Goal: Transaction & Acquisition: Book appointment/travel/reservation

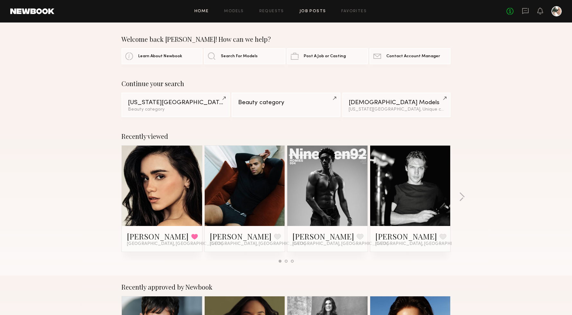
click at [308, 11] on link "Job Posts" at bounding box center [312, 11] width 27 height 4
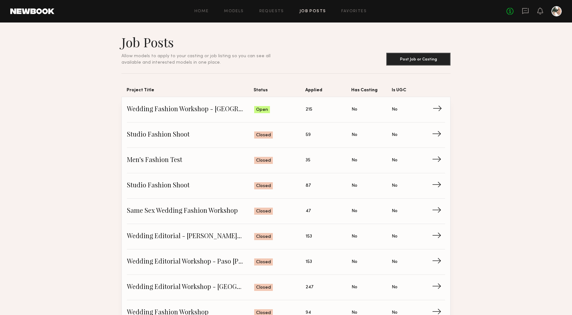
click at [271, 110] on span "Status: Open" at bounding box center [280, 110] width 52 height 10
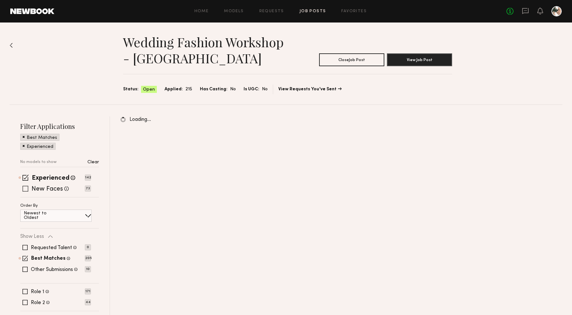
click at [45, 189] on label "New Faces" at bounding box center [46, 189] width 31 height 6
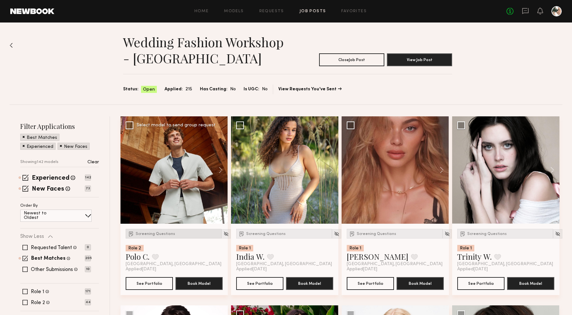
click at [146, 232] on span "Screening Questions" at bounding box center [156, 234] width 40 height 4
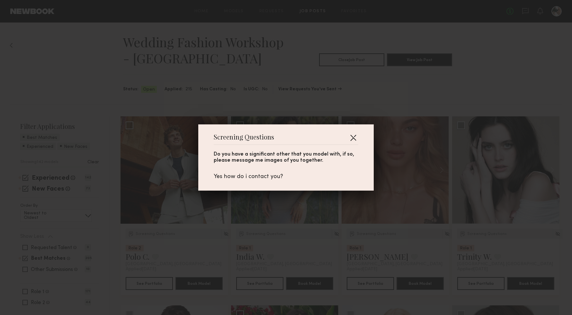
click at [353, 137] on button "button" at bounding box center [353, 137] width 10 height 10
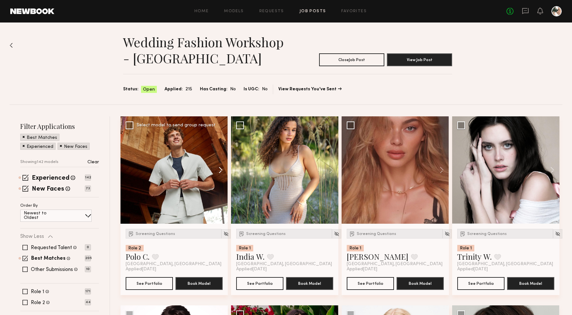
click at [218, 167] on button at bounding box center [217, 169] width 21 height 107
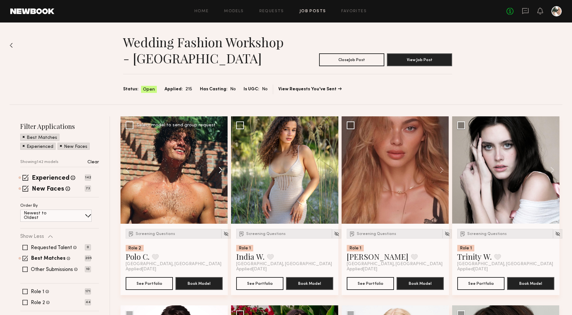
click at [219, 167] on button at bounding box center [217, 169] width 21 height 107
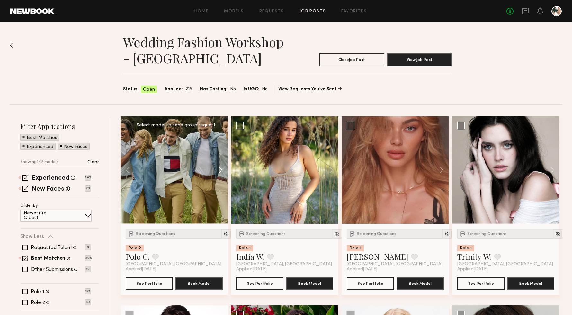
click at [219, 167] on button at bounding box center [217, 169] width 21 height 107
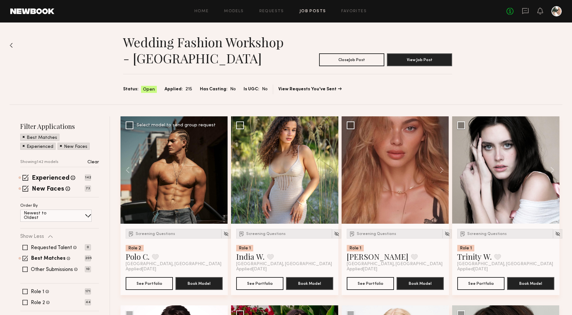
click at [219, 167] on div at bounding box center [173, 169] width 107 height 107
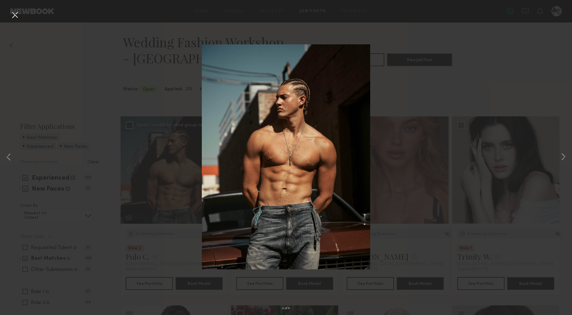
click at [15, 14] on button at bounding box center [15, 16] width 10 height 12
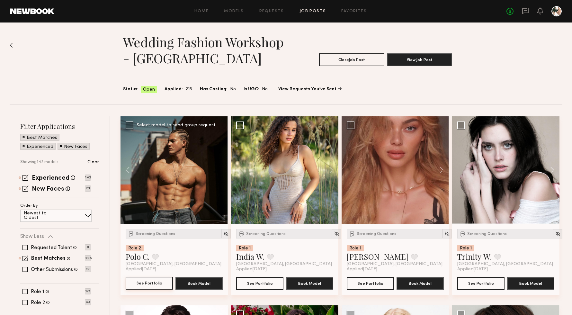
click at [162, 285] on button "See Portfolio" at bounding box center [149, 283] width 47 height 13
click at [264, 234] on span "Screening Questions" at bounding box center [266, 234] width 40 height 4
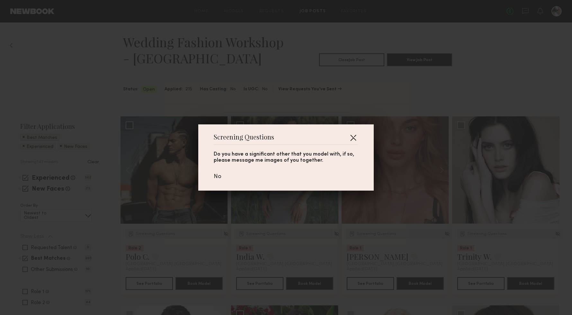
click at [353, 139] on button "button" at bounding box center [353, 137] width 10 height 10
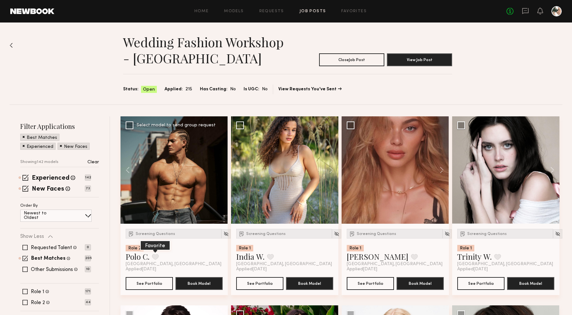
click at [156, 257] on button at bounding box center [155, 257] width 7 height 6
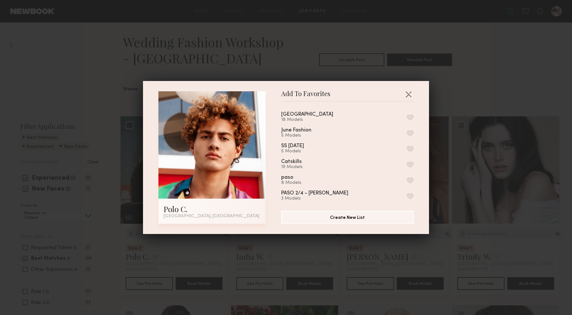
click at [411, 117] on button "button" at bounding box center [410, 117] width 7 height 6
click at [409, 94] on button "button" at bounding box center [408, 94] width 10 height 10
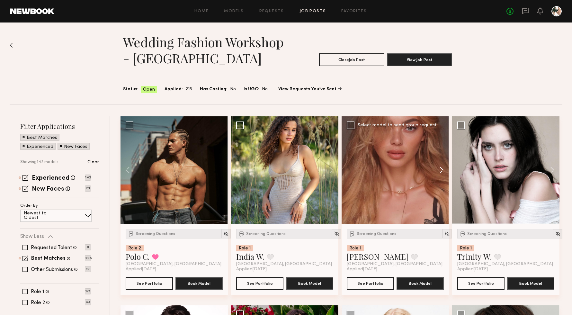
click at [442, 170] on button at bounding box center [438, 169] width 21 height 107
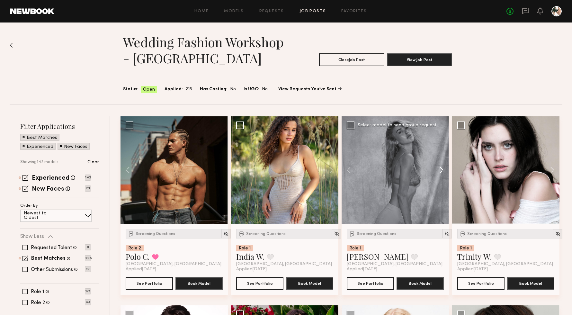
click at [442, 170] on button at bounding box center [438, 169] width 21 height 107
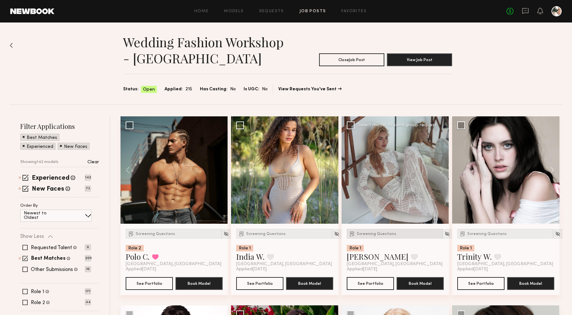
click at [382, 233] on span "Screening Questions" at bounding box center [377, 234] width 40 height 4
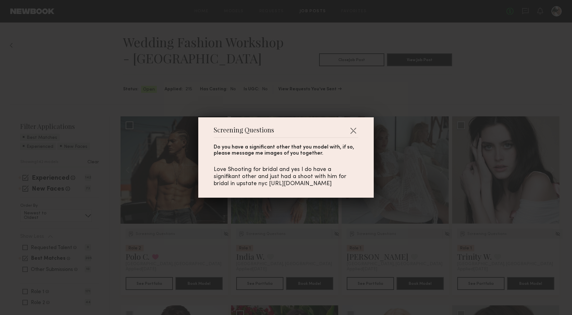
drag, startPoint x: 299, startPoint y: 190, endPoint x: 213, endPoint y: 185, distance: 86.0
click at [213, 185] on div "Screening Questions Do you have a significant other that you model with, if so,…" at bounding box center [285, 157] width 175 height 80
copy div "https://www.instagram.com/p/DOydfGKDkUj/?igsh=MWV1dW82ODlzaGcxcg=="
click at [353, 125] on button "button" at bounding box center [353, 130] width 10 height 10
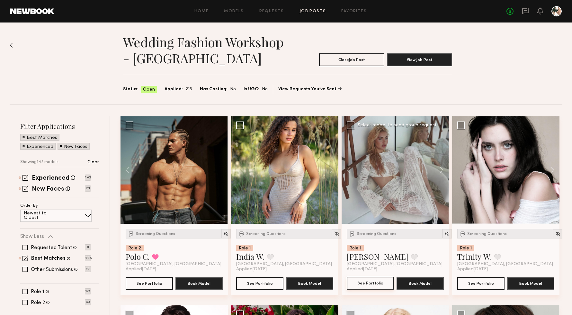
click at [370, 281] on button "See Portfolio" at bounding box center [370, 283] width 47 height 13
click at [411, 257] on button at bounding box center [414, 257] width 7 height 6
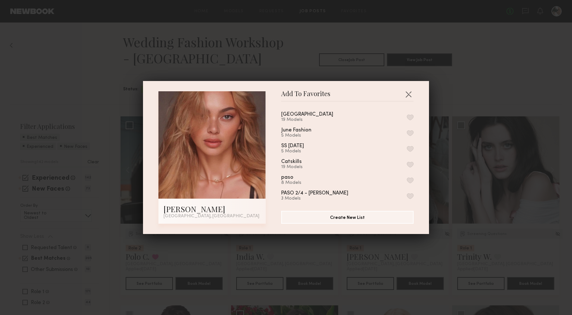
click at [409, 116] on button "button" at bounding box center [410, 117] width 7 height 6
click at [409, 93] on button "button" at bounding box center [408, 94] width 10 height 10
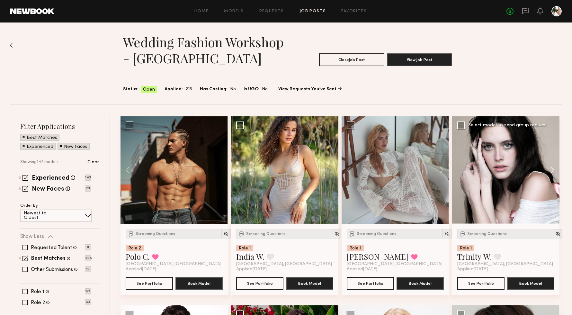
click at [552, 170] on button at bounding box center [549, 169] width 21 height 107
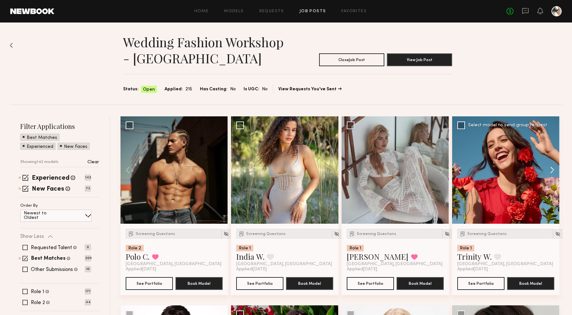
click at [552, 170] on button at bounding box center [549, 169] width 21 height 107
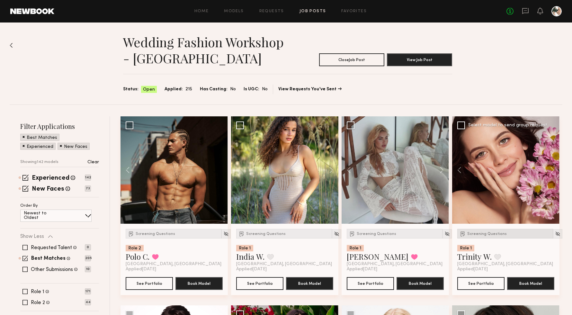
click at [482, 234] on span "Screening Questions" at bounding box center [487, 234] width 40 height 4
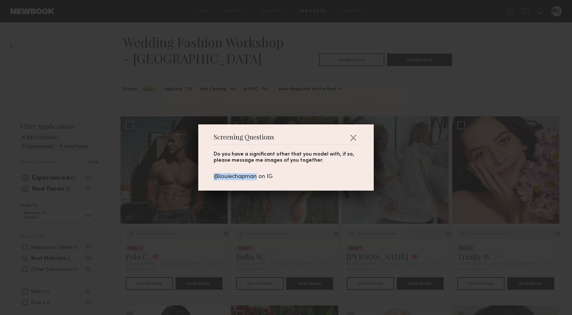
drag, startPoint x: 256, startPoint y: 176, endPoint x: 213, endPoint y: 177, distance: 43.0
click at [214, 177] on div "@louiechapman on IG" at bounding box center [286, 176] width 145 height 7
copy div "@louiechapman"
click at [355, 137] on button "button" at bounding box center [353, 137] width 10 height 10
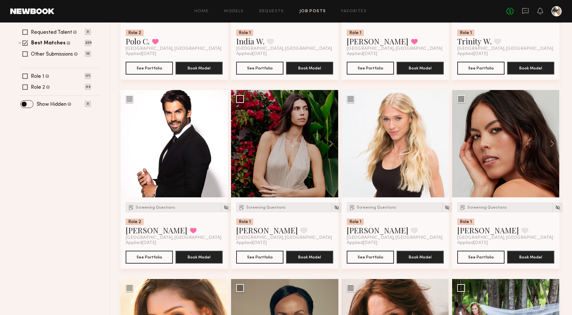
scroll to position [216, 0]
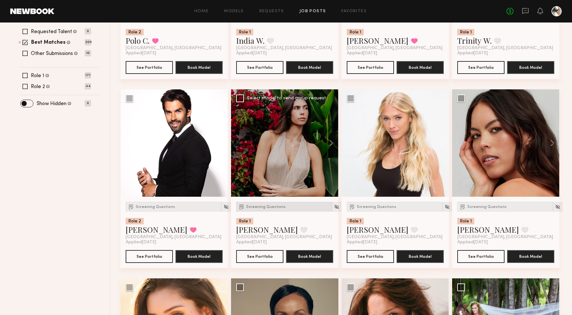
click at [268, 208] on span "Screening Questions" at bounding box center [266, 207] width 40 height 4
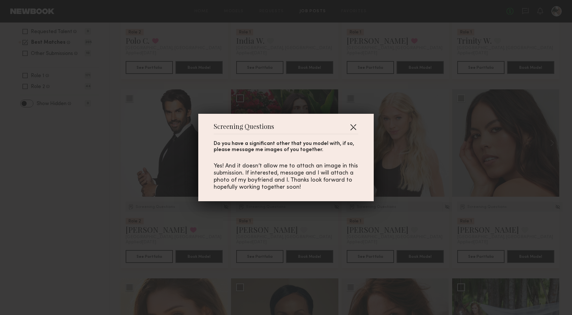
click at [353, 127] on button "button" at bounding box center [353, 127] width 10 height 10
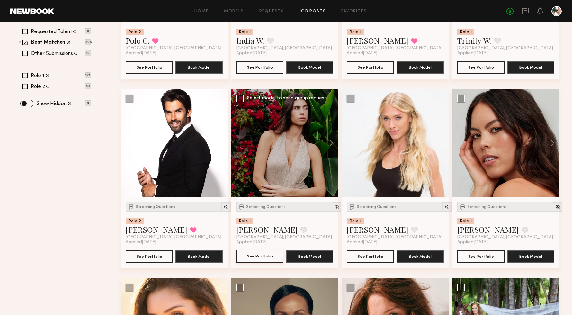
click at [261, 256] on button "See Portfolio" at bounding box center [259, 256] width 47 height 13
click at [479, 209] on div "Screening Questions" at bounding box center [505, 207] width 96 height 10
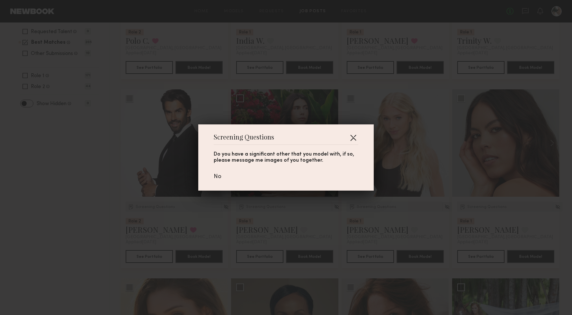
click at [355, 138] on button "button" at bounding box center [353, 137] width 10 height 10
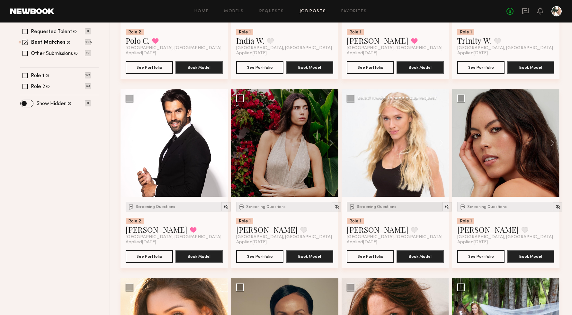
click at [370, 204] on div "Screening Questions" at bounding box center [395, 207] width 96 height 10
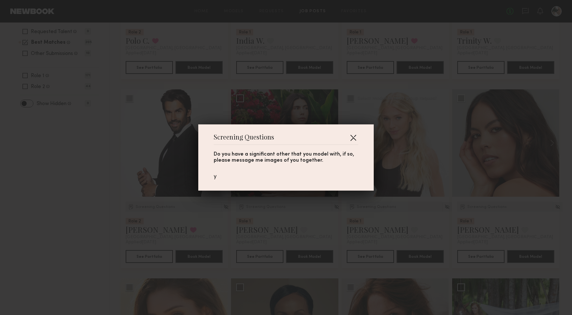
click at [355, 136] on button "button" at bounding box center [353, 137] width 10 height 10
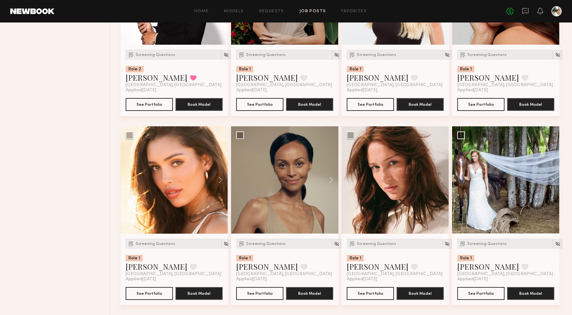
scroll to position [369, 0]
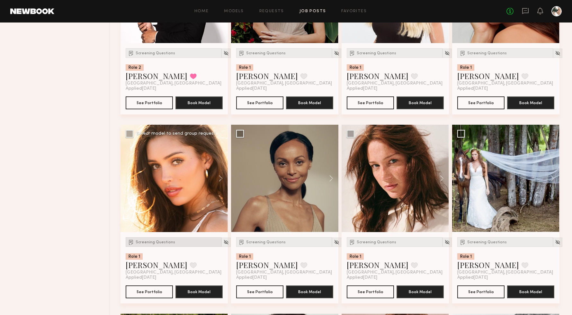
click at [148, 243] on span "Screening Questions" at bounding box center [156, 242] width 40 height 4
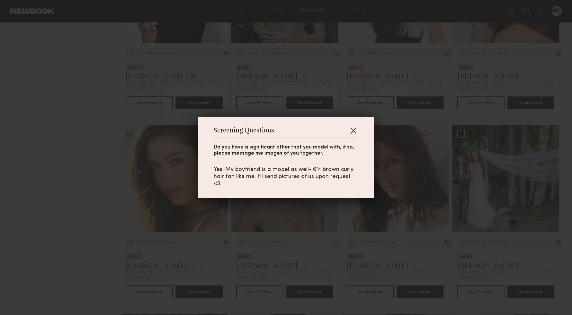
click at [353, 131] on button "button" at bounding box center [353, 130] width 10 height 10
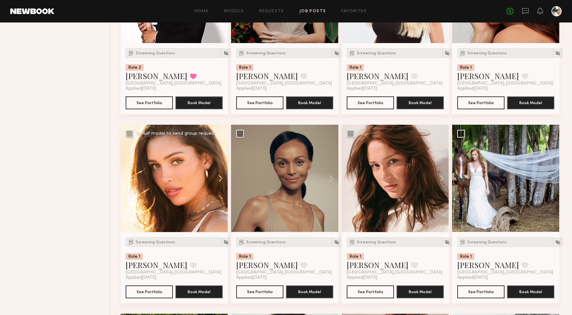
click at [223, 181] on button at bounding box center [217, 178] width 21 height 107
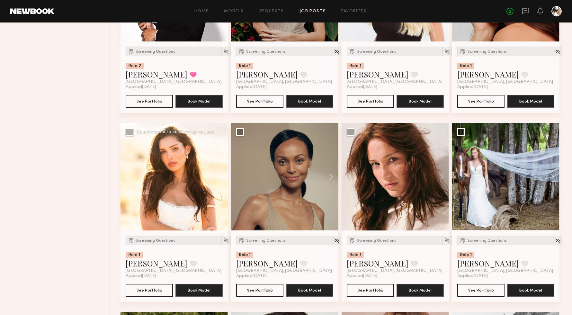
click at [223, 181] on button at bounding box center [217, 176] width 21 height 107
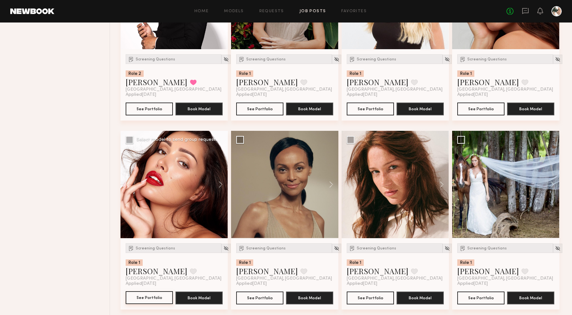
scroll to position [362, 0]
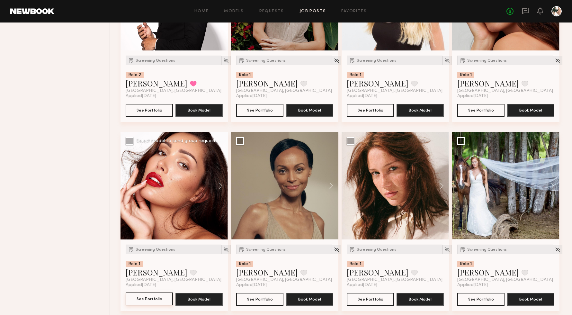
click at [156, 297] on button "See Portfolio" at bounding box center [149, 298] width 47 height 13
click at [367, 246] on div "Screening Questions" at bounding box center [395, 249] width 96 height 10
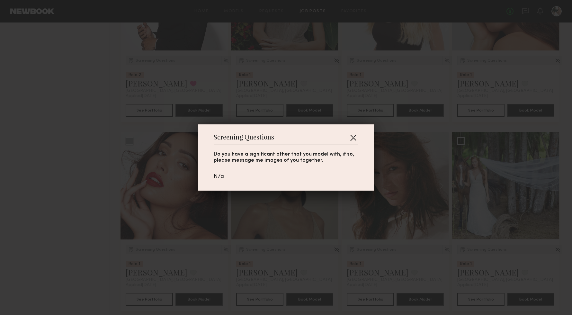
click at [355, 135] on button "button" at bounding box center [353, 137] width 10 height 10
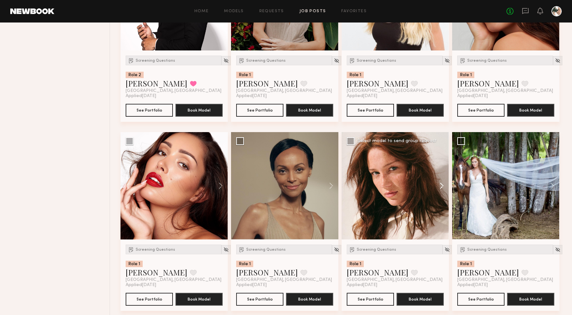
click at [442, 187] on button at bounding box center [438, 185] width 21 height 107
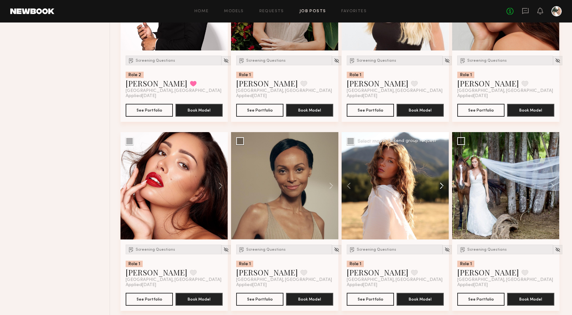
click at [442, 187] on button at bounding box center [438, 185] width 21 height 107
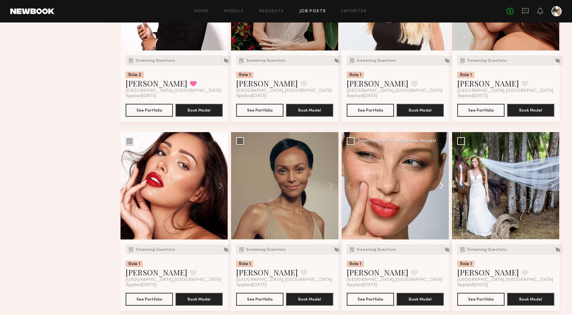
click at [442, 187] on button at bounding box center [438, 185] width 21 height 107
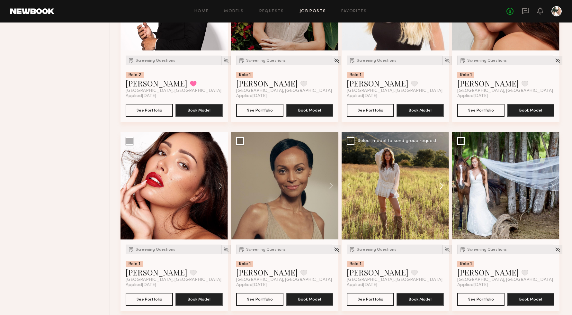
click at [442, 187] on button at bounding box center [438, 185] width 21 height 107
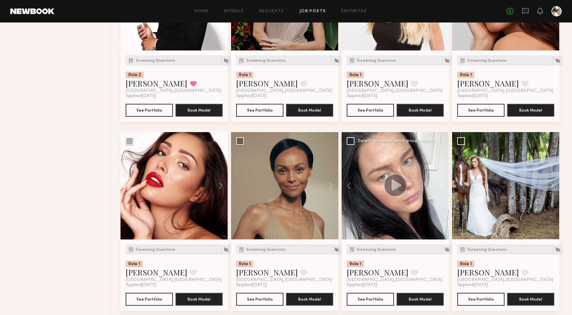
click at [442, 187] on button at bounding box center [438, 185] width 21 height 107
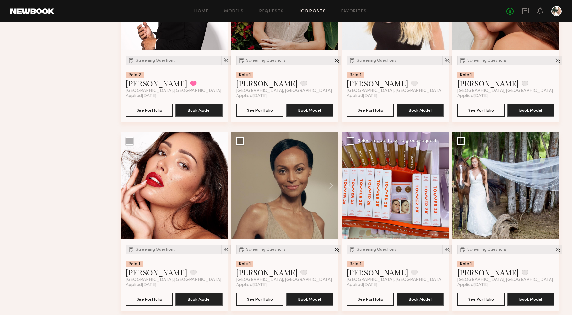
click at [442, 187] on div at bounding box center [394, 185] width 107 height 107
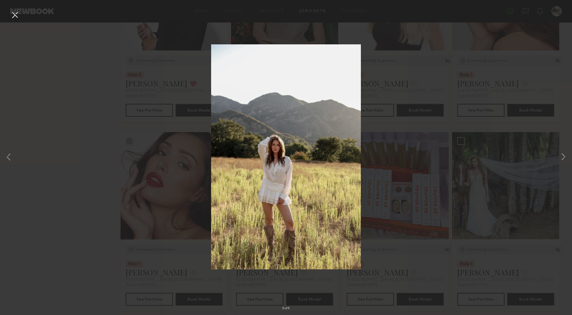
click at [16, 16] on button at bounding box center [15, 16] width 10 height 12
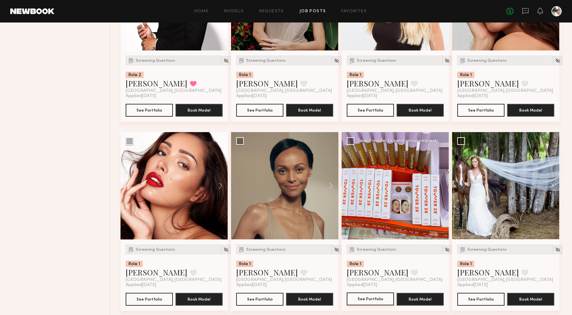
click at [376, 300] on button "See Portfolio" at bounding box center [370, 298] width 47 height 13
click at [411, 273] on button at bounding box center [414, 272] width 7 height 6
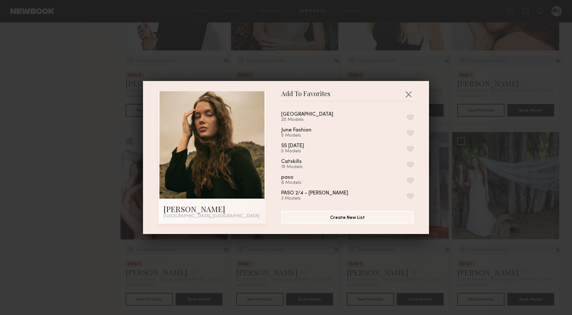
click at [410, 117] on button "button" at bounding box center [410, 117] width 7 height 6
click at [407, 93] on button "button" at bounding box center [408, 94] width 10 height 10
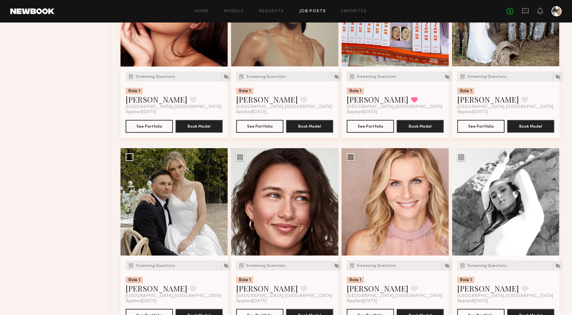
scroll to position [585, 0]
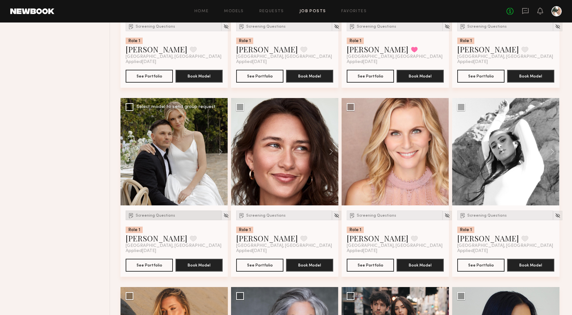
click at [159, 216] on span "Screening Questions" at bounding box center [156, 216] width 40 height 4
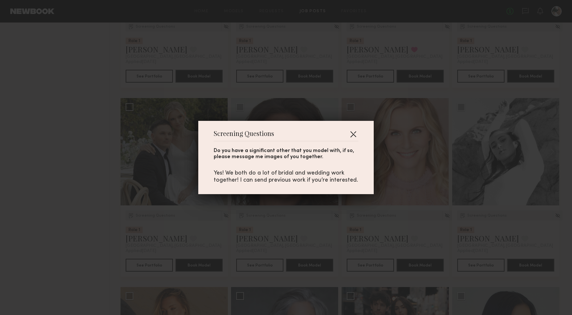
click at [354, 133] on button "button" at bounding box center [353, 134] width 10 height 10
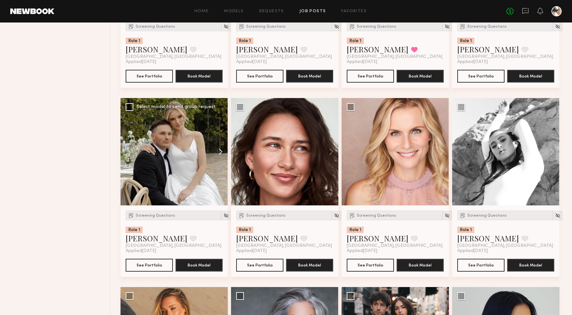
click at [219, 149] on button at bounding box center [217, 151] width 21 height 107
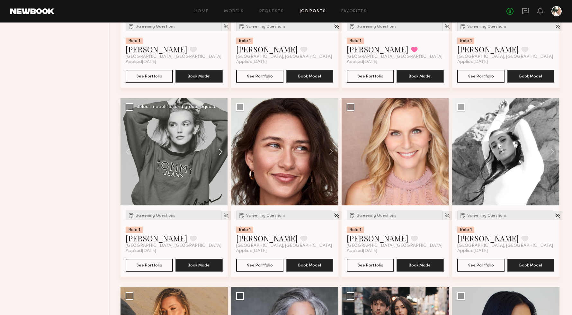
click at [219, 149] on button at bounding box center [217, 151] width 21 height 107
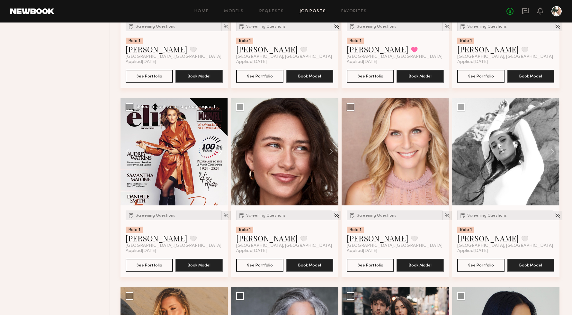
click at [219, 149] on button at bounding box center [217, 151] width 21 height 107
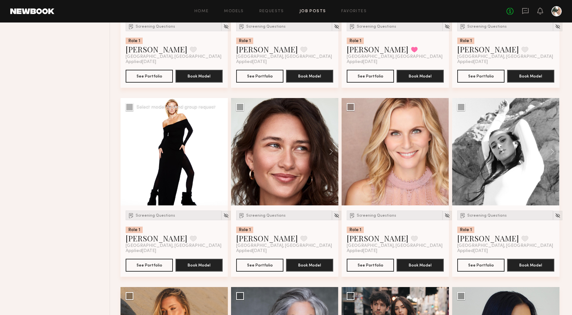
click at [219, 149] on button at bounding box center [217, 151] width 21 height 107
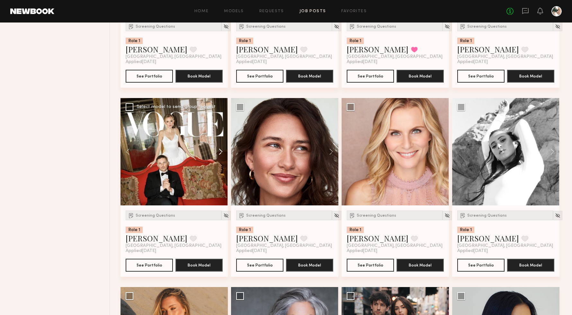
click at [220, 151] on button at bounding box center [217, 151] width 21 height 107
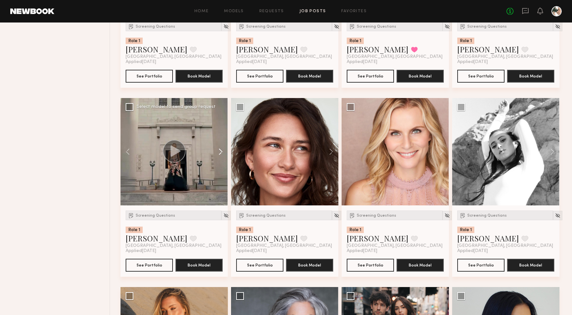
click at [220, 151] on button at bounding box center [217, 151] width 21 height 107
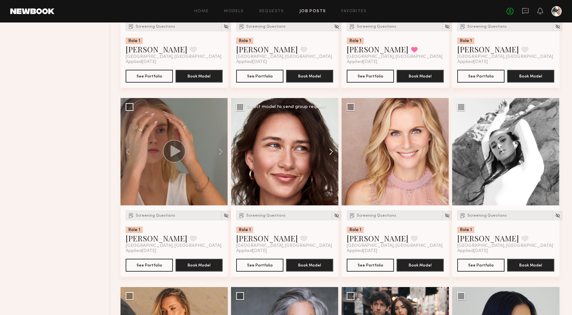
click at [329, 151] on button at bounding box center [328, 151] width 21 height 107
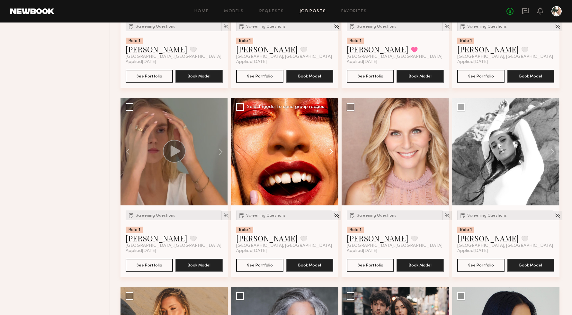
click at [329, 151] on button at bounding box center [328, 151] width 21 height 107
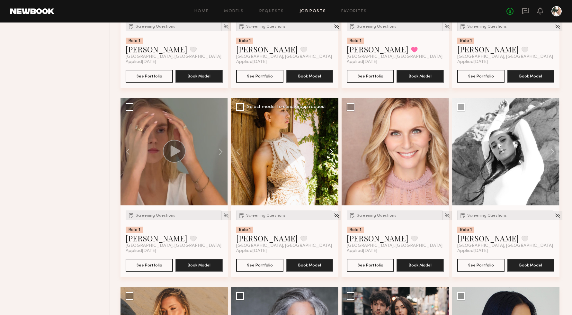
click at [329, 151] on button at bounding box center [328, 151] width 21 height 107
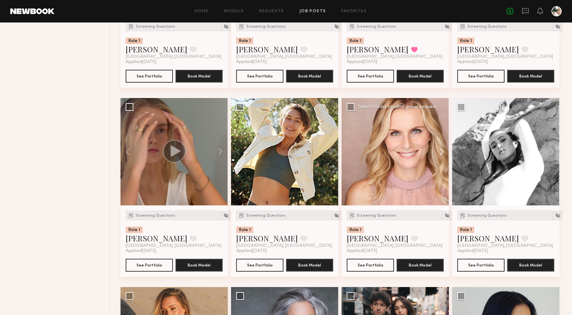
click at [444, 153] on button at bounding box center [438, 151] width 21 height 107
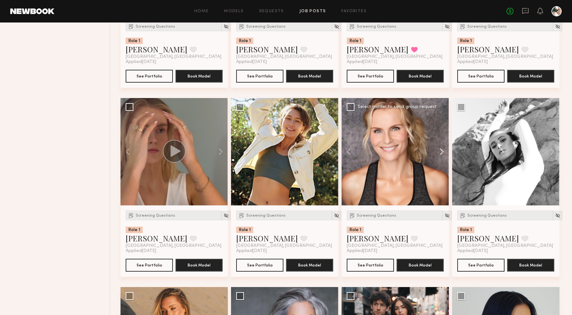
click at [444, 153] on button at bounding box center [438, 151] width 21 height 107
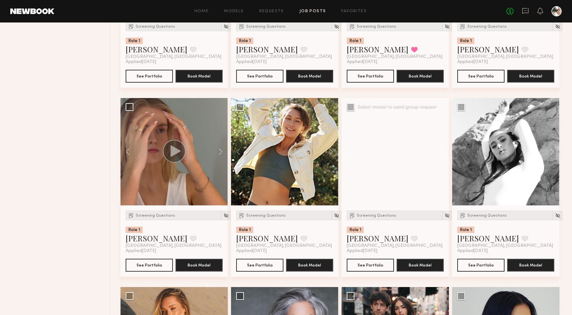
click at [444, 153] on button at bounding box center [438, 151] width 21 height 107
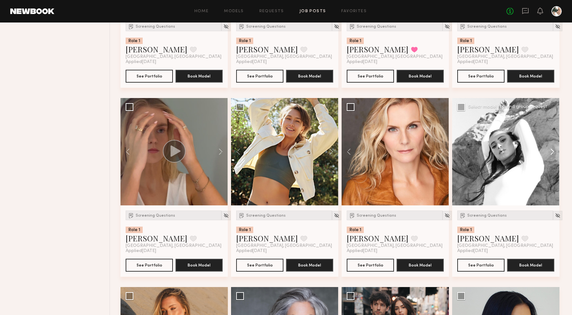
click at [549, 148] on button at bounding box center [549, 151] width 21 height 107
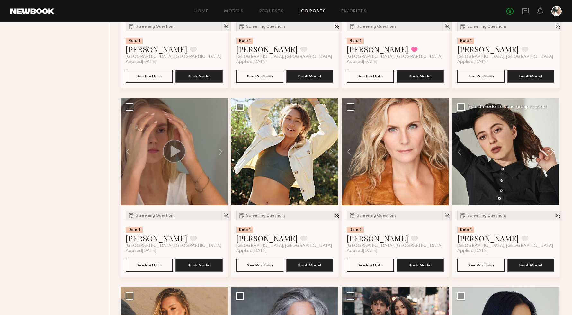
click at [549, 148] on button at bounding box center [549, 151] width 21 height 107
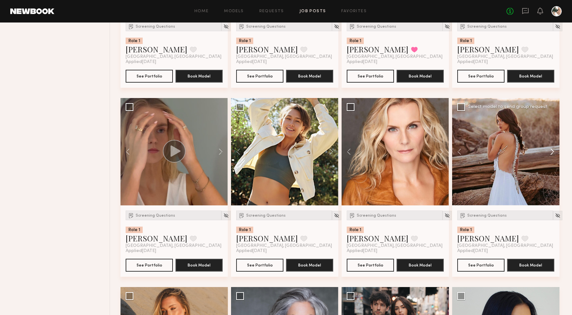
click at [549, 148] on button at bounding box center [549, 151] width 21 height 107
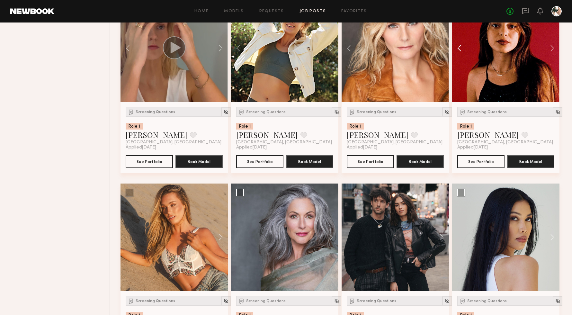
scroll to position [733, 0]
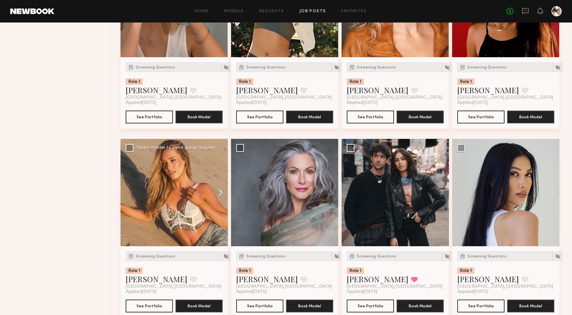
click at [219, 197] on button at bounding box center [217, 192] width 21 height 107
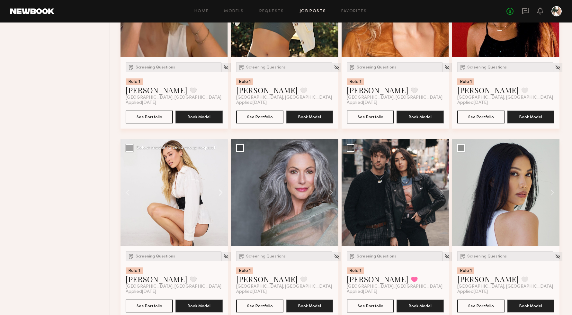
click at [219, 197] on button at bounding box center [217, 192] width 21 height 107
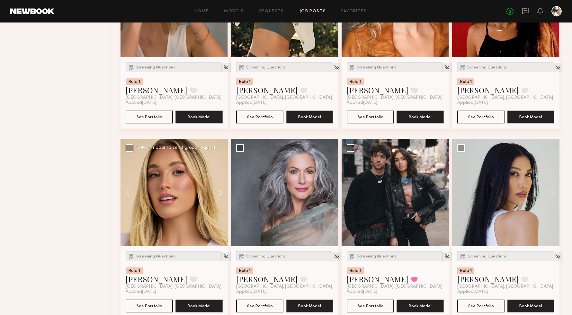
click at [219, 197] on button at bounding box center [217, 192] width 21 height 107
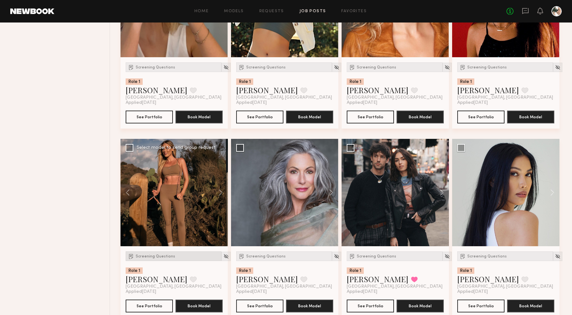
click at [149, 258] on span "Screening Questions" at bounding box center [156, 256] width 40 height 4
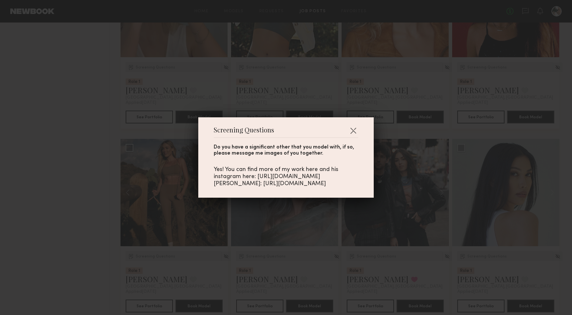
drag, startPoint x: 353, startPoint y: 195, endPoint x: 236, endPoint y: 194, distance: 116.9
click at [236, 187] on div "Yes! You can find more of my work here and his instagram here: https://photos.g…" at bounding box center [286, 176] width 145 height 21
copy div "https://www.instagram.com/tannercourtad/"
click at [353, 125] on button "button" at bounding box center [353, 130] width 10 height 10
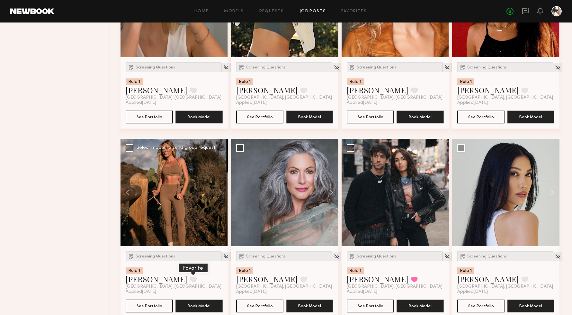
click at [190, 278] on button at bounding box center [193, 279] width 7 height 6
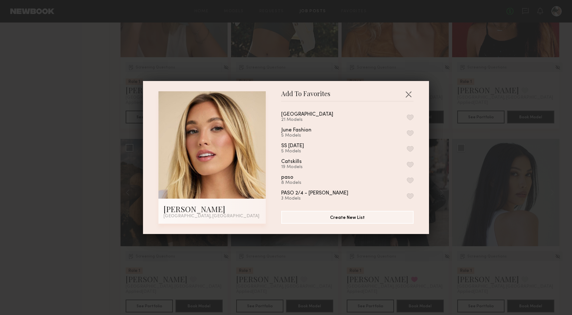
click at [409, 115] on button "button" at bounding box center [410, 117] width 7 height 6
click at [411, 94] on button "button" at bounding box center [408, 94] width 10 height 10
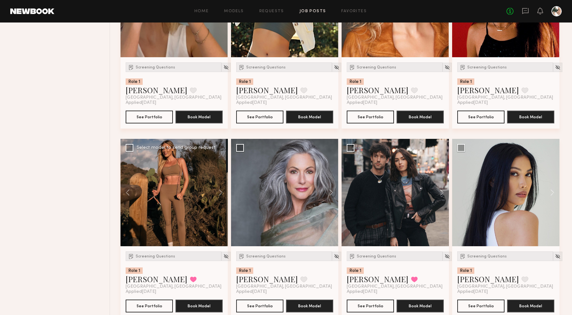
scroll to position [768, 0]
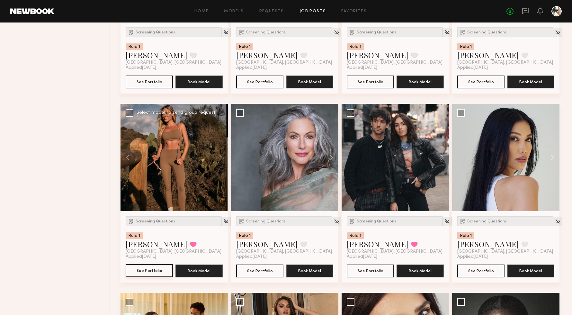
click at [153, 269] on button "See Portfolio" at bounding box center [149, 270] width 47 height 13
click at [155, 272] on button "See Portfolio" at bounding box center [149, 270] width 47 height 13
click at [330, 158] on button at bounding box center [328, 157] width 21 height 107
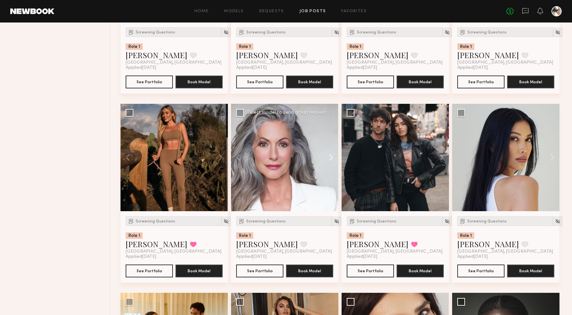
click at [330, 158] on button at bounding box center [328, 157] width 21 height 107
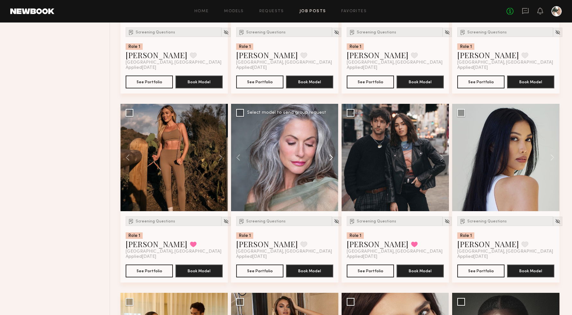
click at [330, 158] on button at bounding box center [328, 157] width 21 height 107
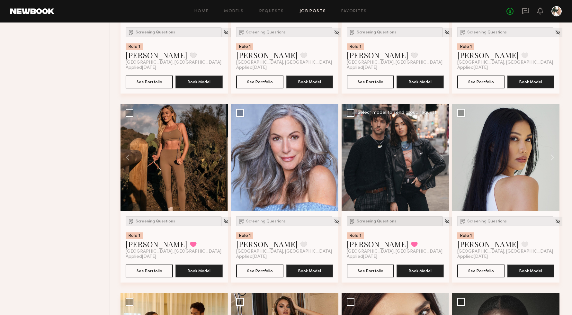
click at [384, 221] on span "Screening Questions" at bounding box center [377, 221] width 40 height 4
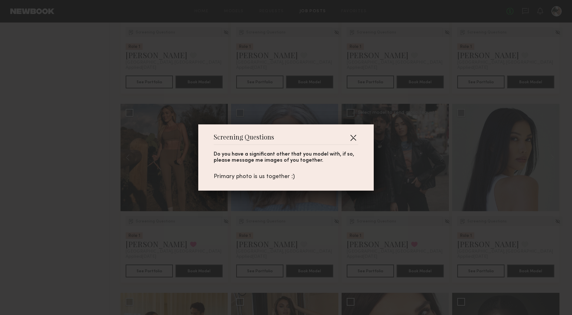
click at [352, 138] on button "button" at bounding box center [353, 137] width 10 height 10
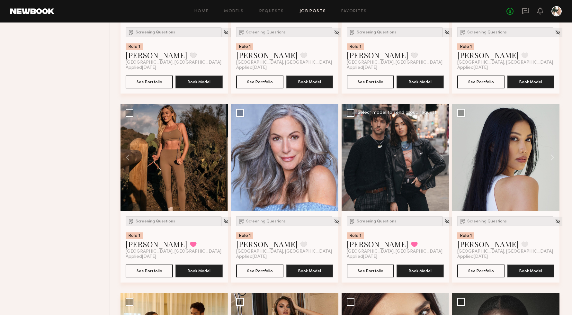
click at [397, 172] on div at bounding box center [394, 157] width 107 height 107
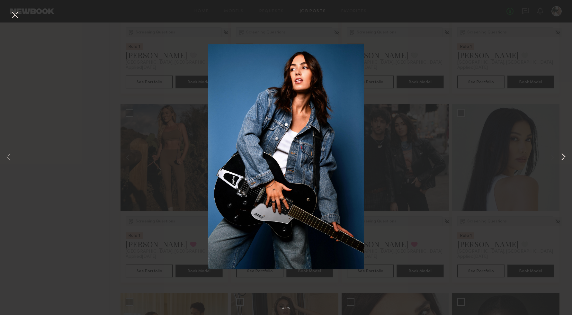
click at [564, 155] on button at bounding box center [563, 157] width 8 height 252
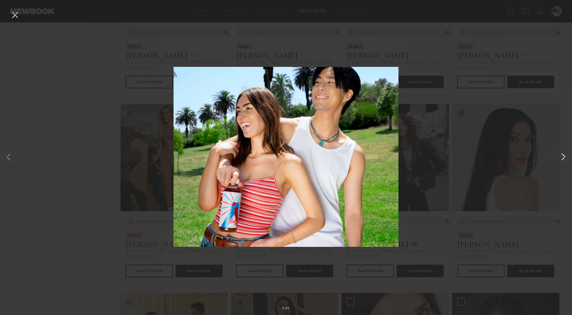
click at [564, 155] on button at bounding box center [563, 157] width 8 height 252
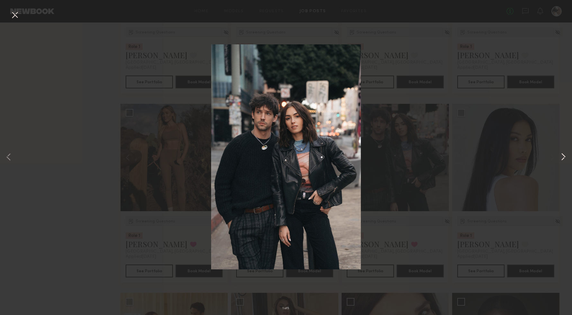
click at [564, 155] on button at bounding box center [563, 157] width 8 height 252
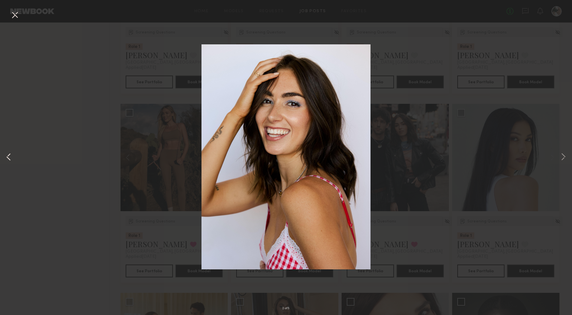
click at [8, 157] on button at bounding box center [9, 157] width 8 height 252
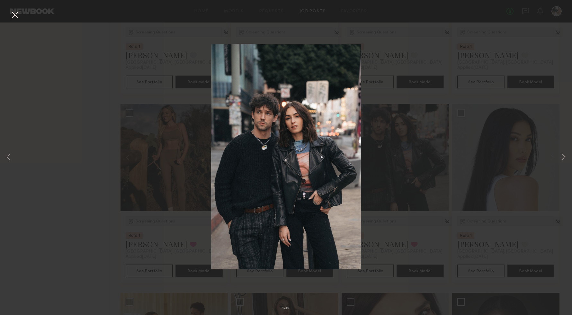
click at [71, 160] on div "1 of 5" at bounding box center [286, 157] width 572 height 315
click at [16, 15] on button at bounding box center [15, 16] width 10 height 12
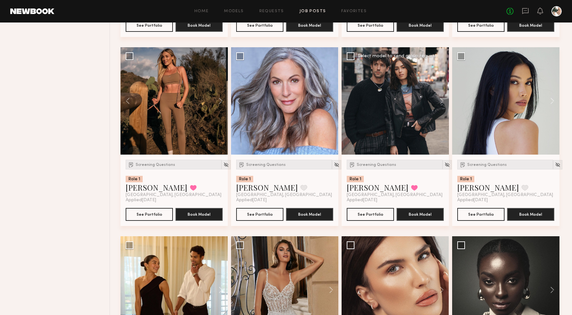
scroll to position [826, 0]
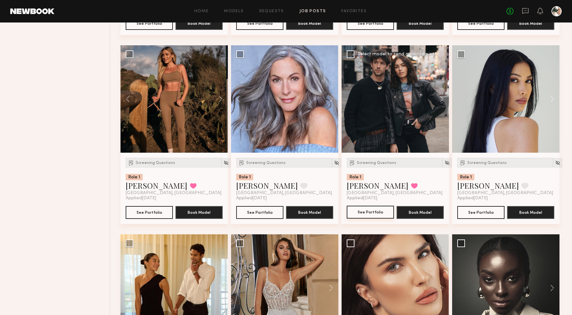
click at [372, 214] on button "See Portfolio" at bounding box center [370, 212] width 47 height 13
click at [411, 186] on button at bounding box center [414, 186] width 7 height 6
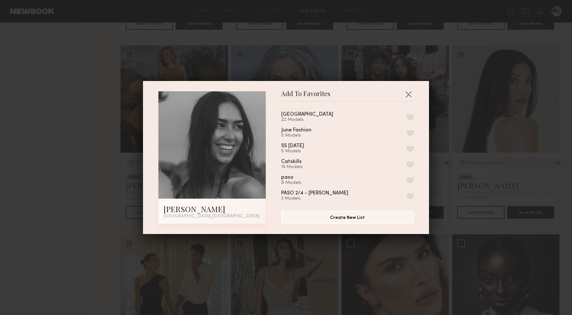
click at [411, 118] on button "button" at bounding box center [410, 117] width 7 height 6
click at [408, 92] on button "button" at bounding box center [408, 94] width 10 height 10
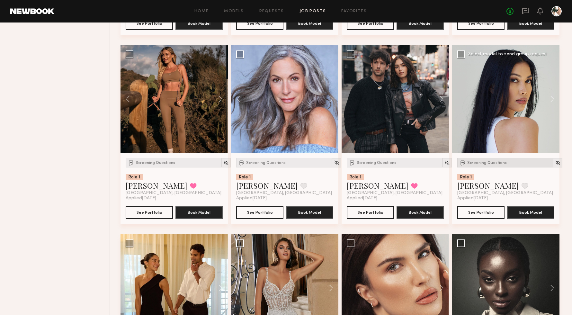
click at [485, 162] on span "Screening Questions" at bounding box center [487, 163] width 40 height 4
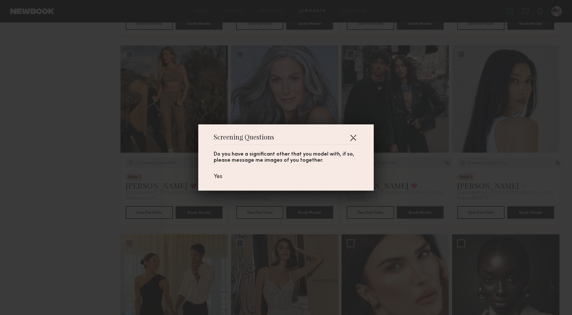
click at [355, 136] on button "button" at bounding box center [353, 137] width 10 height 10
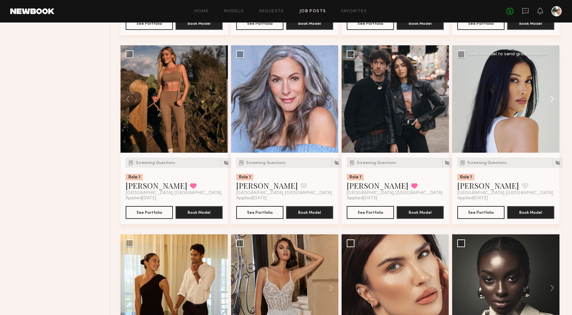
click at [550, 101] on button at bounding box center [549, 98] width 21 height 107
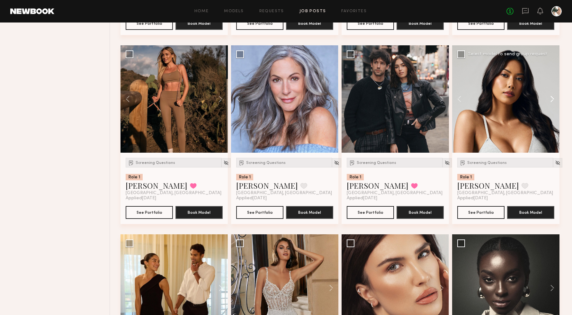
click at [550, 101] on button at bounding box center [549, 98] width 21 height 107
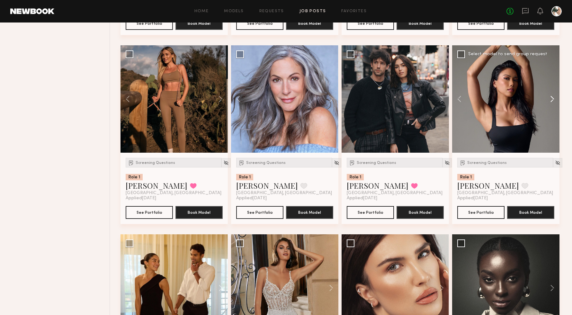
click at [550, 101] on button at bounding box center [549, 98] width 21 height 107
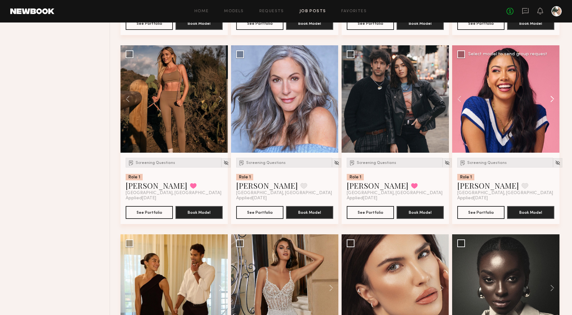
click at [550, 101] on button at bounding box center [549, 98] width 21 height 107
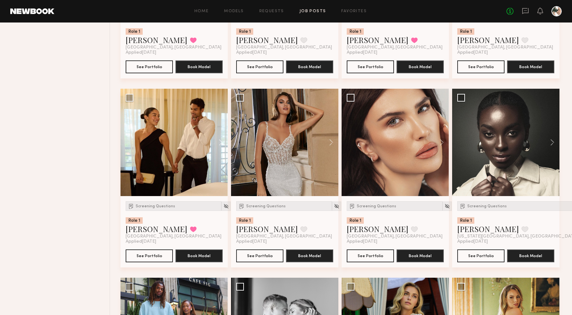
scroll to position [984, 0]
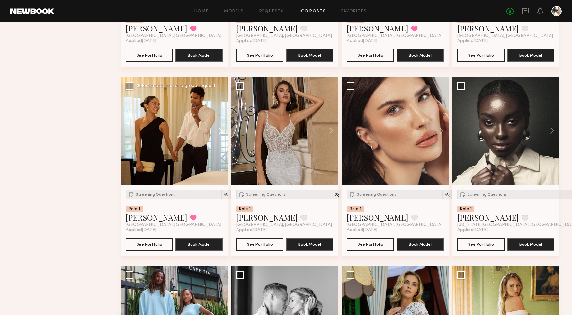
click at [208, 136] on button at bounding box center [217, 130] width 21 height 107
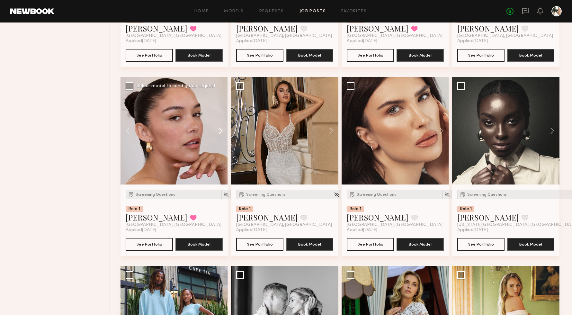
click at [208, 136] on button at bounding box center [217, 130] width 21 height 107
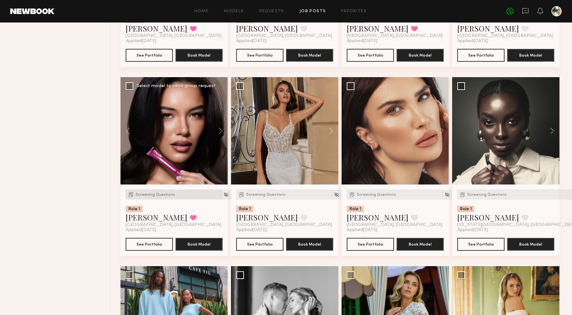
click at [152, 195] on span "Screening Questions" at bounding box center [156, 195] width 40 height 4
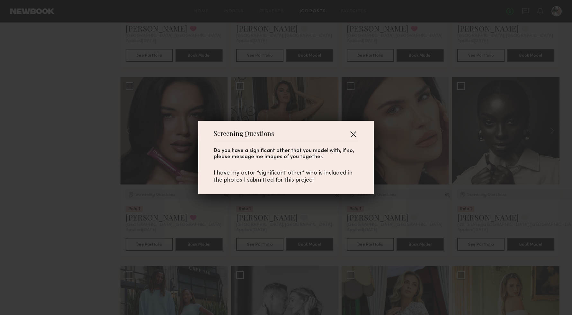
click at [348, 133] on button "button" at bounding box center [353, 134] width 10 height 10
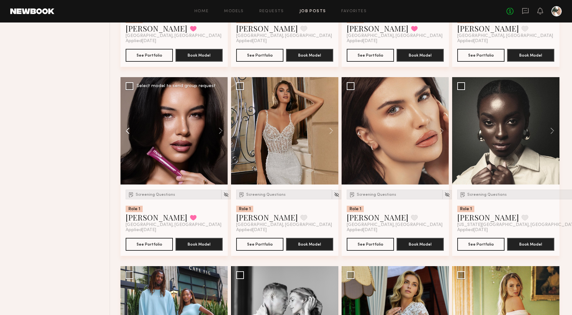
click at [129, 133] on button at bounding box center [130, 130] width 21 height 107
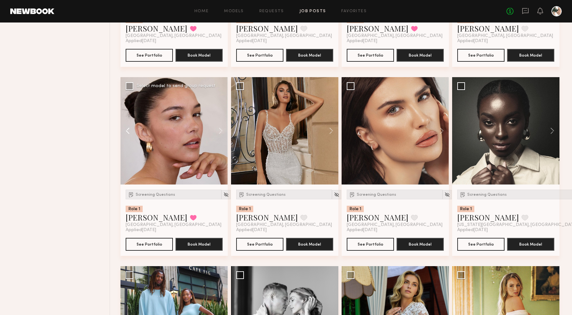
click at [129, 133] on button at bounding box center [130, 130] width 21 height 107
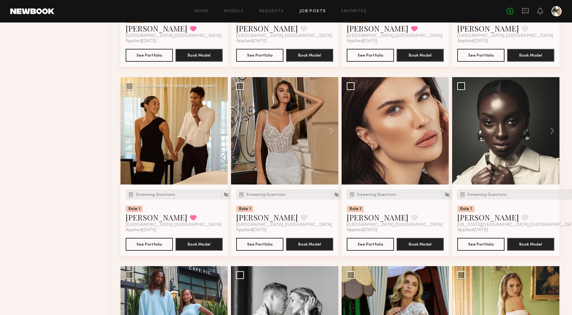
click at [129, 133] on div at bounding box center [173, 130] width 107 height 107
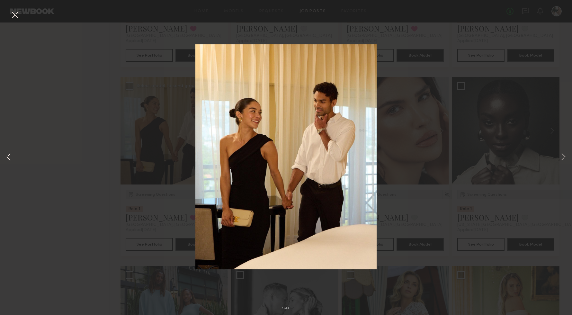
click at [11, 158] on button at bounding box center [9, 157] width 8 height 252
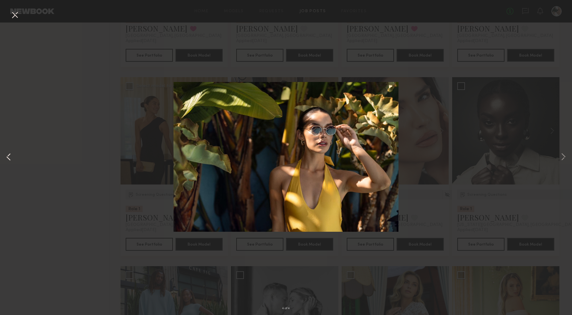
click at [9, 159] on button at bounding box center [9, 157] width 8 height 252
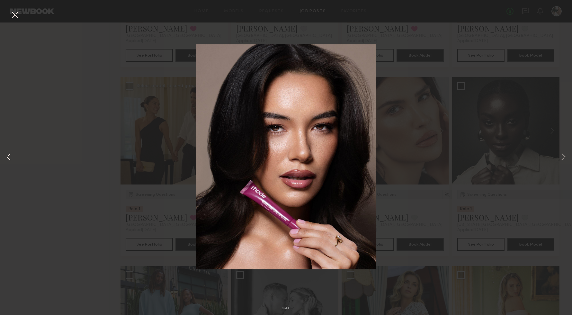
click at [9, 159] on button at bounding box center [9, 157] width 8 height 252
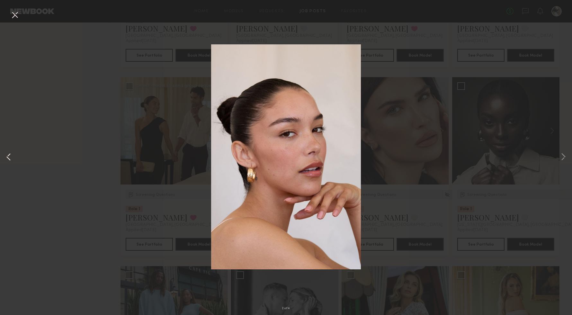
click at [9, 159] on button at bounding box center [9, 157] width 8 height 252
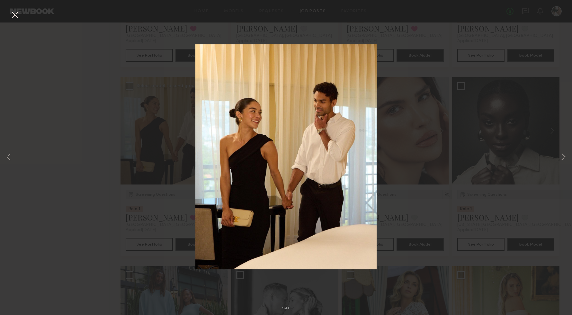
click at [41, 147] on div "1 of 4" at bounding box center [286, 157] width 572 height 315
click at [12, 16] on button at bounding box center [15, 16] width 10 height 12
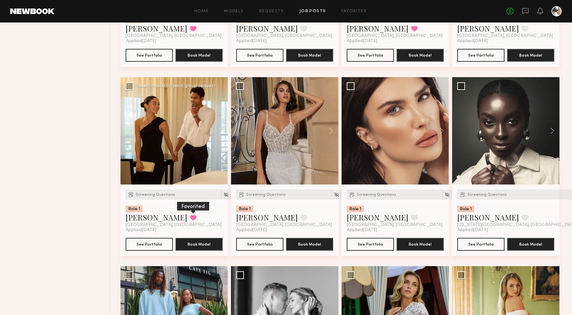
click at [190, 219] on button at bounding box center [193, 218] width 7 height 6
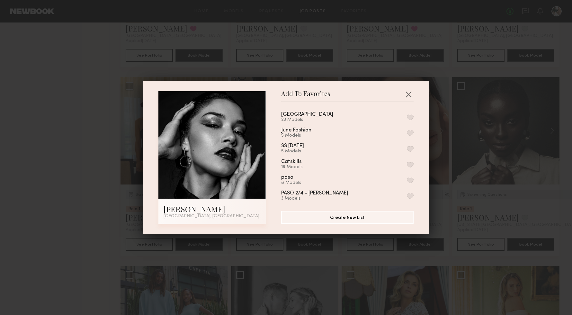
click at [409, 115] on button "button" at bounding box center [410, 117] width 7 height 6
click at [409, 94] on button "button" at bounding box center [408, 94] width 10 height 10
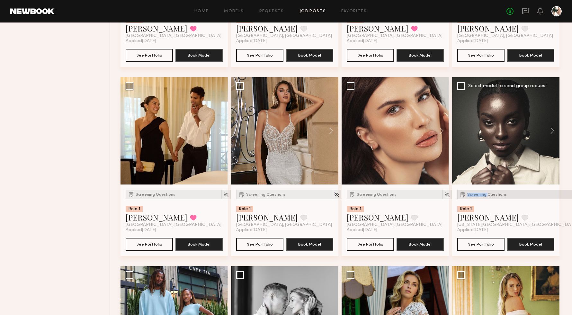
click at [486, 193] on span "Screening Questions" at bounding box center [487, 195] width 40 height 4
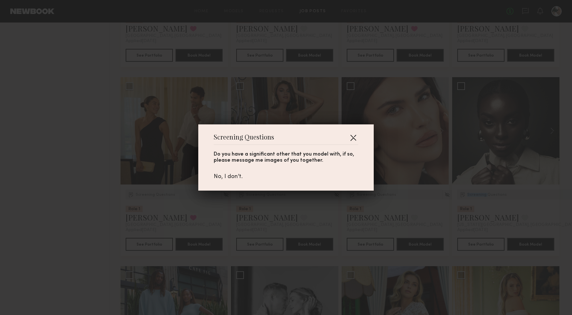
click at [350, 138] on button "button" at bounding box center [353, 137] width 10 height 10
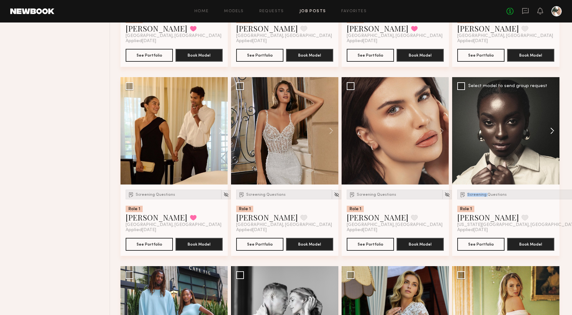
click at [552, 131] on button at bounding box center [549, 130] width 21 height 107
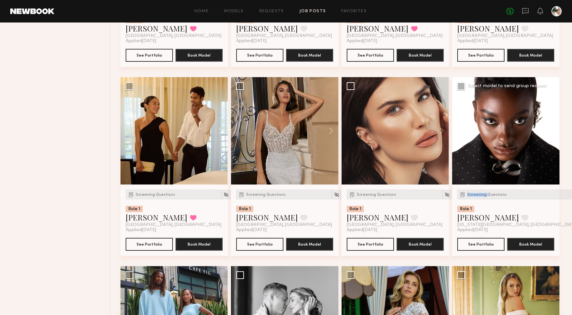
click at [552, 131] on button at bounding box center [549, 130] width 21 height 107
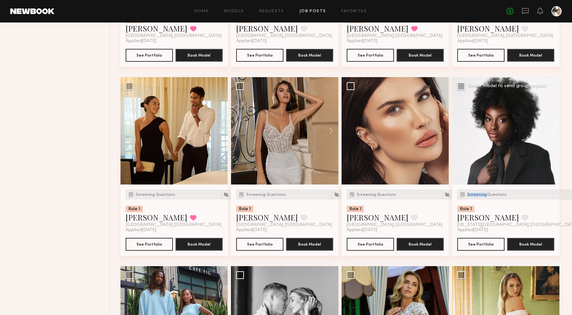
click at [552, 131] on button at bounding box center [549, 130] width 21 height 107
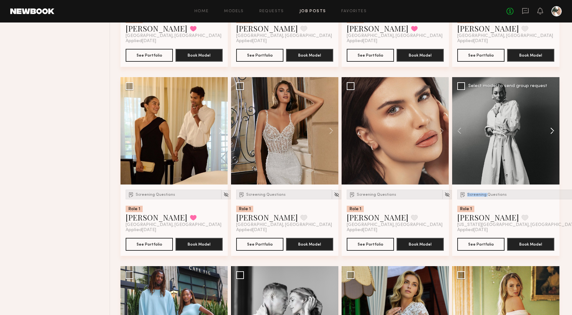
click at [552, 131] on button at bounding box center [549, 130] width 21 height 107
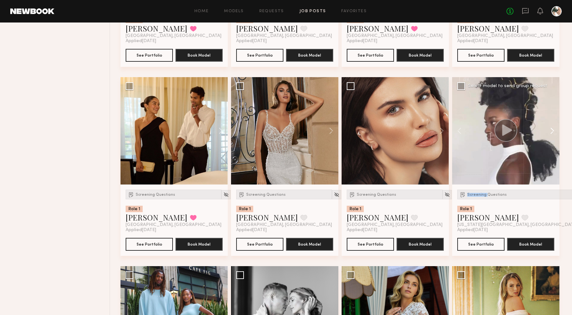
click at [552, 131] on button at bounding box center [549, 130] width 21 height 107
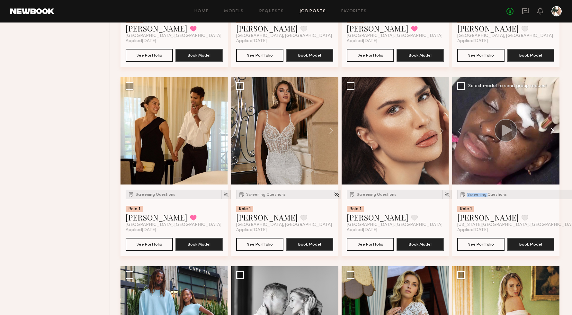
click at [552, 131] on button at bounding box center [549, 130] width 21 height 107
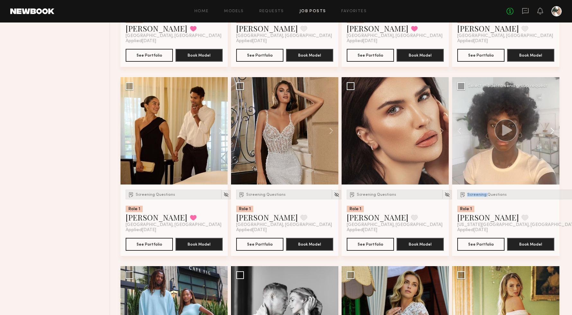
click at [553, 131] on button at bounding box center [549, 130] width 21 height 107
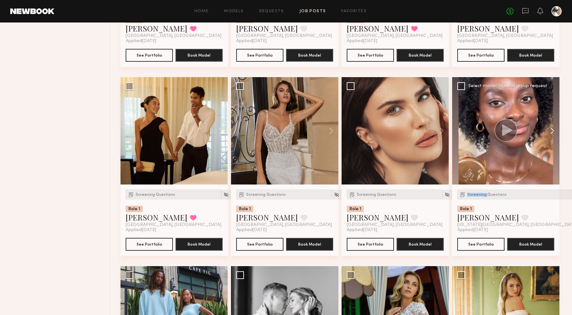
click at [553, 131] on button at bounding box center [549, 130] width 21 height 107
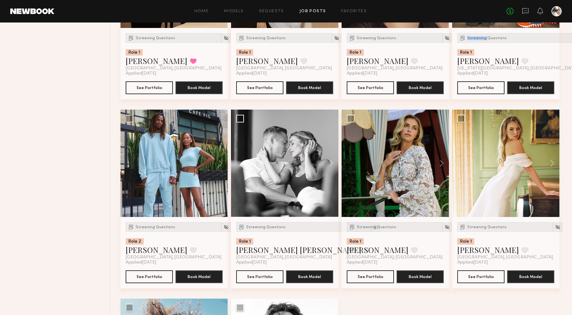
scroll to position [1180, 0]
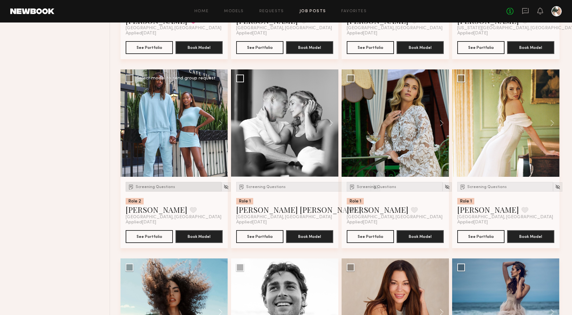
click at [154, 188] on span "Screening Questions" at bounding box center [156, 187] width 40 height 4
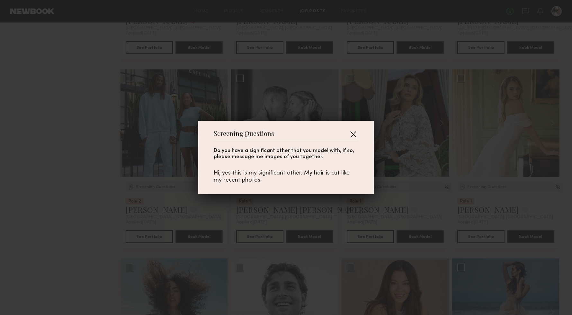
click at [352, 135] on button "button" at bounding box center [353, 134] width 10 height 10
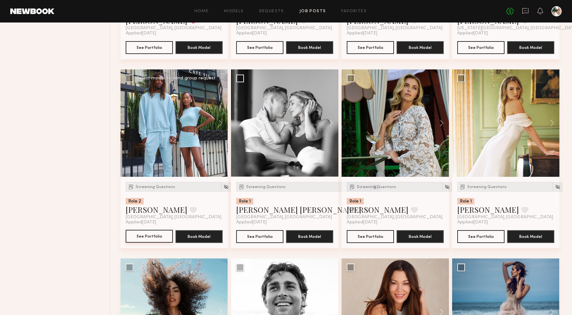
click at [153, 235] on button "See Portfolio" at bounding box center [149, 236] width 47 height 13
click at [255, 185] on span "Screening Questions" at bounding box center [266, 187] width 40 height 4
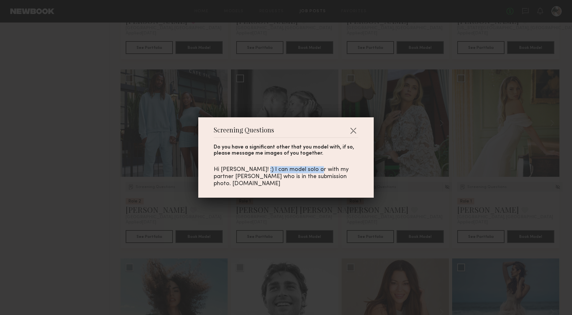
drag, startPoint x: 257, startPoint y: 172, endPoint x: 313, endPoint y: 174, distance: 55.6
click at [312, 173] on div "Hi Molly! :) I can model solo or with my partner Jeff who is in the submission …" at bounding box center [286, 176] width 145 height 21
click at [321, 174] on div "Hi Molly! :) I can model solo or with my partner Jeff who is in the submission …" at bounding box center [286, 176] width 145 height 21
drag, startPoint x: 358, startPoint y: 181, endPoint x: 296, endPoint y: 182, distance: 61.4
click at [296, 182] on div "Hi Molly! :) I can model solo or with my partner Jeff who is in the submission …" at bounding box center [286, 176] width 145 height 21
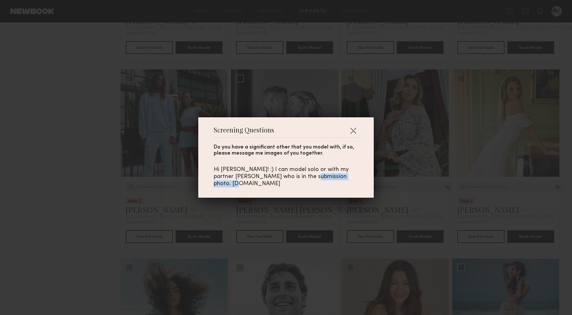
copy div "Www.kaciemargis.com"
click at [352, 133] on button "button" at bounding box center [353, 130] width 10 height 10
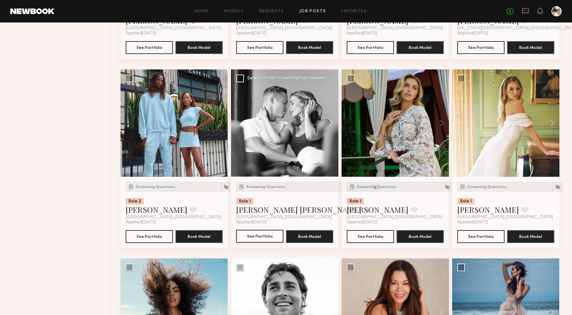
click at [257, 238] on button "See Portfolio" at bounding box center [259, 236] width 47 height 13
click at [439, 125] on button at bounding box center [438, 122] width 21 height 107
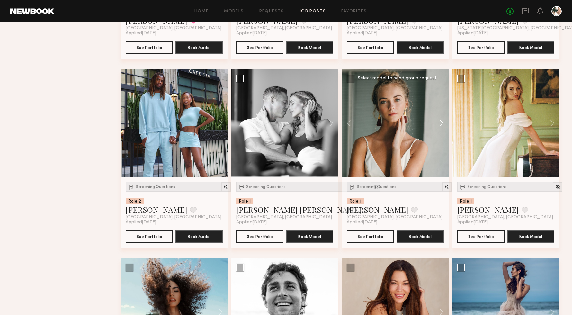
click at [439, 125] on button at bounding box center [438, 122] width 21 height 107
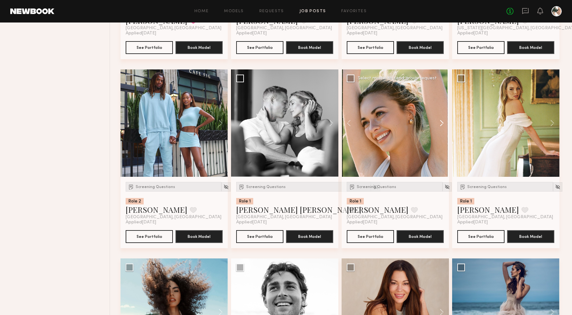
click at [439, 125] on button at bounding box center [438, 122] width 21 height 107
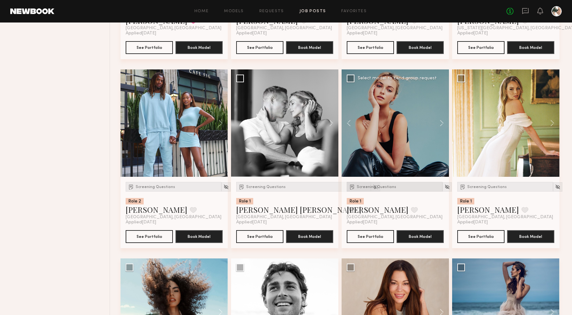
click at [369, 189] on span "Screening Questions" at bounding box center [377, 187] width 40 height 4
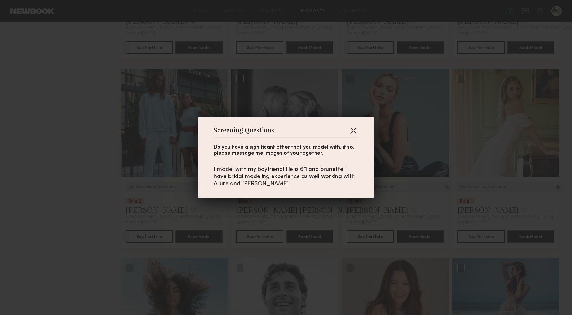
click at [355, 130] on button "button" at bounding box center [353, 130] width 10 height 10
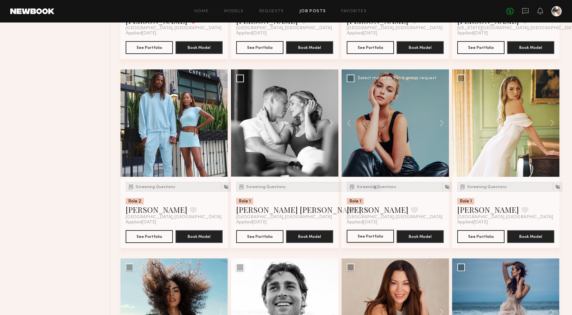
click at [373, 236] on button "See Portfolio" at bounding box center [370, 236] width 47 height 13
click at [440, 123] on button at bounding box center [438, 122] width 21 height 107
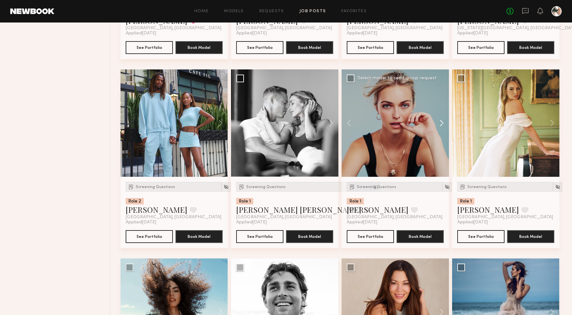
click at [440, 123] on button at bounding box center [438, 122] width 21 height 107
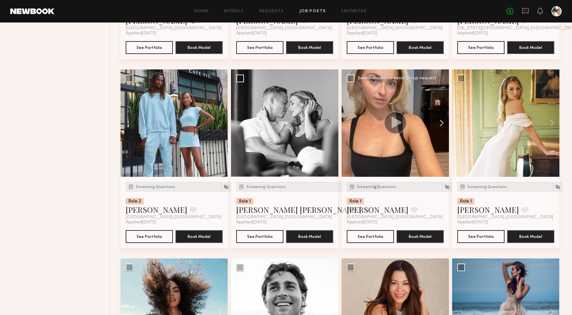
click at [440, 123] on button at bounding box center [438, 122] width 21 height 107
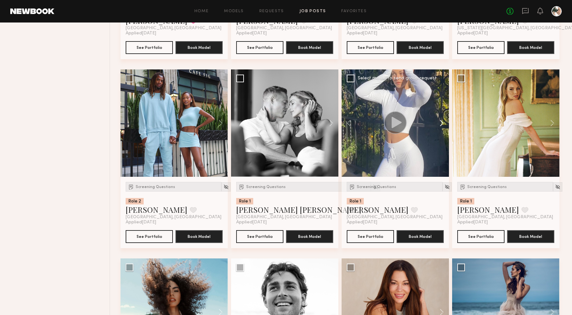
click at [440, 123] on button at bounding box center [438, 122] width 21 height 107
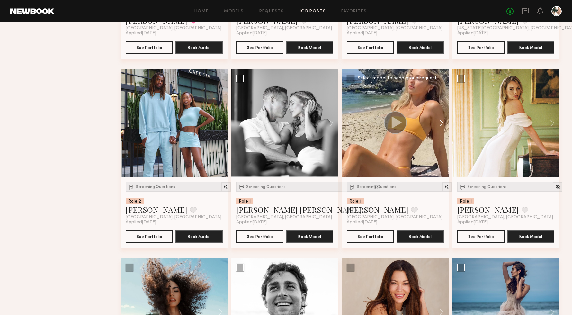
click at [440, 123] on button at bounding box center [438, 122] width 21 height 107
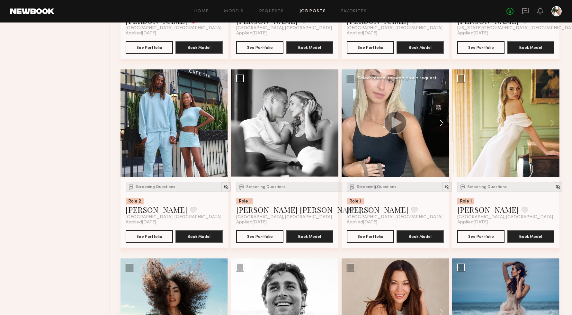
click at [440, 123] on button at bounding box center [438, 122] width 21 height 107
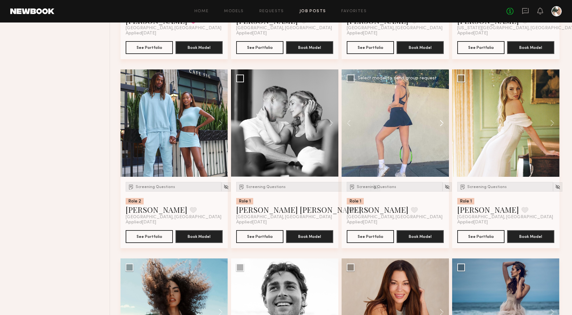
click at [440, 123] on button at bounding box center [438, 122] width 21 height 107
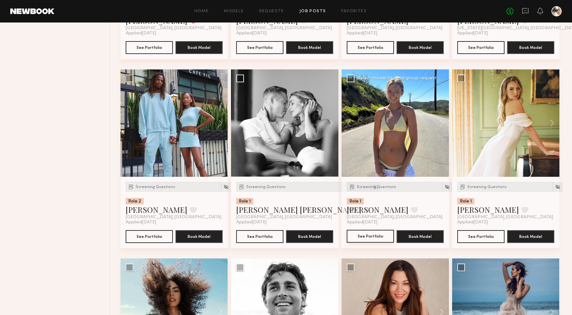
click at [371, 238] on button "See Portfolio" at bounding box center [370, 236] width 47 height 13
click at [411, 208] on button at bounding box center [414, 210] width 7 height 6
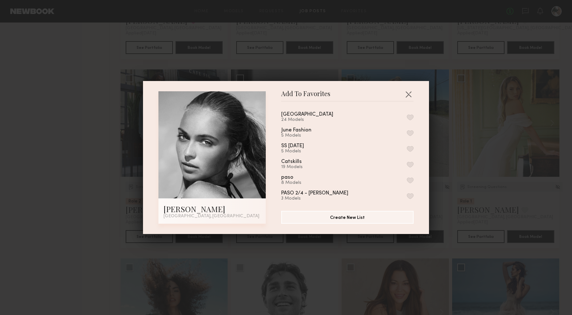
click at [413, 117] on button "button" at bounding box center [410, 117] width 7 height 6
click at [408, 94] on button "button" at bounding box center [408, 94] width 10 height 10
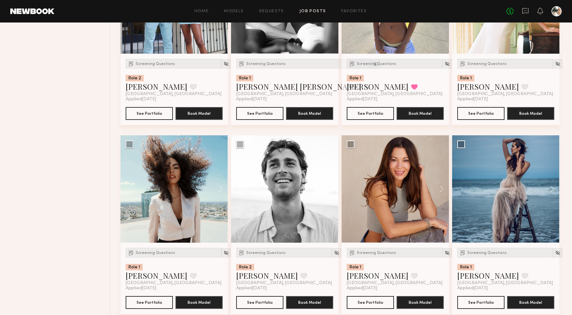
scroll to position [1304, 0]
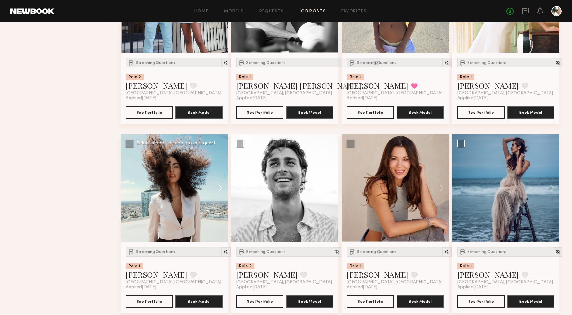
click at [218, 190] on button at bounding box center [217, 187] width 21 height 107
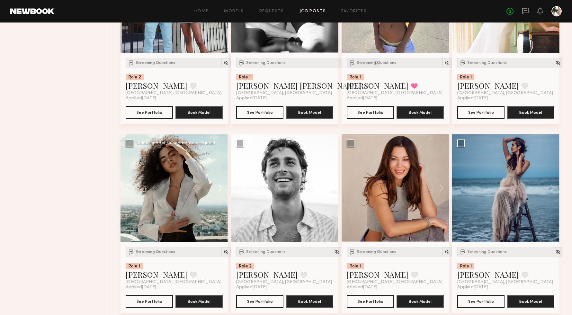
click at [218, 190] on button at bounding box center [217, 187] width 21 height 107
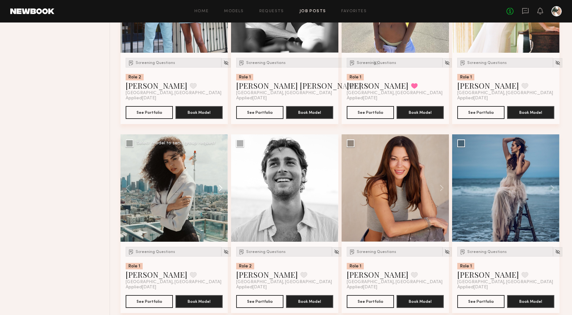
click at [218, 190] on button at bounding box center [217, 187] width 21 height 107
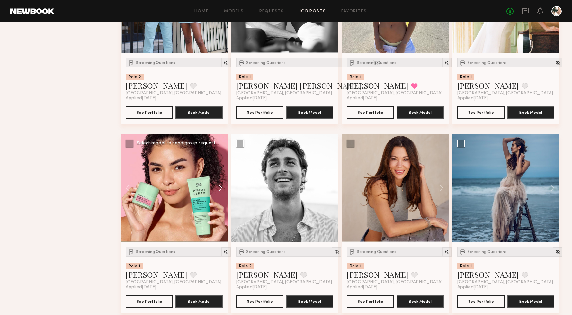
click at [218, 190] on button at bounding box center [217, 187] width 21 height 107
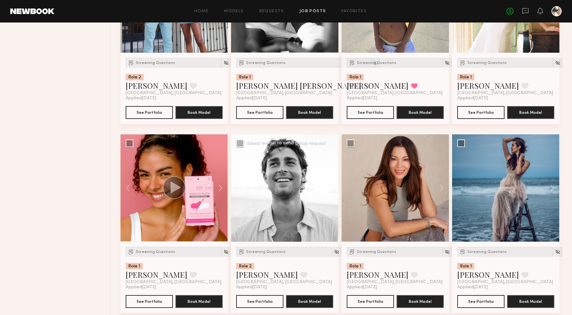
click at [332, 191] on button at bounding box center [328, 187] width 21 height 107
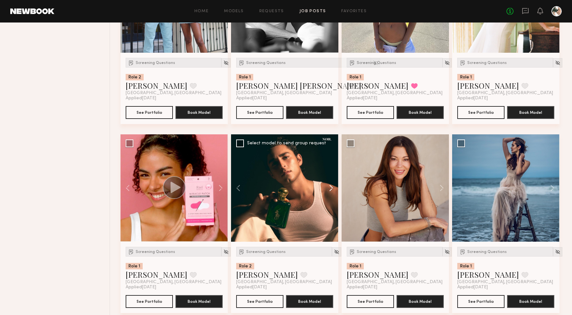
click at [332, 191] on button at bounding box center [328, 187] width 21 height 107
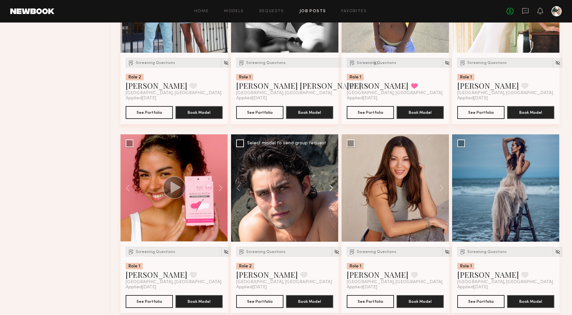
click at [332, 191] on button at bounding box center [328, 187] width 21 height 107
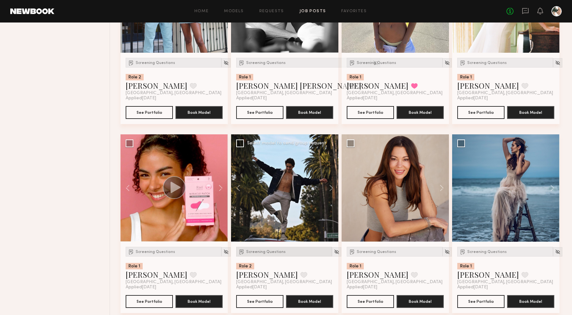
click at [261, 252] on span "Screening Questions" at bounding box center [266, 252] width 40 height 4
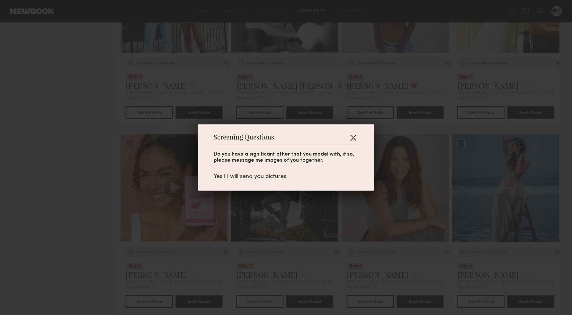
click at [354, 137] on button "button" at bounding box center [353, 137] width 10 height 10
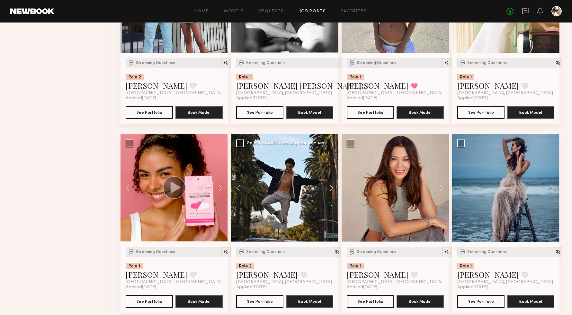
click at [331, 188] on button at bounding box center [328, 187] width 21 height 107
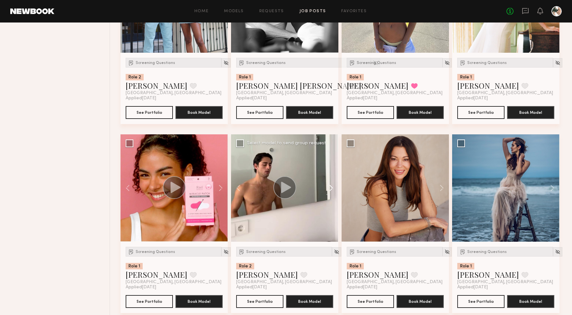
click at [331, 188] on button at bounding box center [328, 187] width 21 height 107
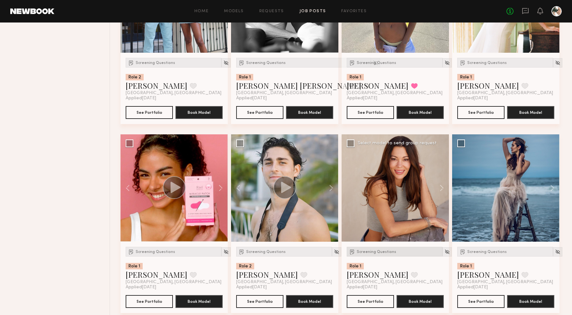
click at [378, 251] on span "Screening Questions" at bounding box center [377, 252] width 40 height 4
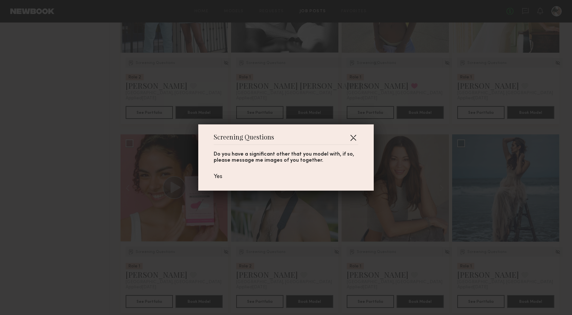
click at [353, 136] on button "button" at bounding box center [353, 137] width 10 height 10
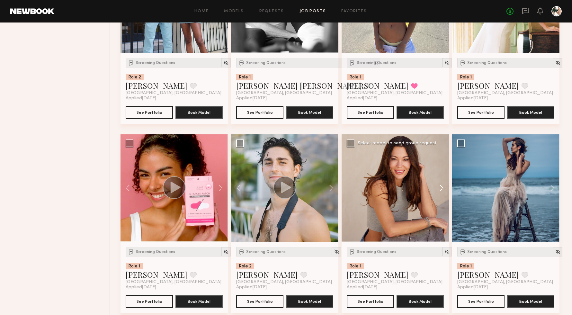
click at [444, 191] on button at bounding box center [438, 187] width 21 height 107
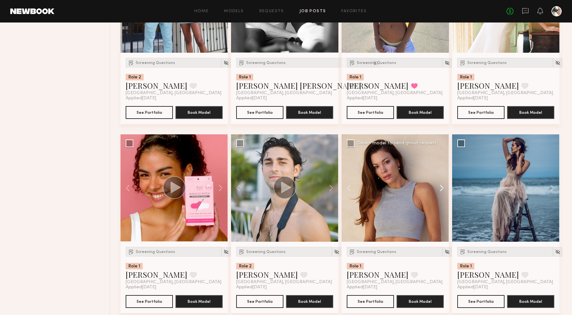
click at [444, 191] on button at bounding box center [438, 187] width 21 height 107
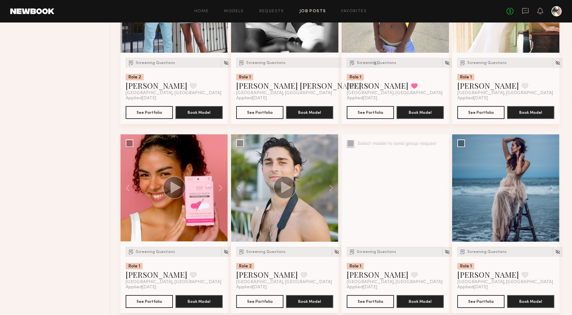
click at [444, 191] on button at bounding box center [438, 187] width 21 height 107
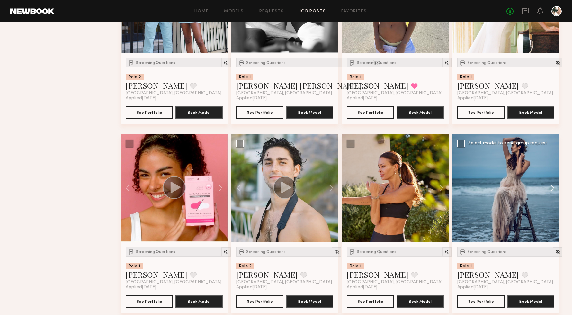
click at [552, 183] on button at bounding box center [549, 187] width 21 height 107
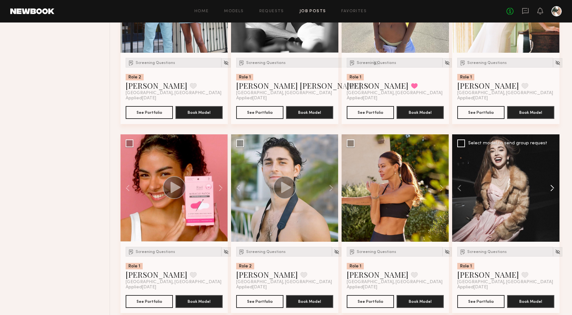
click at [552, 183] on button at bounding box center [549, 187] width 21 height 107
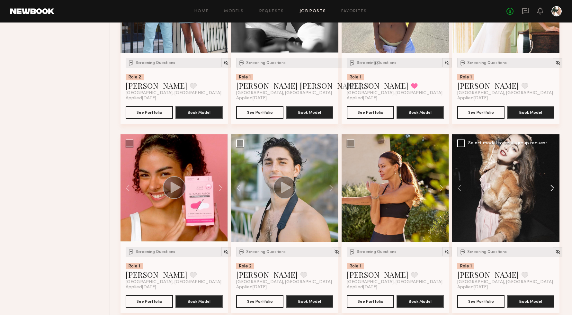
click at [552, 183] on button at bounding box center [549, 187] width 21 height 107
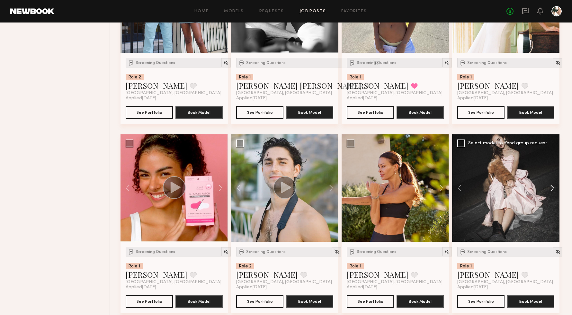
click at [552, 186] on button at bounding box center [549, 187] width 21 height 107
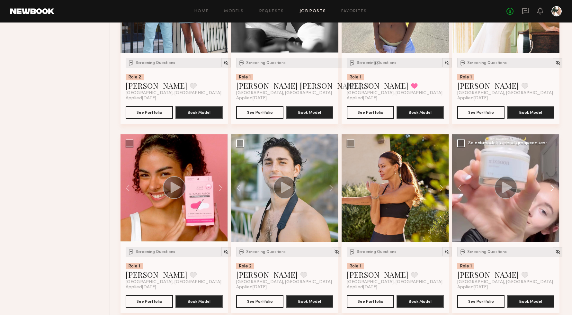
click at [552, 186] on button at bounding box center [549, 187] width 21 height 107
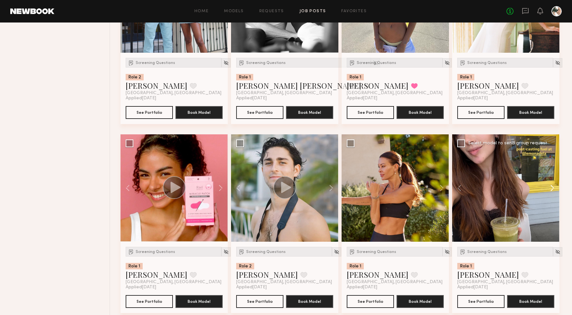
click at [552, 186] on button at bounding box center [549, 187] width 21 height 107
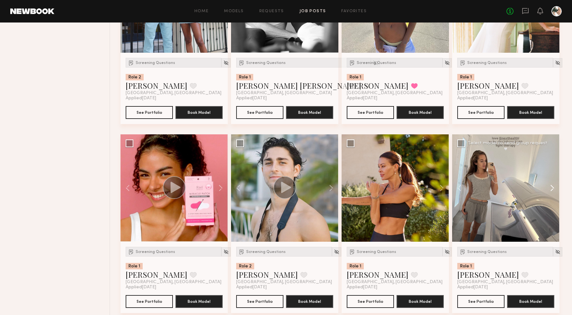
click at [552, 186] on button at bounding box center [549, 187] width 21 height 107
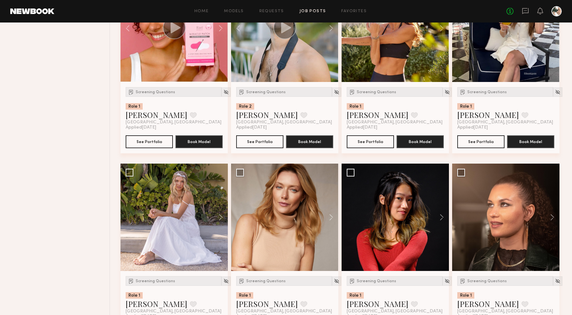
scroll to position [1464, 0]
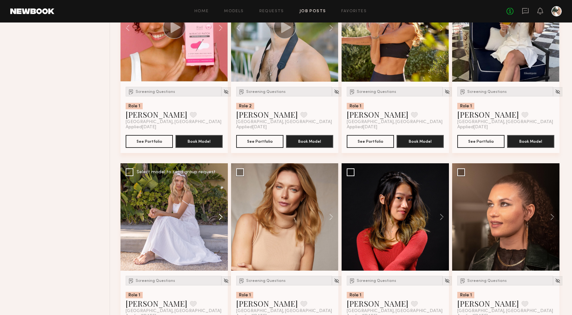
click at [218, 218] on button at bounding box center [217, 216] width 21 height 107
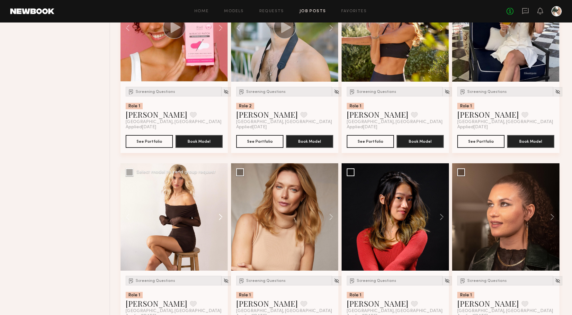
click at [218, 218] on button at bounding box center [217, 216] width 21 height 107
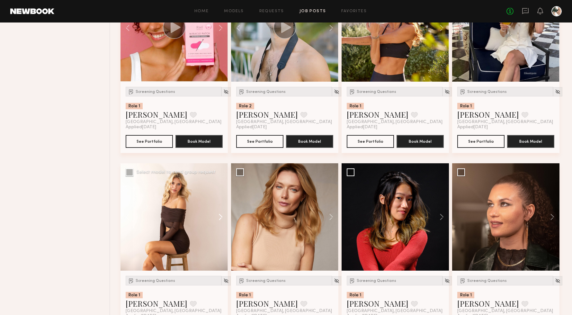
click at [219, 219] on button at bounding box center [217, 216] width 21 height 107
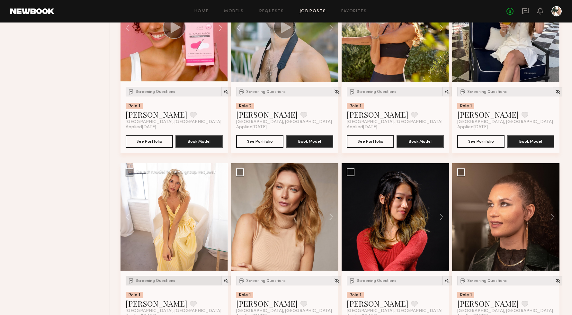
click at [165, 285] on div "Screening Questions" at bounding box center [174, 281] width 96 height 10
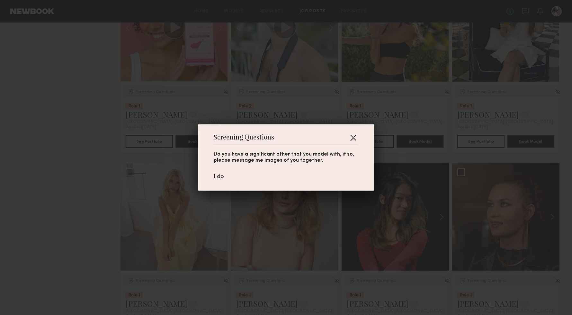
click at [349, 136] on button "button" at bounding box center [353, 137] width 10 height 10
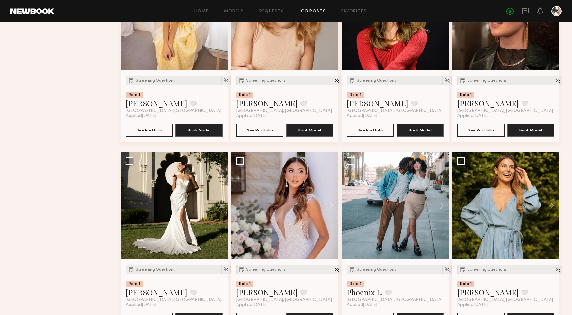
scroll to position [1677, 0]
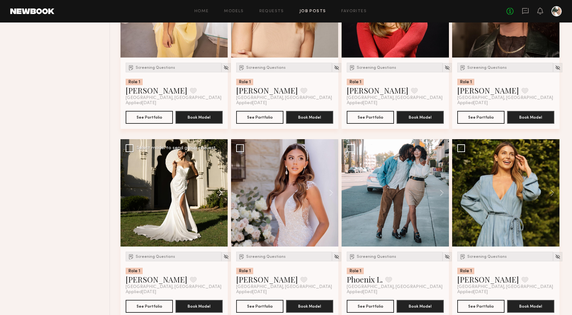
click at [221, 192] on button at bounding box center [217, 192] width 21 height 107
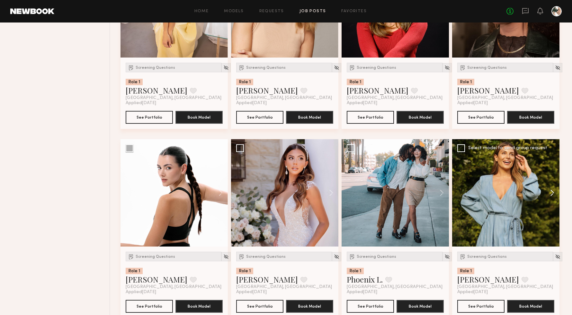
click at [552, 193] on button at bounding box center [549, 192] width 21 height 107
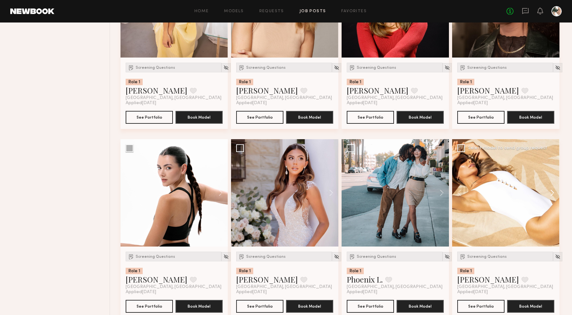
click at [552, 193] on button at bounding box center [549, 192] width 21 height 107
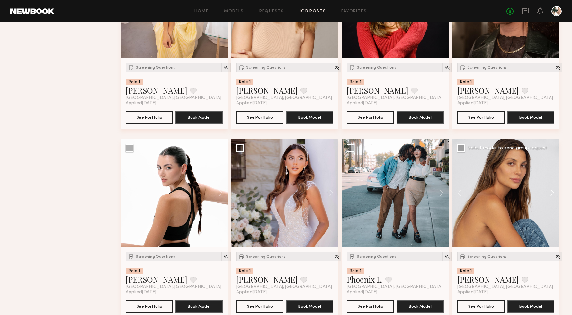
click at [552, 194] on button at bounding box center [549, 192] width 21 height 107
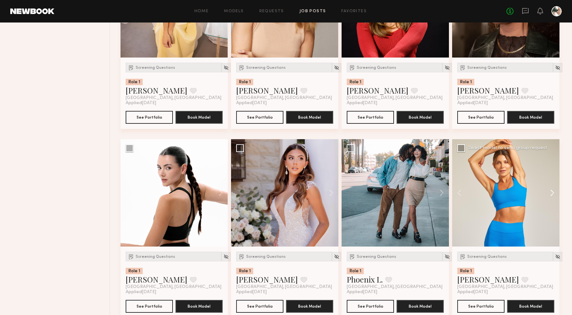
click at [552, 194] on button at bounding box center [549, 192] width 21 height 107
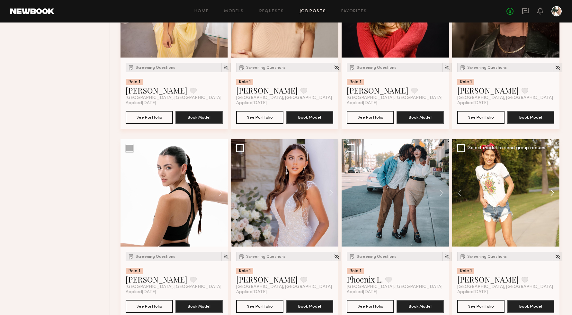
click at [552, 194] on button at bounding box center [549, 192] width 21 height 107
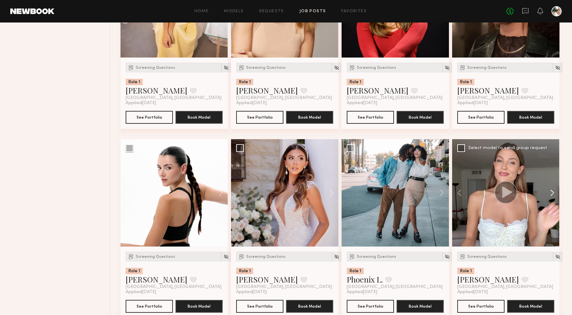
click at [552, 194] on button at bounding box center [549, 192] width 21 height 107
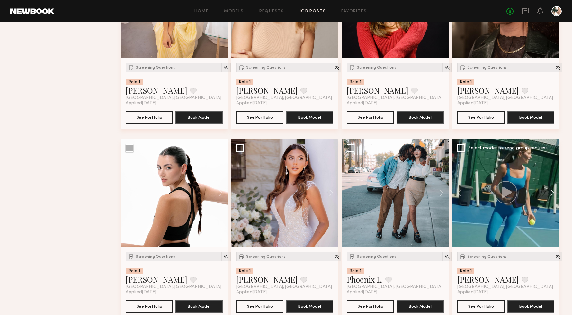
click at [552, 194] on button at bounding box center [549, 192] width 21 height 107
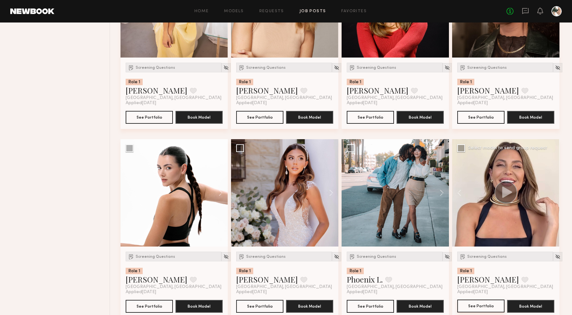
click at [482, 308] on button "See Portfolio" at bounding box center [480, 305] width 47 height 13
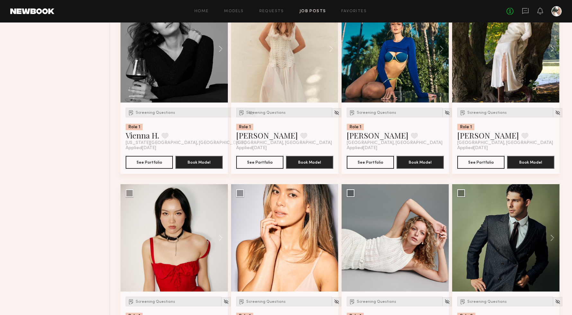
scroll to position [2041, 0]
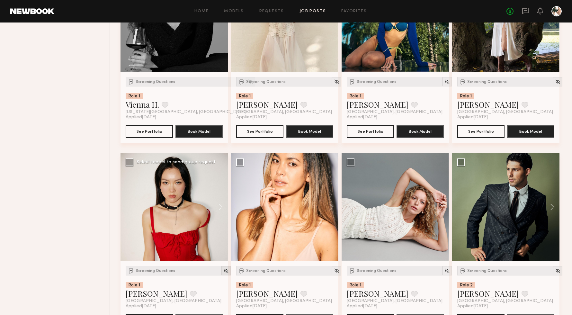
click at [223, 272] on img at bounding box center [225, 270] width 5 height 5
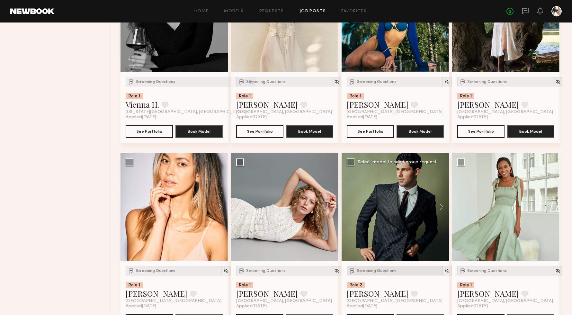
click at [374, 271] on span "Screening Questions" at bounding box center [377, 271] width 40 height 4
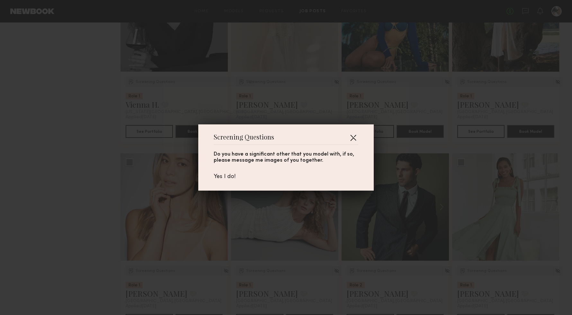
click at [351, 133] on button "button" at bounding box center [353, 137] width 10 height 10
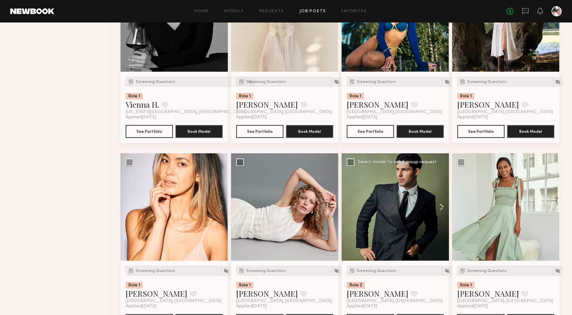
click at [443, 205] on button at bounding box center [438, 206] width 21 height 107
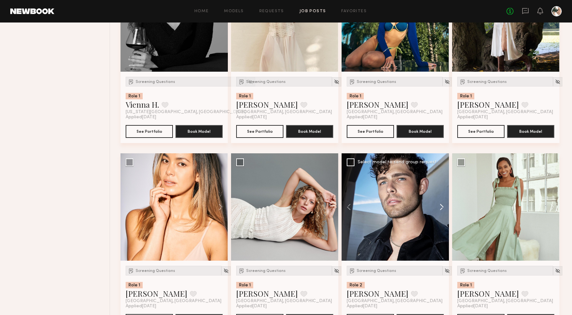
click at [443, 205] on button at bounding box center [438, 206] width 21 height 107
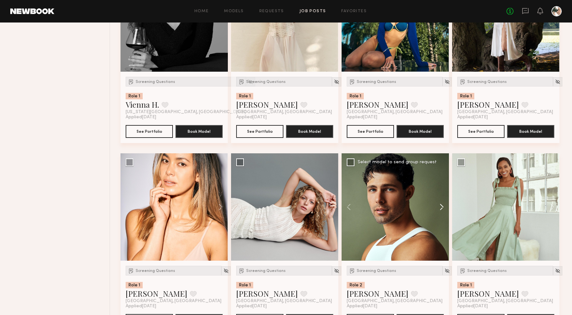
click at [439, 207] on button at bounding box center [438, 206] width 21 height 107
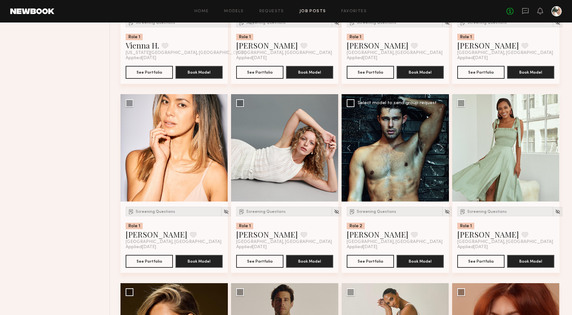
scroll to position [2100, 0]
click at [375, 260] on button "See Portfolio" at bounding box center [370, 260] width 47 height 13
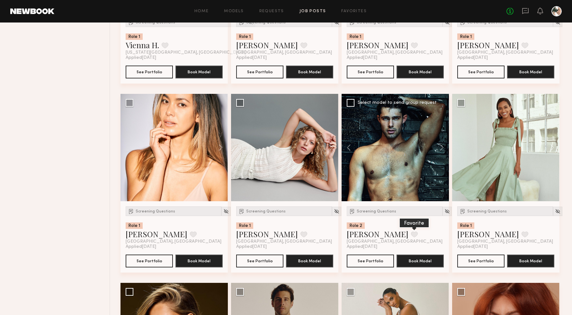
click at [411, 236] on button at bounding box center [414, 234] width 7 height 6
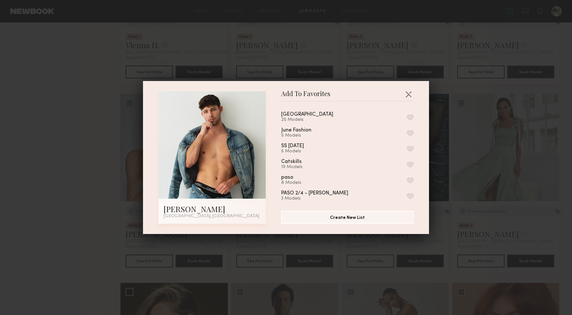
click at [413, 117] on div "Palm Springs 25 Models June Fashion 5 Models SS June 3 5 Models Catskills 19 Mo…" at bounding box center [350, 154] width 139 height 94
click at [411, 115] on button "button" at bounding box center [410, 117] width 7 height 6
click at [409, 93] on button "button" at bounding box center [408, 94] width 10 height 10
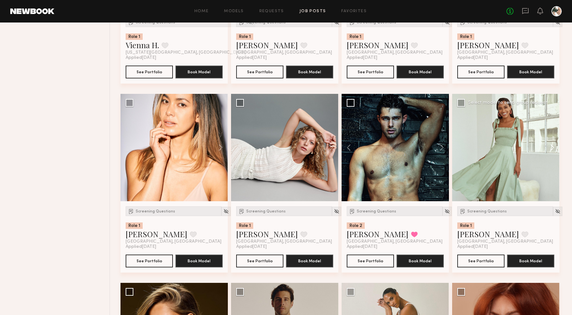
click at [552, 149] on button at bounding box center [549, 147] width 21 height 107
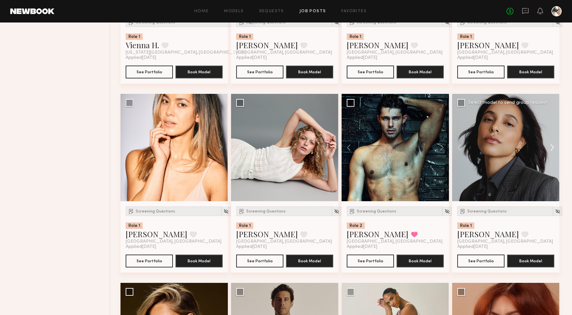
click at [552, 149] on button at bounding box center [549, 147] width 21 height 107
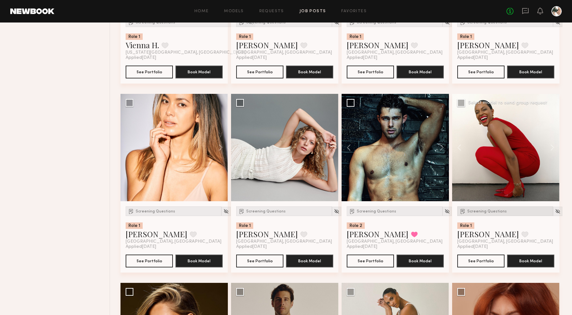
click at [488, 213] on span "Screening Questions" at bounding box center [487, 211] width 40 height 4
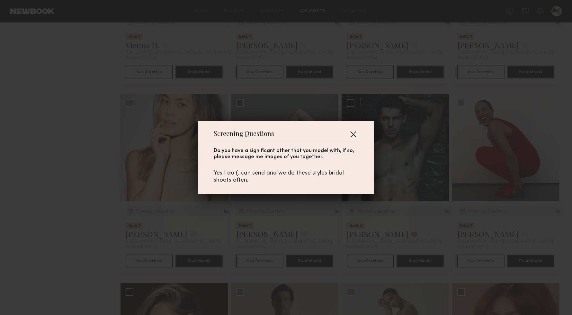
click at [352, 133] on button "button" at bounding box center [353, 134] width 10 height 10
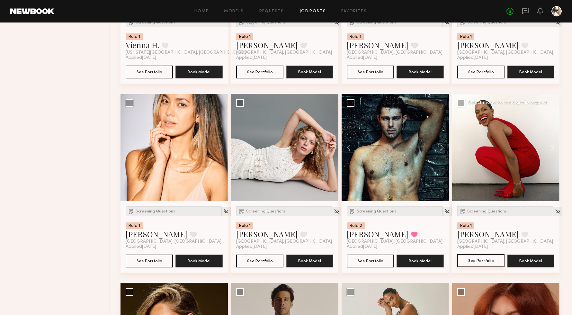
click at [479, 263] on button "See Portfolio" at bounding box center [480, 260] width 47 height 13
click at [521, 235] on button at bounding box center [524, 234] width 7 height 6
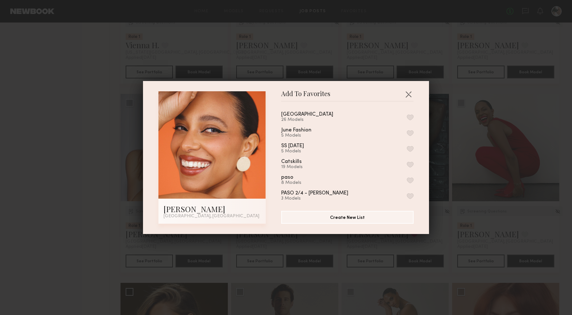
click at [409, 116] on button "button" at bounding box center [410, 117] width 7 height 6
click at [409, 93] on button "button" at bounding box center [408, 94] width 10 height 10
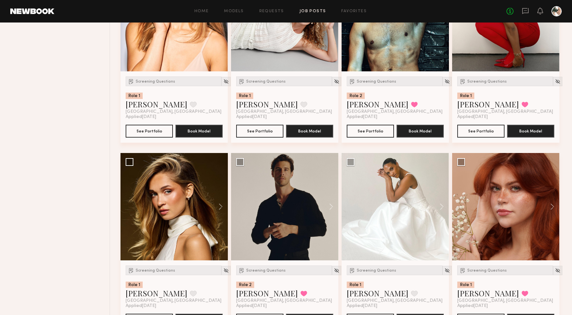
scroll to position [2255, 0]
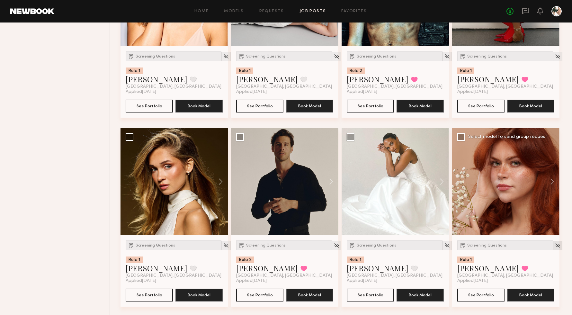
click at [555, 248] on img at bounding box center [557, 245] width 5 height 5
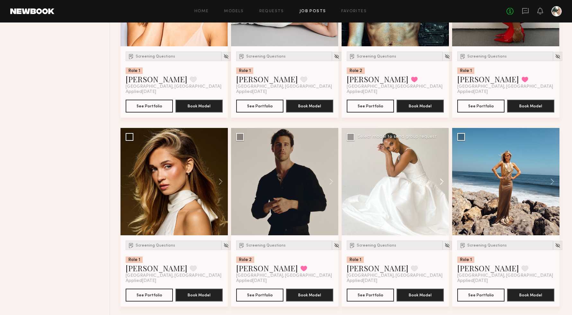
click at [440, 181] on button at bounding box center [438, 181] width 21 height 107
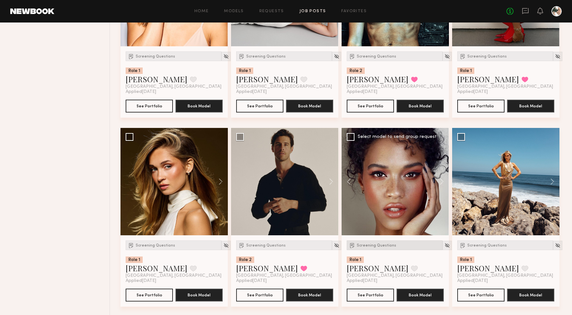
click at [384, 245] on div "Screening Questions" at bounding box center [395, 245] width 96 height 10
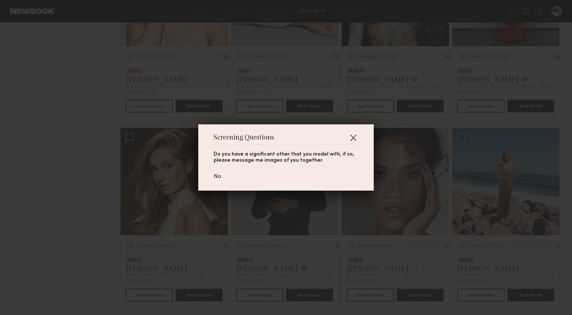
click at [350, 141] on button "button" at bounding box center [353, 137] width 10 height 10
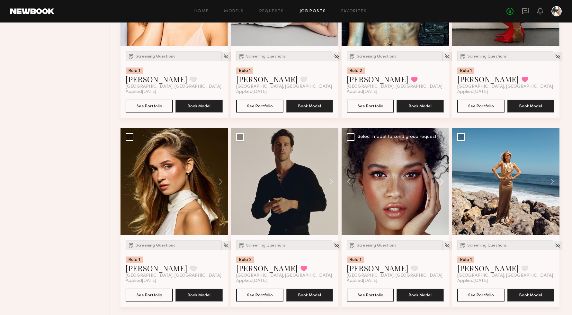
click at [434, 182] on button at bounding box center [438, 181] width 21 height 107
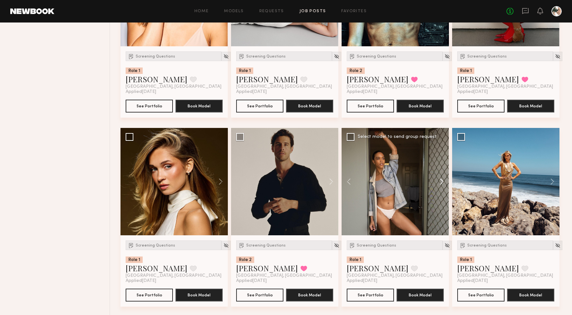
click at [435, 182] on button at bounding box center [438, 181] width 21 height 107
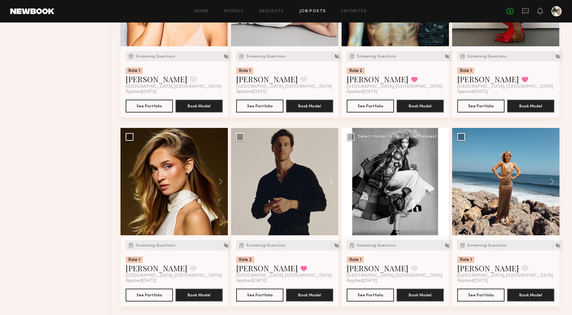
click at [435, 182] on button at bounding box center [438, 181] width 21 height 107
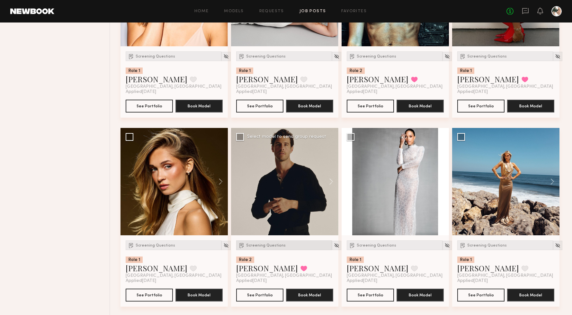
click at [266, 247] on span "Screening Questions" at bounding box center [266, 245] width 40 height 4
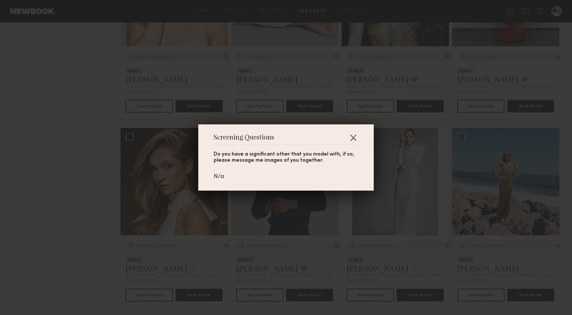
click at [356, 137] on button "button" at bounding box center [353, 137] width 10 height 10
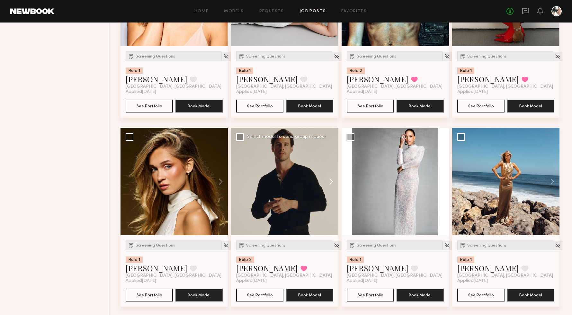
click at [329, 182] on button at bounding box center [328, 181] width 21 height 107
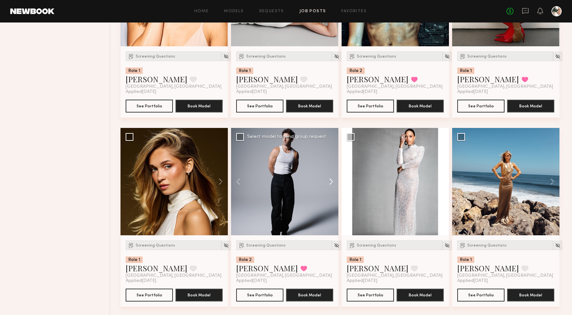
click at [329, 182] on button at bounding box center [328, 181] width 21 height 107
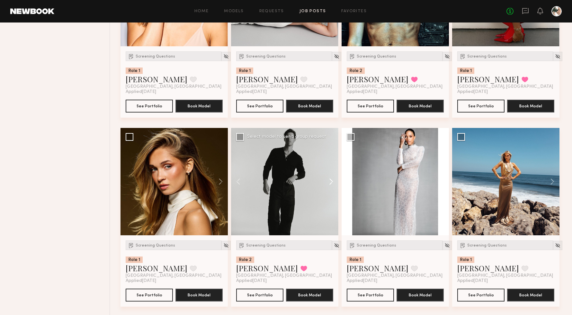
click at [329, 182] on button at bounding box center [328, 181] width 21 height 107
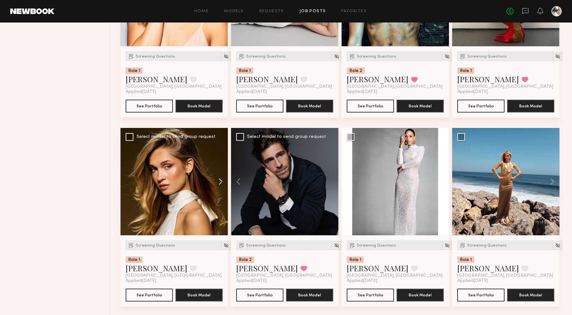
click at [219, 182] on button at bounding box center [217, 181] width 21 height 107
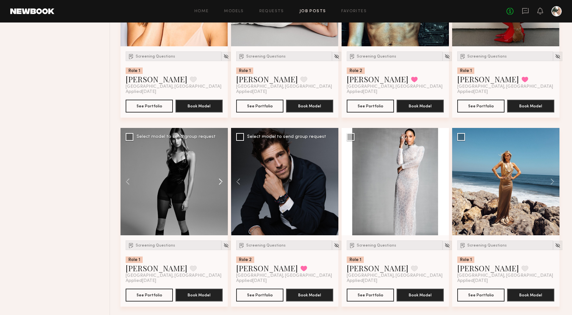
click at [219, 182] on button at bounding box center [217, 181] width 21 height 107
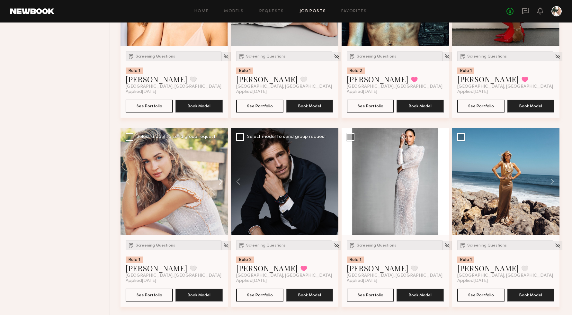
click at [219, 182] on button at bounding box center [217, 181] width 21 height 107
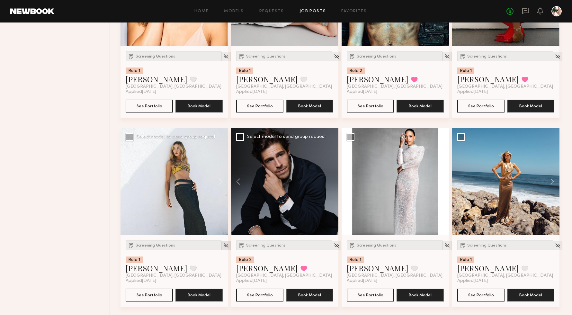
click at [223, 247] on img at bounding box center [225, 245] width 5 height 5
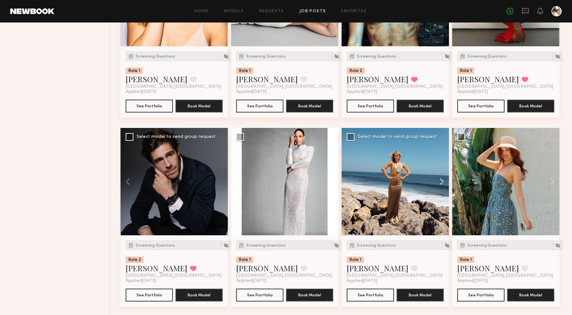
click at [440, 181] on button at bounding box center [438, 181] width 21 height 107
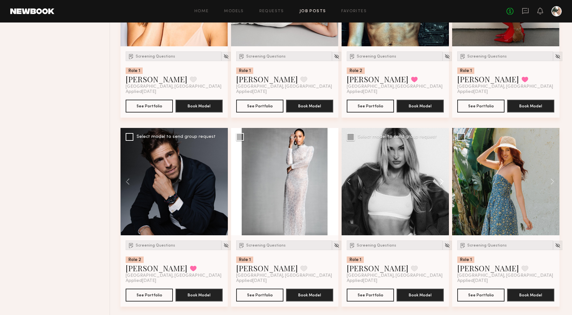
click at [440, 181] on button at bounding box center [438, 181] width 21 height 107
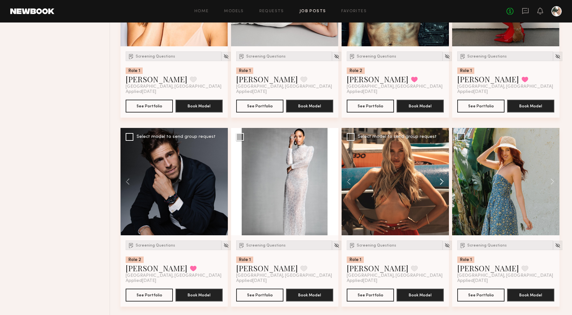
click at [440, 181] on button at bounding box center [438, 181] width 21 height 107
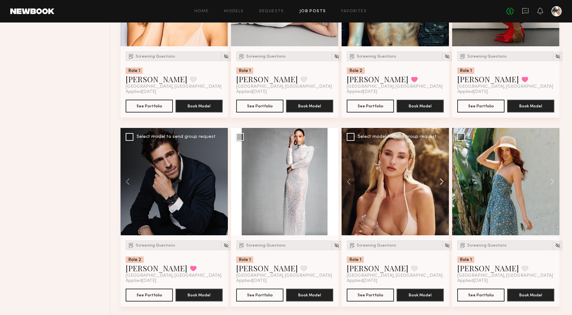
click at [440, 181] on button at bounding box center [438, 181] width 21 height 107
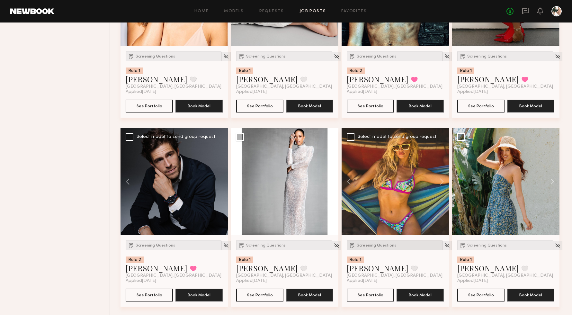
click at [372, 247] on span "Screening Questions" at bounding box center [377, 245] width 40 height 4
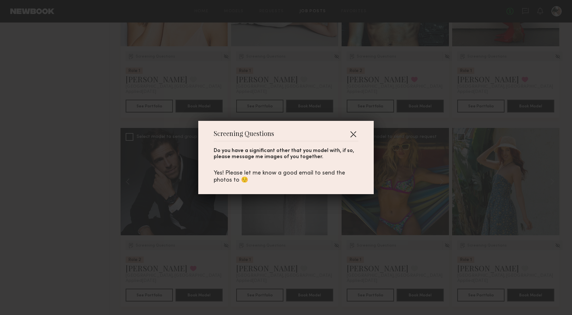
click at [357, 132] on button "button" at bounding box center [353, 134] width 10 height 10
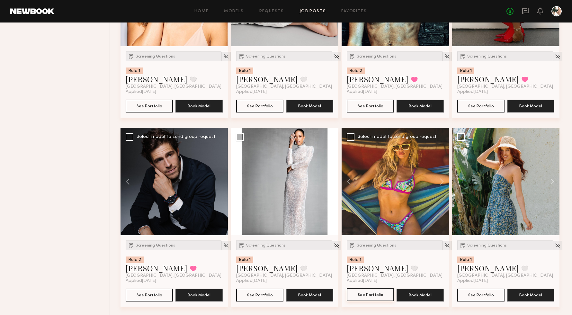
click at [375, 294] on button "See Portfolio" at bounding box center [370, 294] width 47 height 13
click at [552, 181] on button at bounding box center [549, 181] width 21 height 107
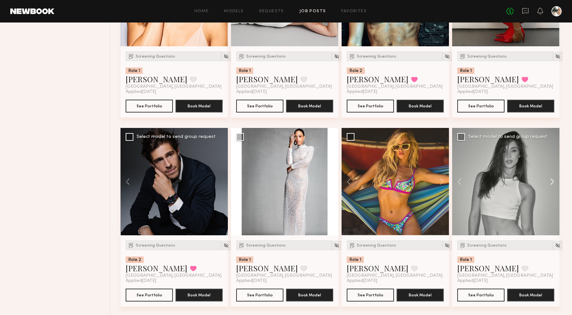
click at [552, 181] on button at bounding box center [549, 181] width 21 height 107
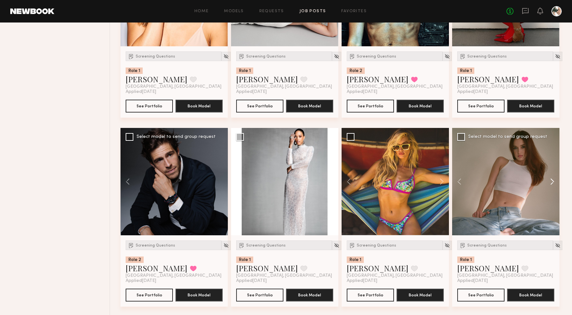
click at [552, 181] on button at bounding box center [549, 181] width 21 height 107
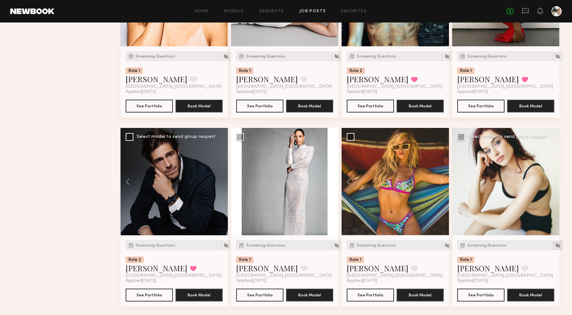
click at [555, 247] on img at bounding box center [557, 245] width 5 height 5
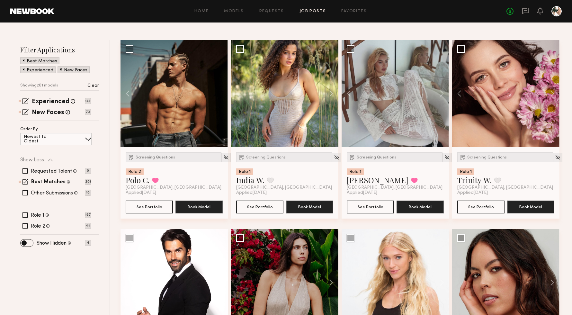
scroll to position [80, 0]
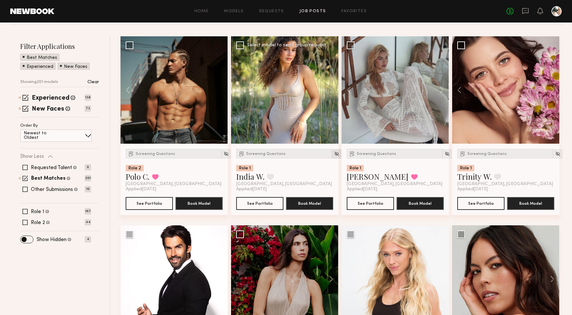
click at [334, 154] on img at bounding box center [336, 153] width 5 height 5
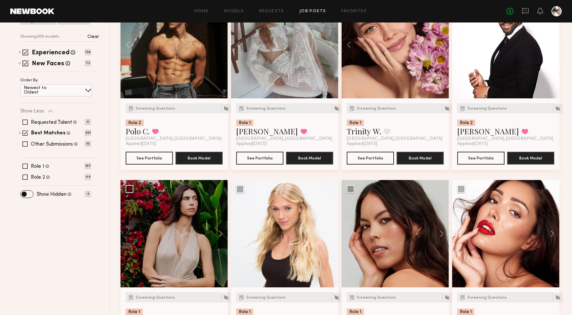
scroll to position [126, 0]
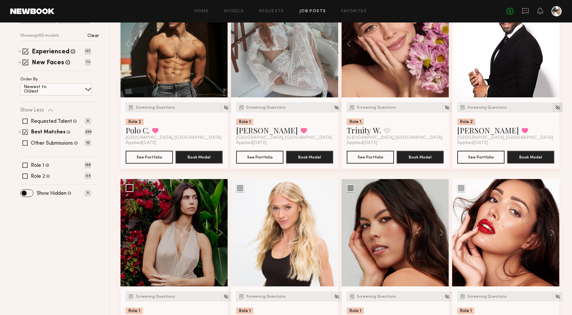
click at [555, 108] on img at bounding box center [557, 107] width 5 height 5
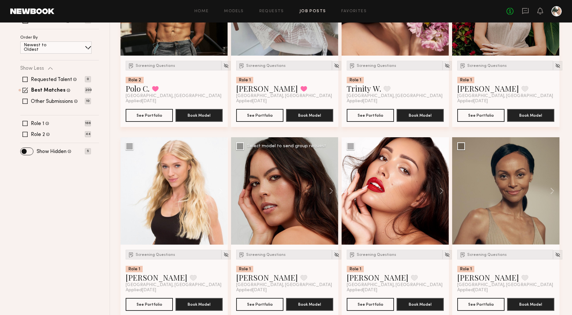
scroll to position [185, 0]
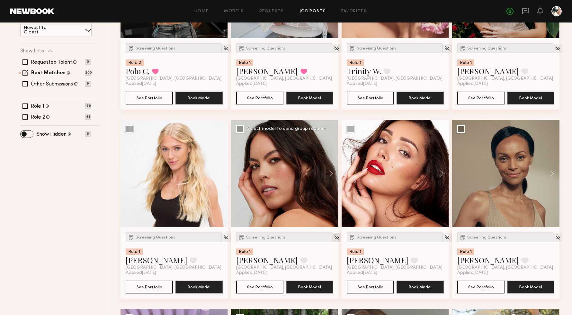
click at [334, 238] on img at bounding box center [336, 236] width 5 height 5
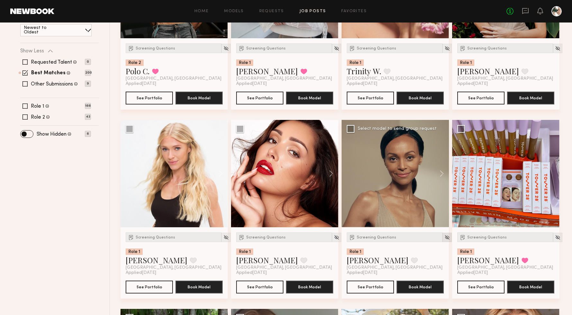
click at [444, 237] on img at bounding box center [446, 236] width 5 height 5
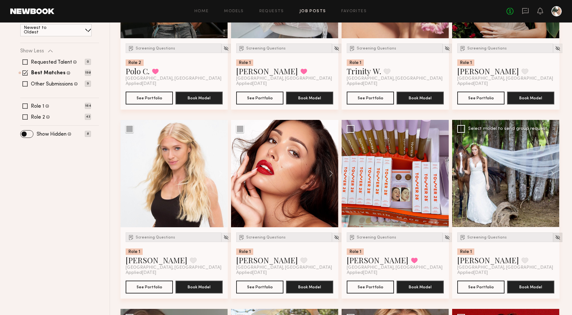
click at [555, 236] on img at bounding box center [557, 236] width 5 height 5
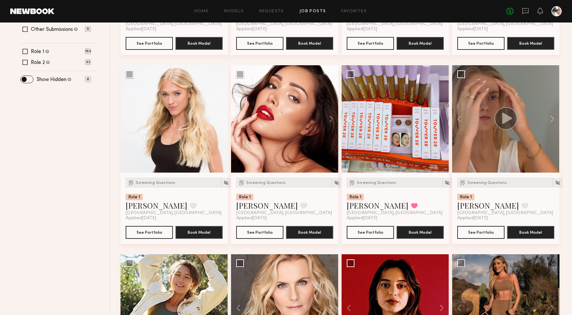
scroll to position [242, 0]
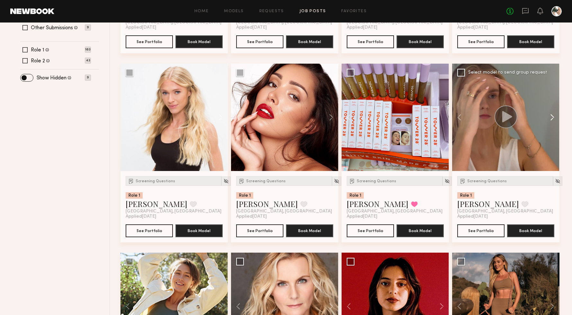
click at [552, 116] on button at bounding box center [549, 117] width 21 height 107
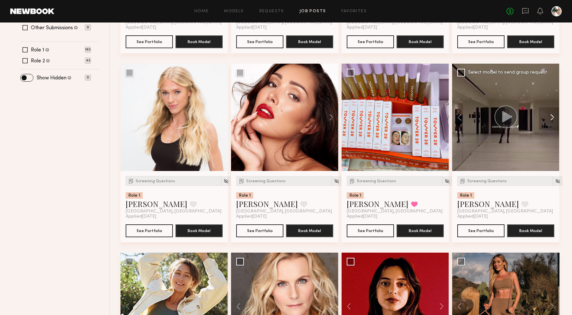
click at [552, 116] on button at bounding box center [549, 117] width 21 height 107
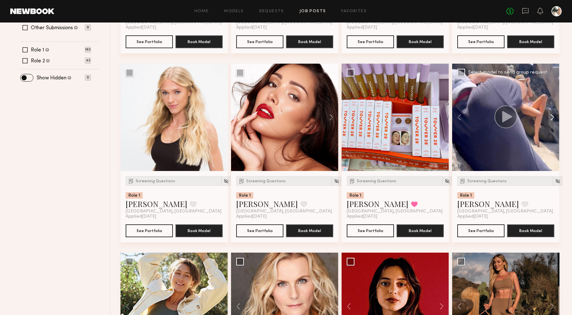
click at [552, 116] on button at bounding box center [549, 117] width 21 height 107
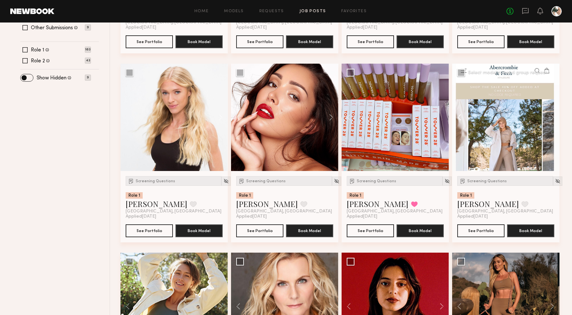
click at [459, 116] on button at bounding box center [462, 117] width 21 height 107
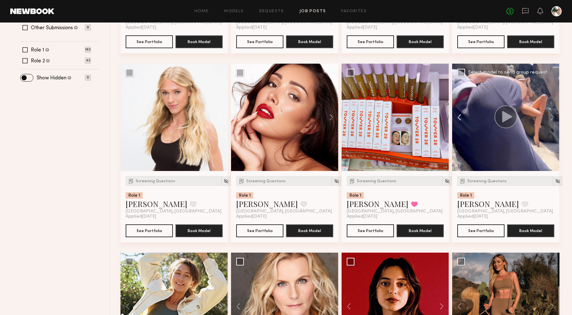
click at [459, 116] on button at bounding box center [462, 117] width 21 height 107
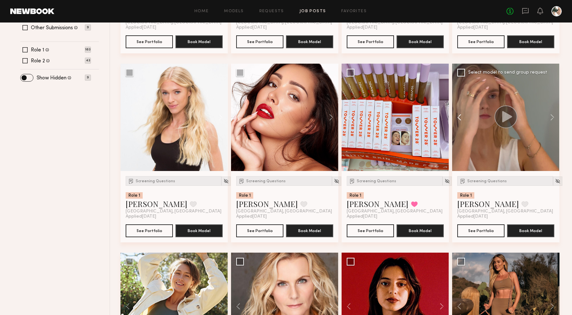
click at [459, 116] on button at bounding box center [462, 117] width 21 height 107
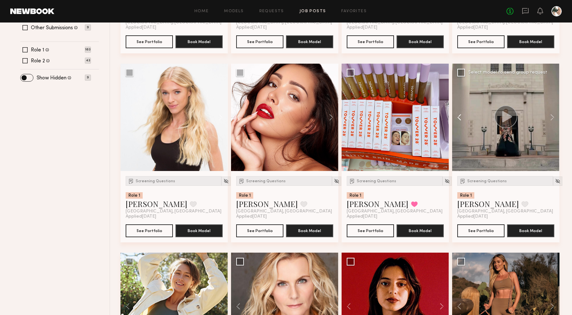
click at [459, 116] on button at bounding box center [462, 117] width 21 height 107
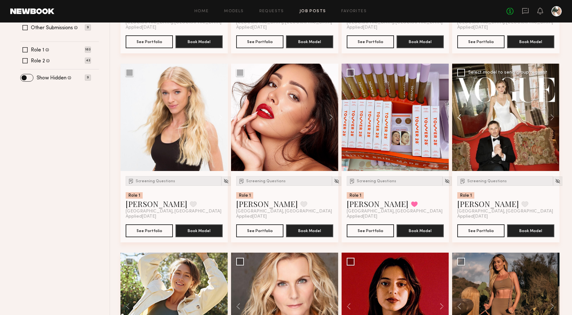
click at [459, 116] on button at bounding box center [462, 117] width 21 height 107
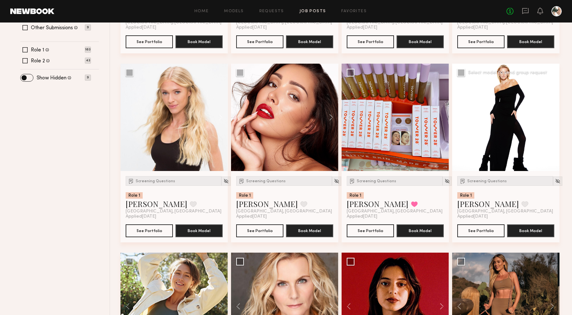
click at [459, 116] on button at bounding box center [462, 117] width 21 height 107
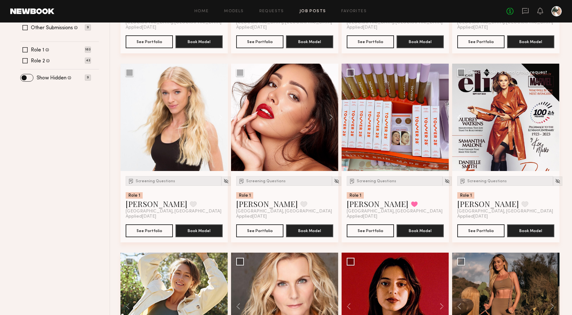
click at [459, 116] on button at bounding box center [462, 117] width 21 height 107
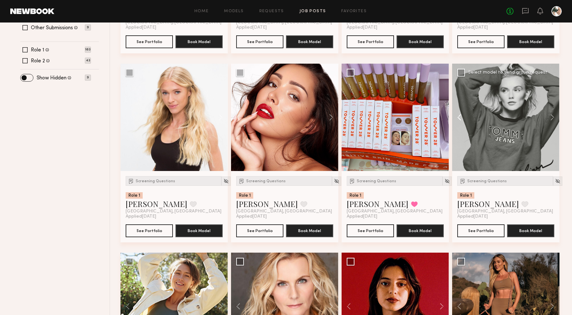
click at [459, 116] on button at bounding box center [462, 117] width 21 height 107
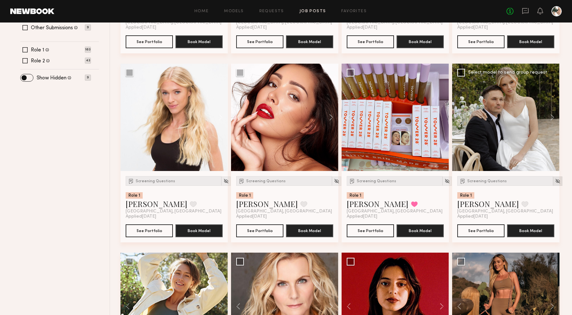
click at [555, 180] on img at bounding box center [557, 180] width 5 height 5
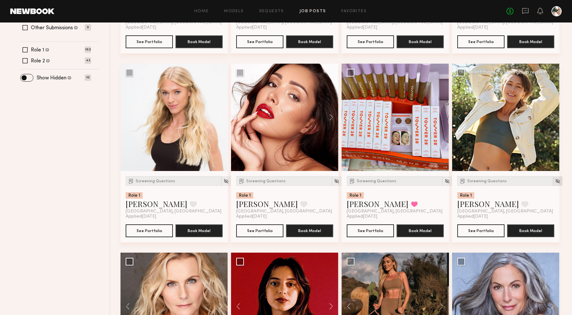
click at [555, 181] on img at bounding box center [557, 180] width 5 height 5
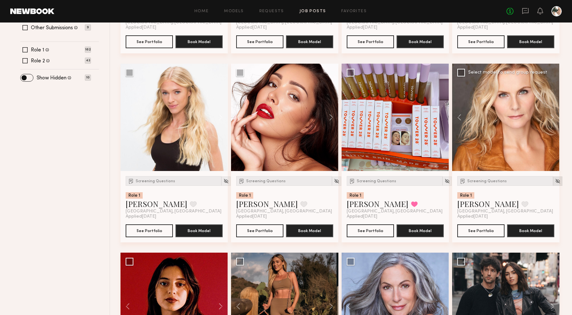
click at [555, 181] on img at bounding box center [557, 180] width 5 height 5
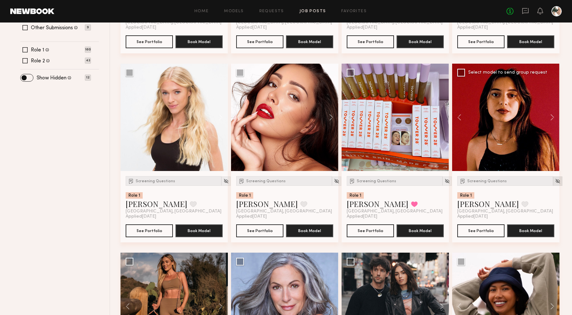
click at [555, 180] on img at bounding box center [557, 180] width 5 height 5
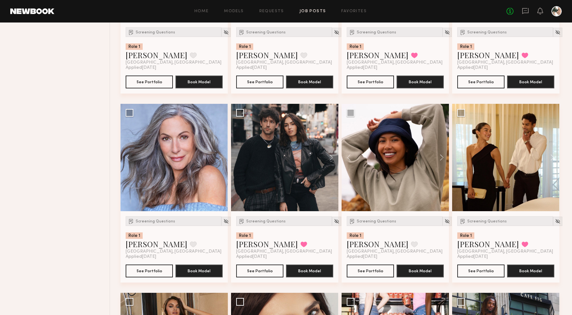
scroll to position [416, 0]
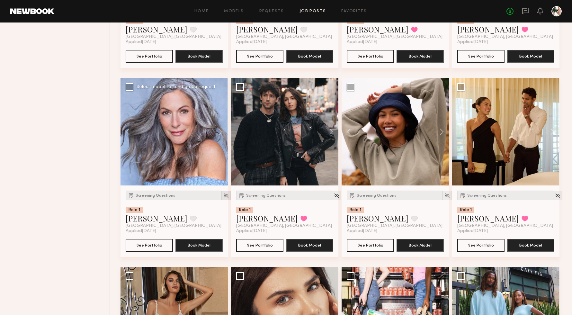
click at [223, 195] on img at bounding box center [225, 195] width 5 height 5
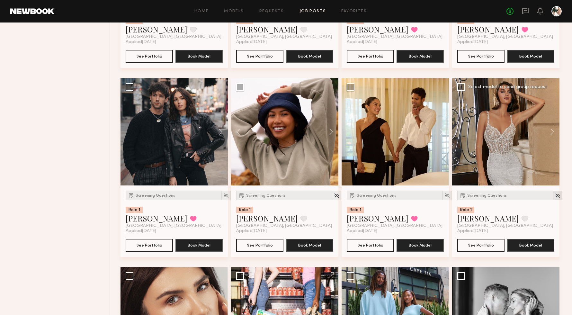
click at [555, 196] on img at bounding box center [557, 195] width 5 height 5
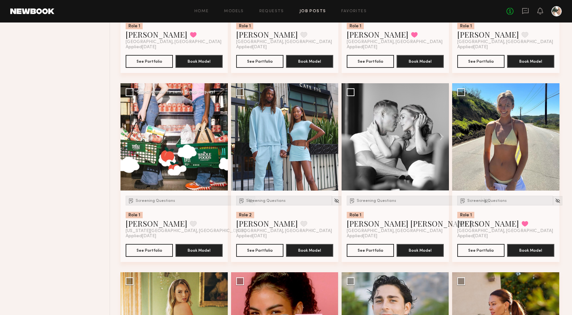
scroll to position [600, 0]
click at [219, 137] on button at bounding box center [217, 136] width 21 height 107
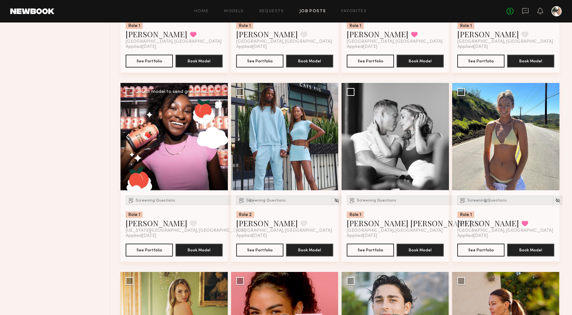
click at [130, 136] on button at bounding box center [130, 136] width 21 height 107
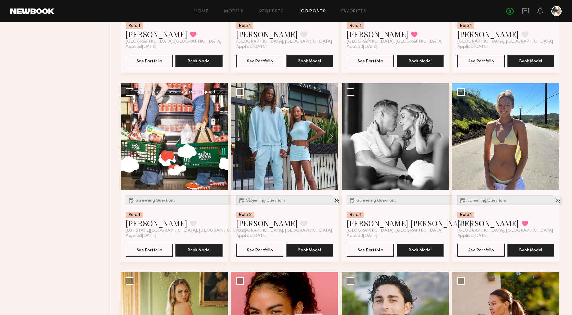
click at [130, 136] on button at bounding box center [130, 136] width 21 height 107
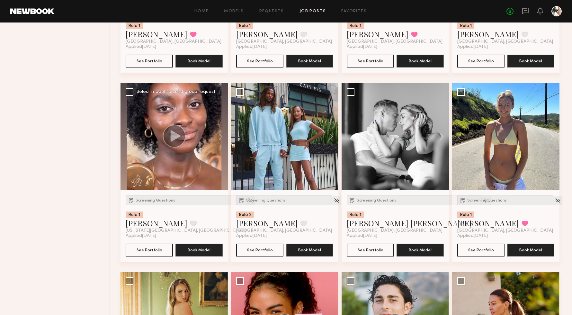
click at [248, 201] on img at bounding box center [250, 200] width 5 height 5
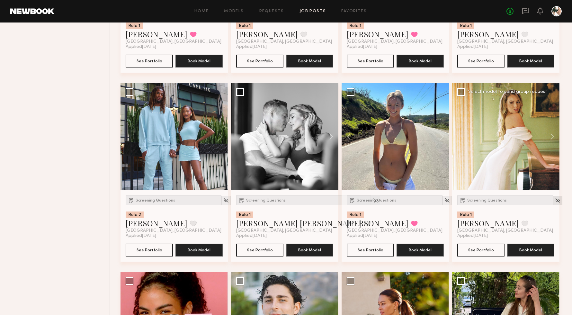
click at [555, 201] on img at bounding box center [557, 200] width 5 height 5
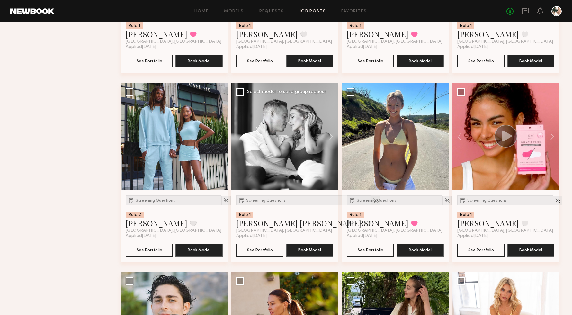
click at [373, 202] on img at bounding box center [375, 200] width 5 height 5
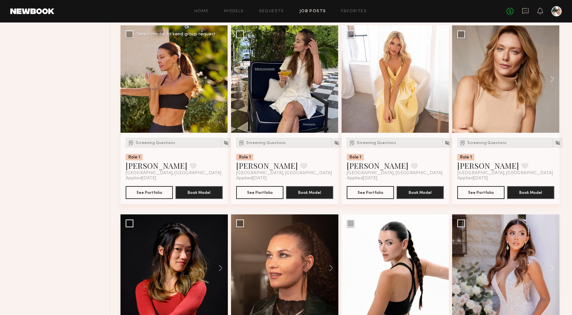
scroll to position [847, 0]
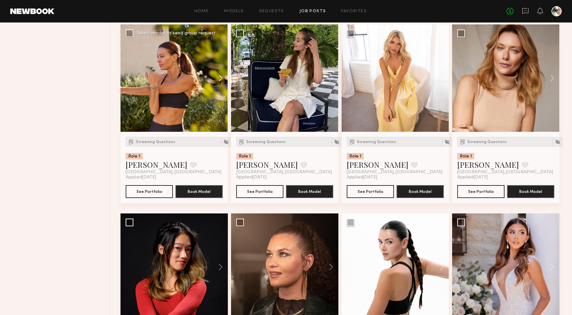
click at [220, 76] on button at bounding box center [217, 77] width 21 height 107
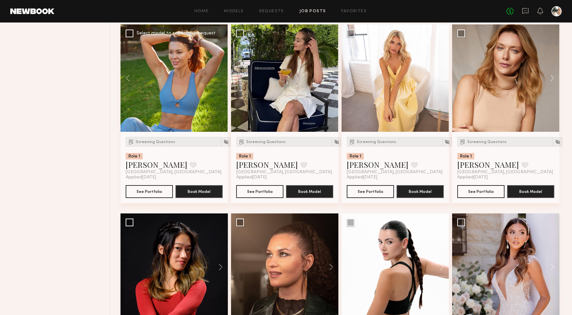
click at [220, 76] on div at bounding box center [173, 77] width 107 height 107
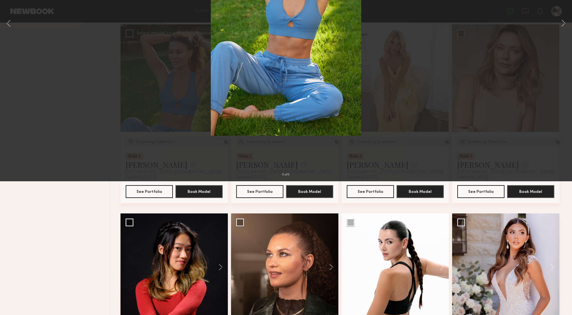
click at [18, 15] on button at bounding box center [15, 16] width 10 height 12
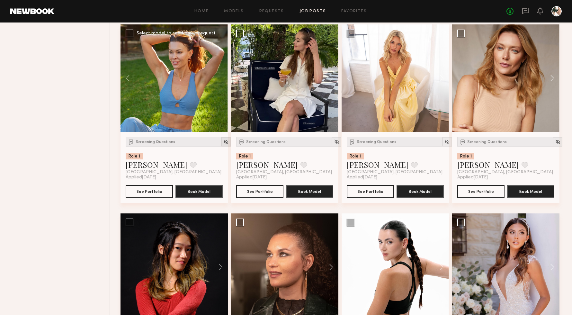
click at [223, 145] on img at bounding box center [225, 141] width 5 height 5
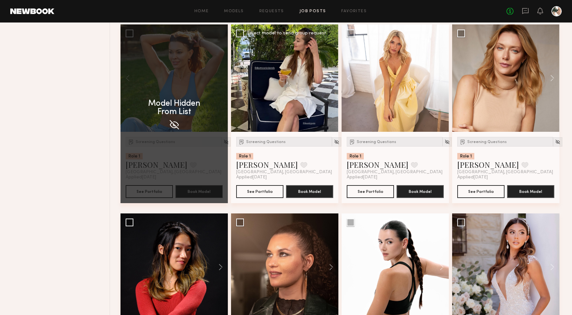
click at [331, 78] on button at bounding box center [328, 77] width 21 height 107
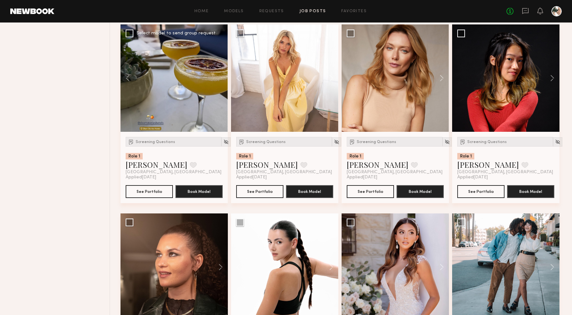
click at [331, 78] on button at bounding box center [328, 77] width 21 height 107
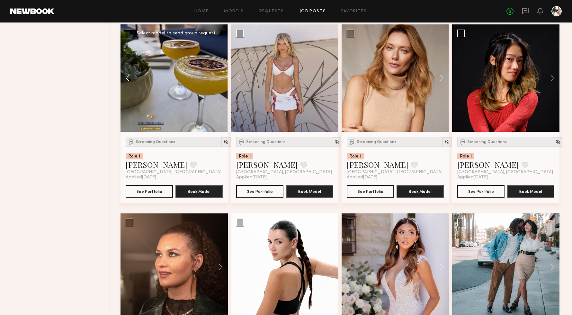
click at [126, 79] on button at bounding box center [130, 77] width 21 height 107
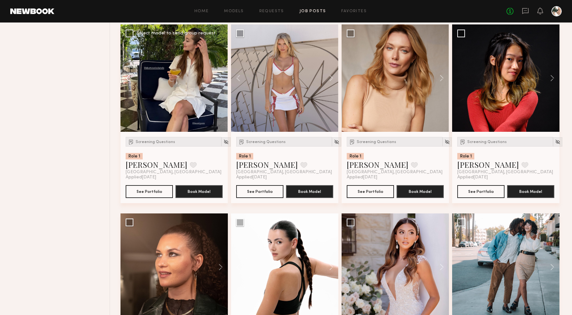
click at [126, 79] on button at bounding box center [130, 77] width 21 height 107
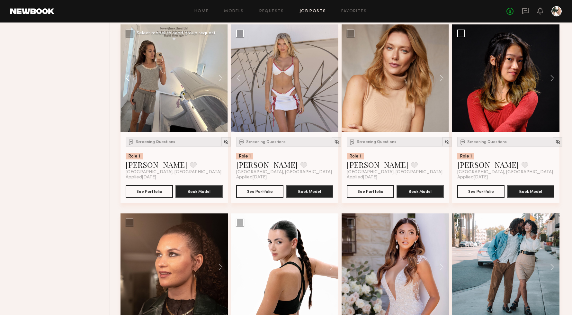
click at [126, 79] on button at bounding box center [130, 77] width 21 height 107
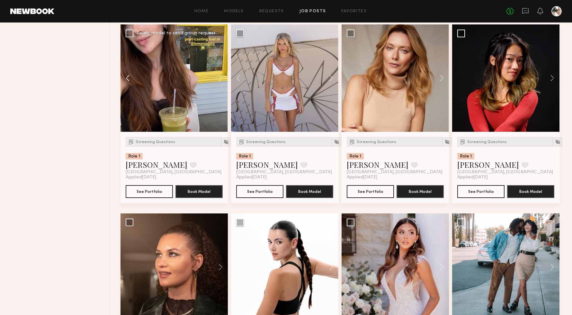
click at [126, 79] on button at bounding box center [130, 77] width 21 height 107
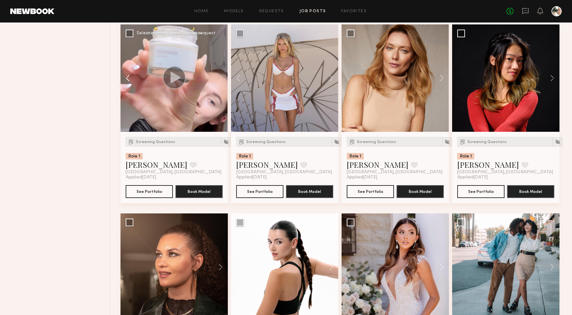
click at [126, 79] on button at bounding box center [130, 77] width 21 height 107
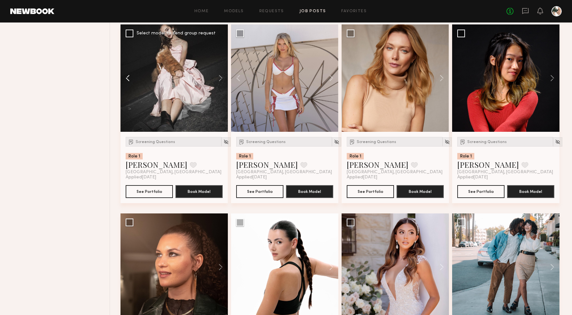
click at [126, 79] on button at bounding box center [130, 77] width 21 height 107
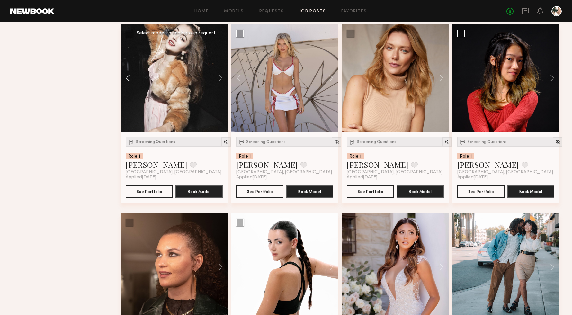
click at [126, 79] on button at bounding box center [130, 77] width 21 height 107
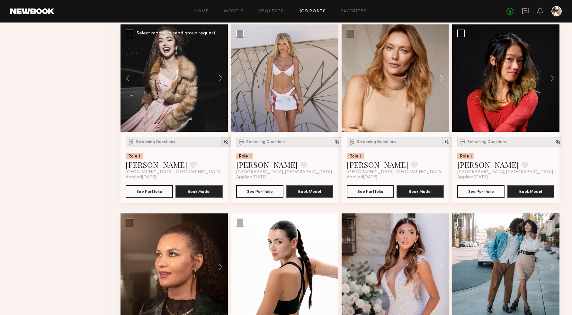
click at [223, 142] on img at bounding box center [225, 141] width 5 height 5
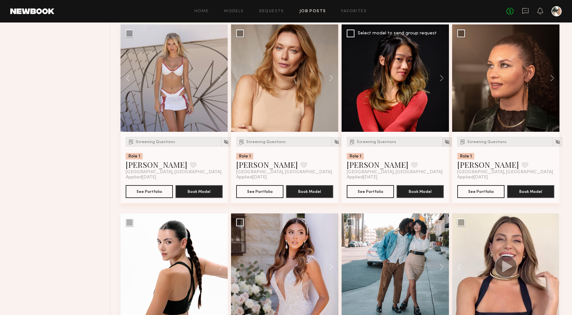
click at [444, 142] on img at bounding box center [446, 141] width 5 height 5
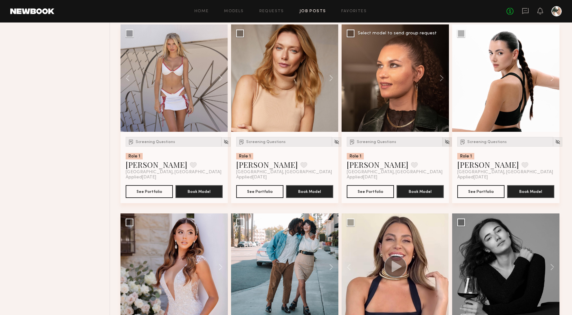
click at [444, 142] on img at bounding box center [446, 141] width 5 height 5
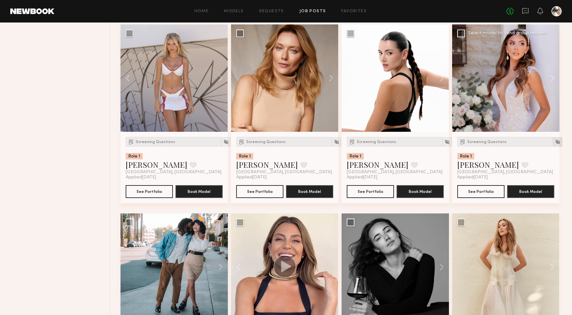
click at [555, 143] on img at bounding box center [557, 141] width 5 height 5
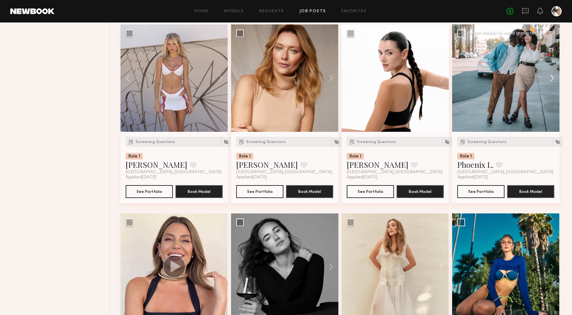
click at [552, 76] on button at bounding box center [549, 77] width 21 height 107
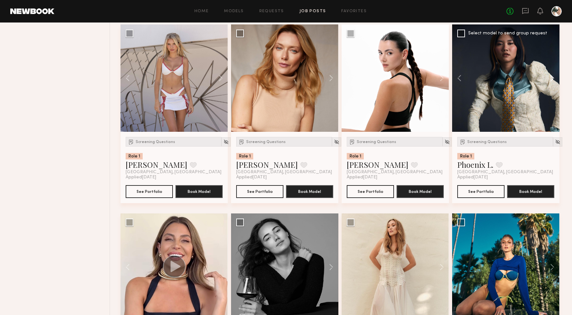
click at [552, 76] on button at bounding box center [549, 77] width 21 height 107
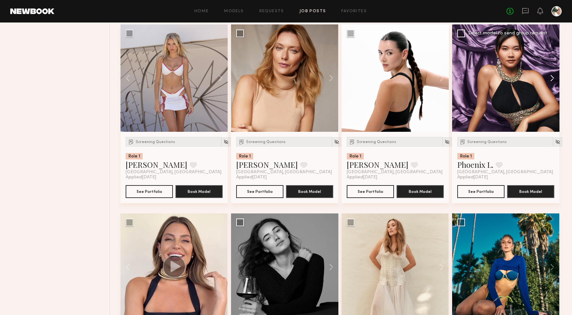
click at [552, 76] on button at bounding box center [549, 77] width 21 height 107
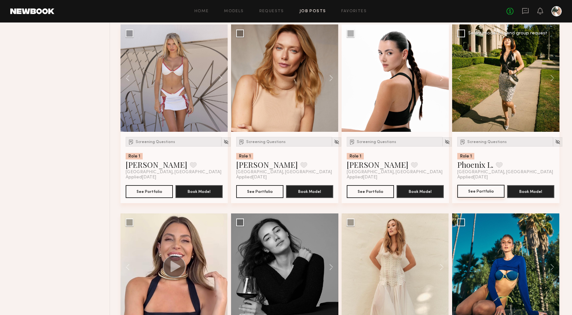
click at [485, 190] on button "See Portfolio" at bounding box center [480, 191] width 47 height 13
click at [555, 142] on img at bounding box center [557, 141] width 5 height 5
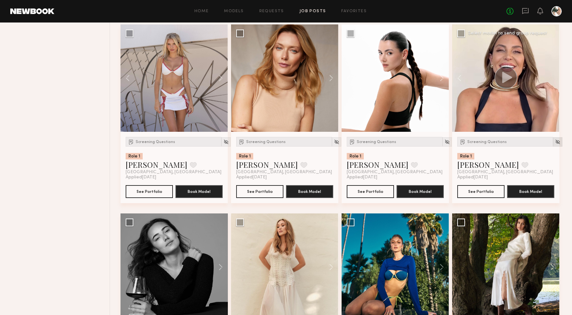
click at [555, 142] on img at bounding box center [557, 141] width 5 height 5
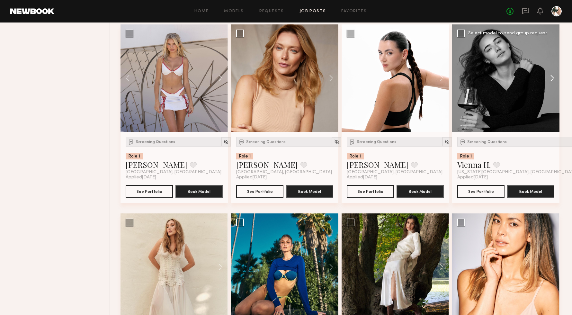
click at [553, 79] on button at bounding box center [549, 77] width 21 height 107
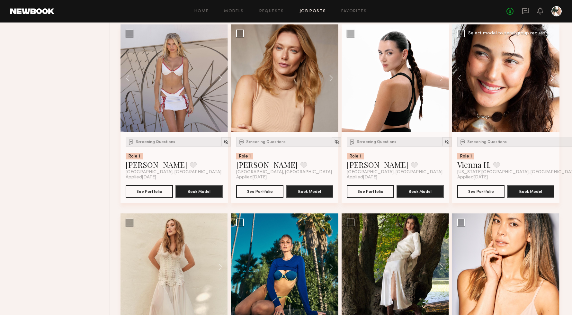
click at [553, 79] on button at bounding box center [549, 77] width 21 height 107
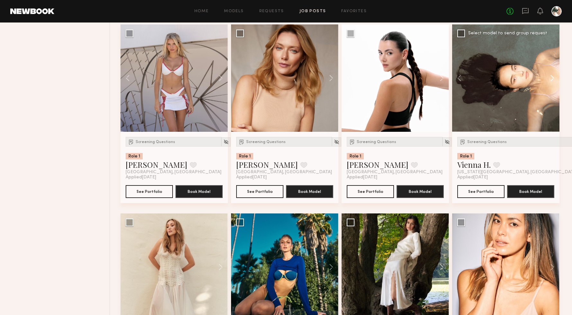
click at [553, 79] on button at bounding box center [549, 77] width 21 height 107
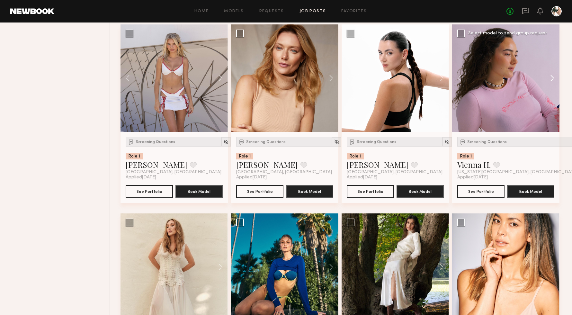
click at [553, 79] on button at bounding box center [549, 77] width 21 height 107
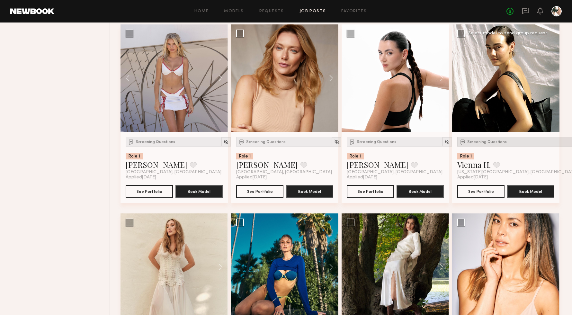
click at [487, 141] on span "Screening Questions" at bounding box center [487, 142] width 40 height 4
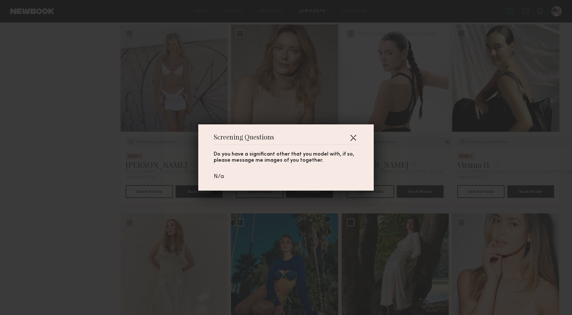
drag, startPoint x: 349, startPoint y: 135, endPoint x: 356, endPoint y: 135, distance: 7.1
click at [349, 135] on button "button" at bounding box center [353, 137] width 10 height 10
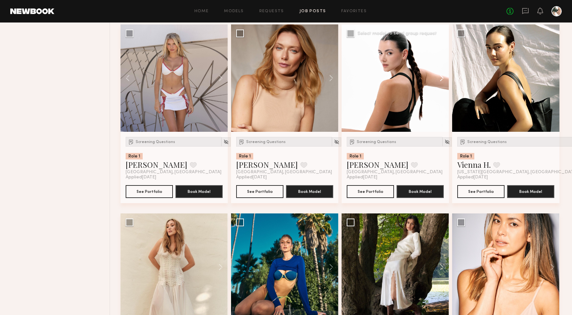
click at [440, 77] on button at bounding box center [438, 77] width 21 height 107
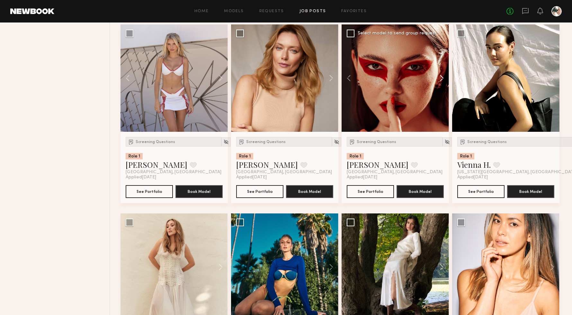
click at [440, 77] on button at bounding box center [438, 77] width 21 height 107
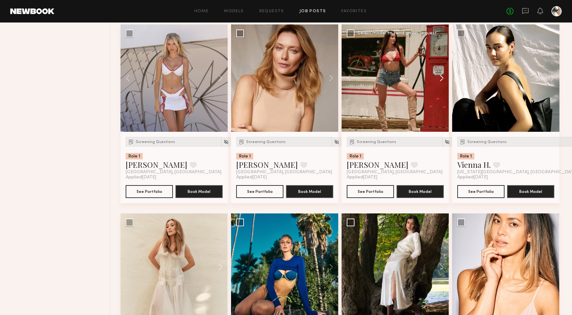
click at [440, 77] on button at bounding box center [438, 77] width 21 height 107
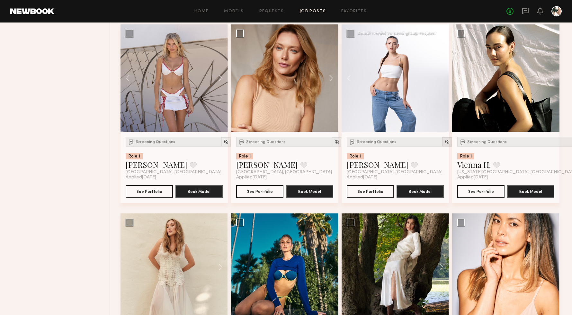
click at [444, 143] on img at bounding box center [446, 141] width 5 height 5
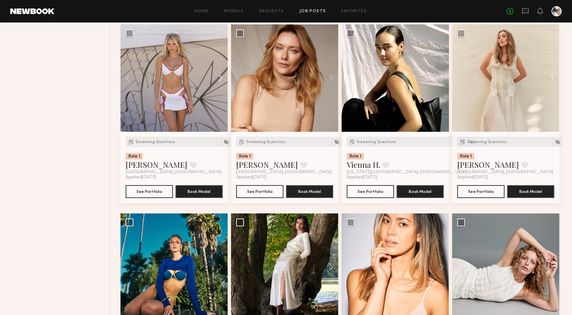
click at [219, 76] on button at bounding box center [217, 77] width 21 height 107
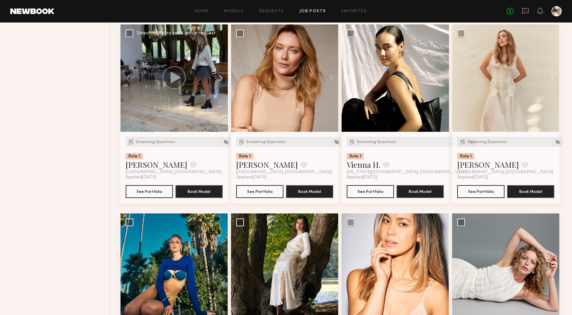
click at [219, 76] on button at bounding box center [217, 77] width 21 height 107
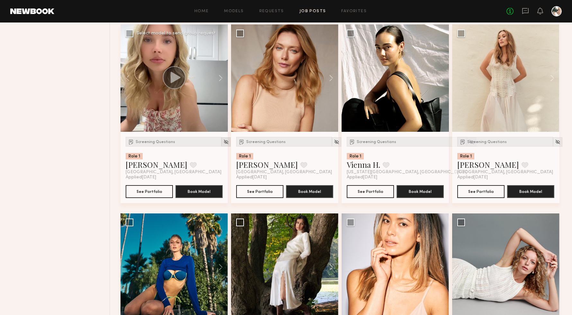
click at [221, 139] on div at bounding box center [225, 141] width 9 height 9
click at [223, 142] on img at bounding box center [225, 141] width 5 height 5
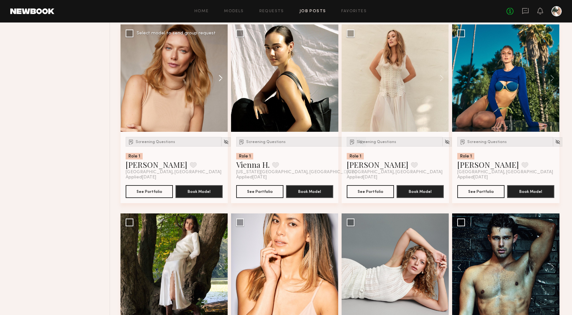
click at [222, 79] on button at bounding box center [217, 77] width 21 height 107
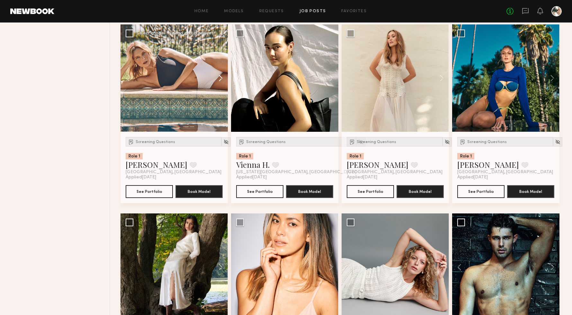
click at [222, 79] on button at bounding box center [217, 77] width 21 height 107
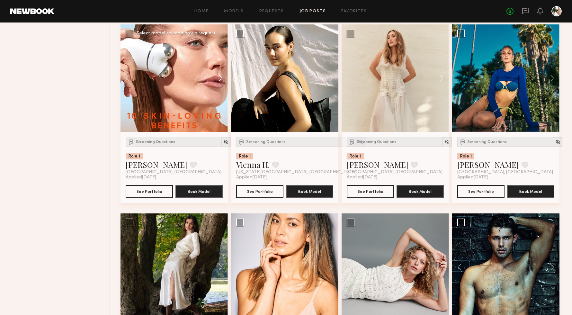
click at [222, 79] on button at bounding box center [217, 77] width 21 height 107
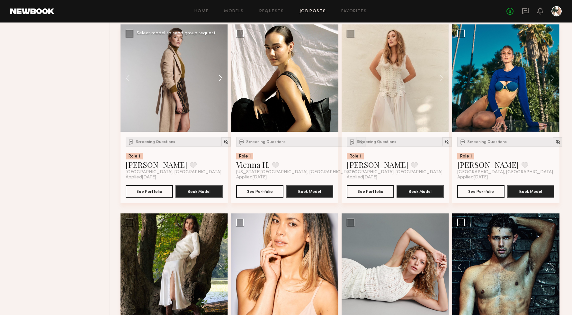
click at [222, 79] on button at bounding box center [217, 77] width 21 height 107
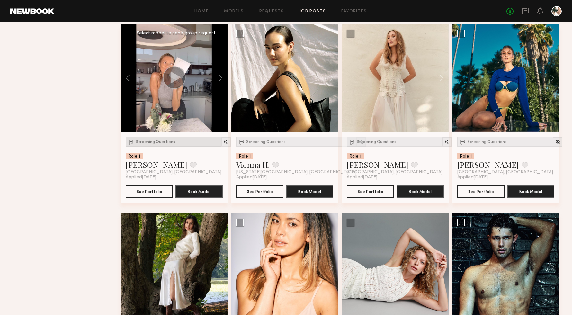
click at [152, 142] on span "Screening Questions" at bounding box center [156, 142] width 40 height 4
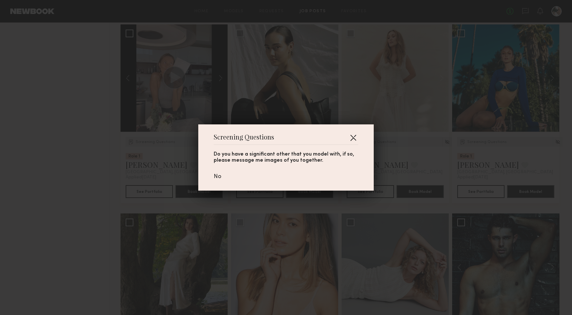
click at [353, 137] on button "button" at bounding box center [353, 137] width 10 height 10
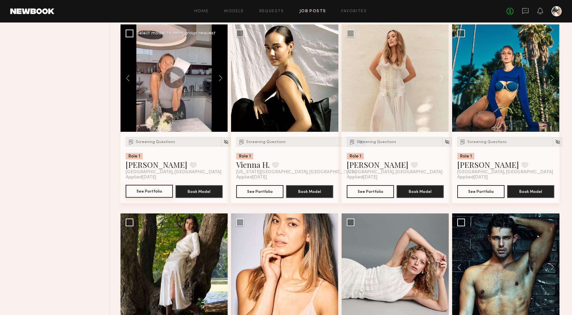
click at [162, 188] on button "See Portfolio" at bounding box center [149, 191] width 47 height 13
click at [223, 143] on img at bounding box center [225, 141] width 5 height 5
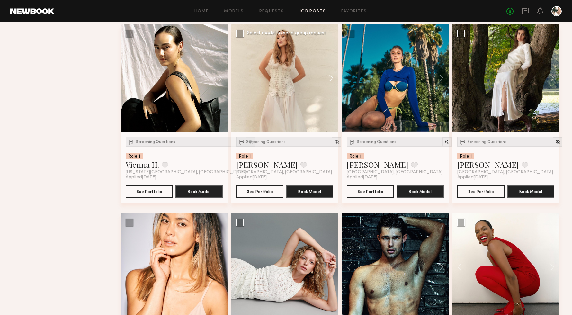
click at [331, 78] on button at bounding box center [328, 77] width 21 height 107
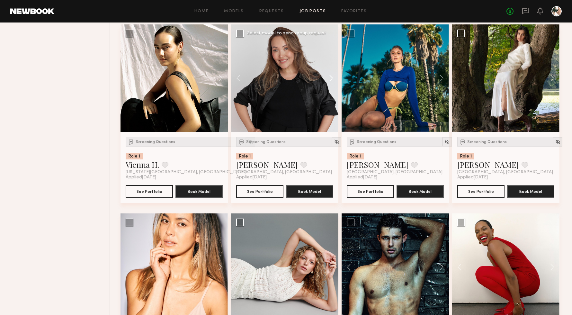
click at [331, 78] on button at bounding box center [328, 77] width 21 height 107
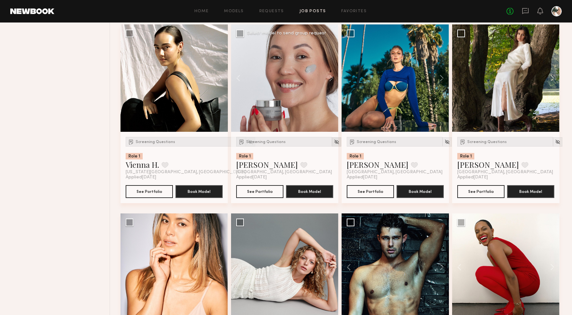
click at [334, 141] on img at bounding box center [336, 141] width 5 height 5
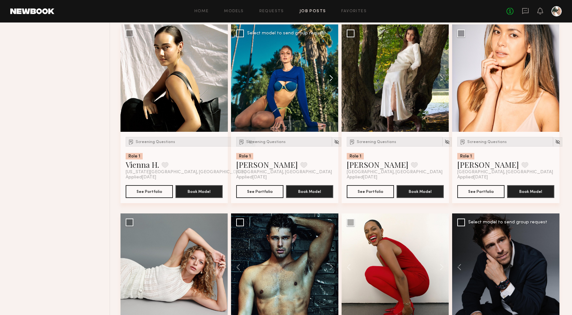
click at [329, 79] on button at bounding box center [328, 77] width 21 height 107
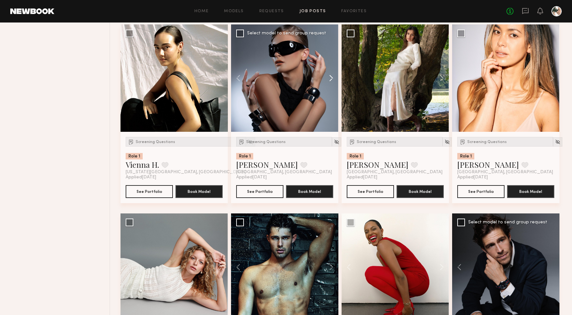
click at [329, 79] on button at bounding box center [328, 77] width 21 height 107
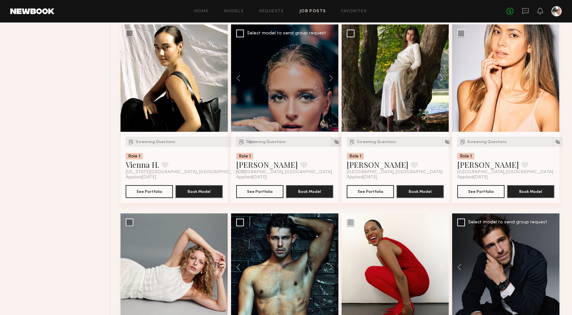
click at [334, 142] on img at bounding box center [336, 141] width 5 height 5
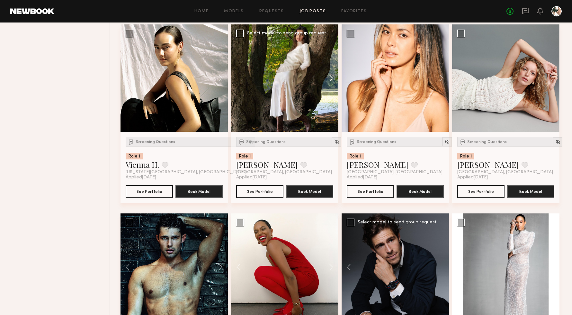
click at [332, 78] on button at bounding box center [328, 77] width 21 height 107
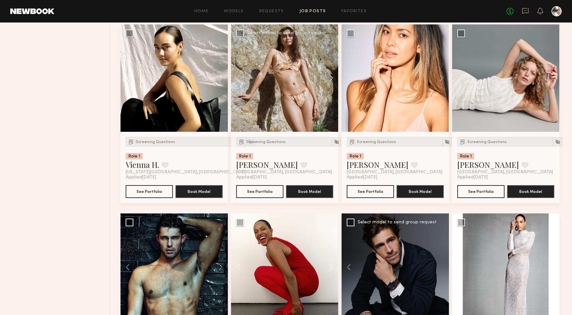
click at [332, 78] on button at bounding box center [328, 77] width 21 height 107
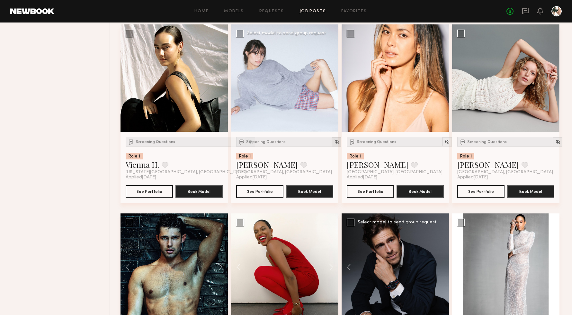
click at [334, 140] on img at bounding box center [336, 141] width 5 height 5
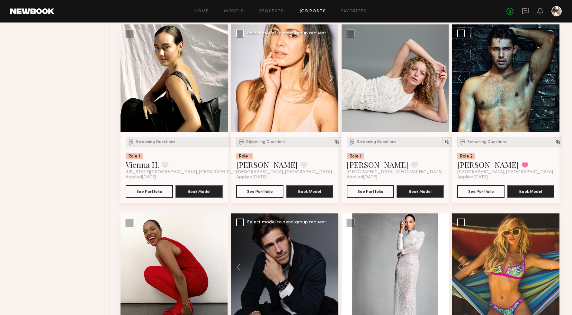
click at [330, 77] on button at bounding box center [328, 77] width 21 height 107
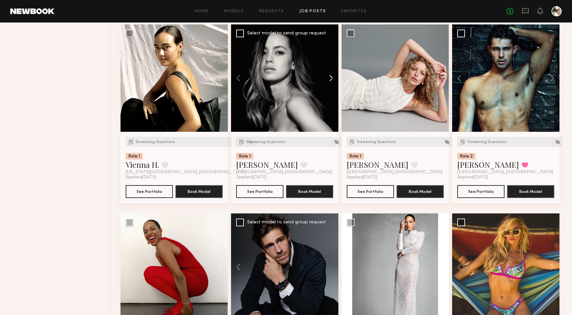
click at [330, 77] on button at bounding box center [328, 77] width 21 height 107
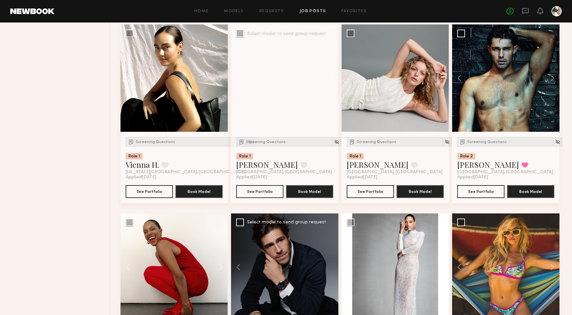
click at [330, 77] on button at bounding box center [328, 77] width 21 height 107
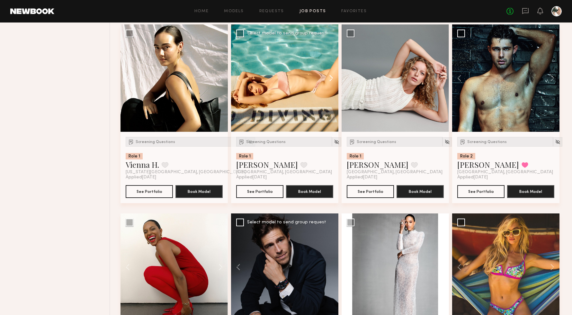
click at [330, 77] on button at bounding box center [328, 77] width 21 height 107
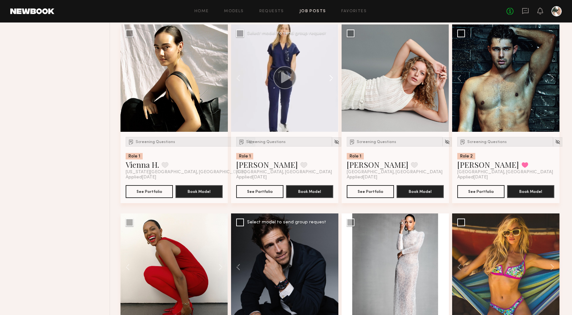
click at [330, 77] on button at bounding box center [328, 77] width 21 height 107
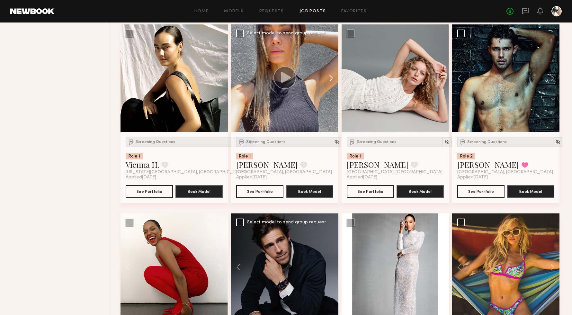
click at [330, 77] on button at bounding box center [328, 77] width 21 height 107
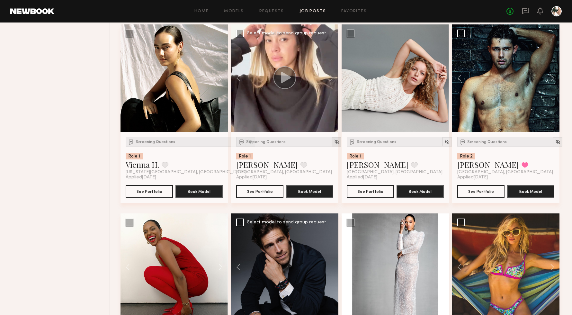
click at [334, 141] on img at bounding box center [336, 141] width 5 height 5
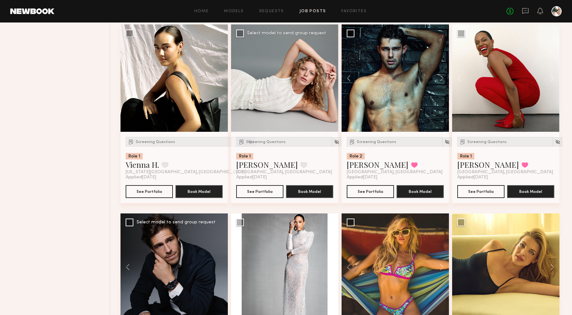
click at [331, 79] on button at bounding box center [328, 77] width 21 height 107
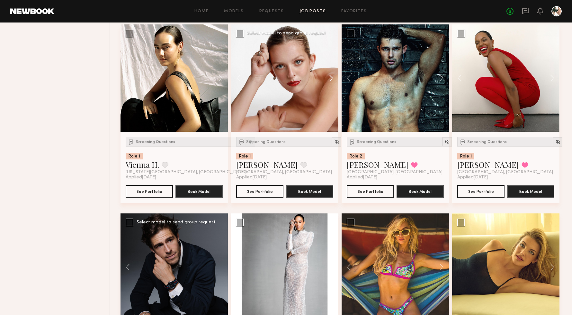
click at [331, 79] on button at bounding box center [328, 77] width 21 height 107
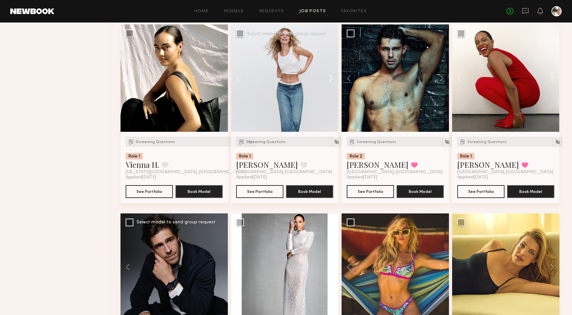
click at [331, 79] on button at bounding box center [328, 77] width 21 height 107
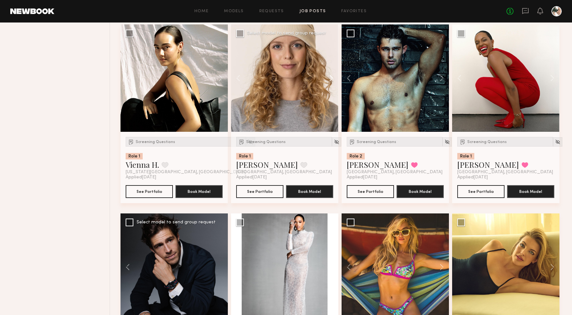
click at [331, 79] on button at bounding box center [328, 77] width 21 height 107
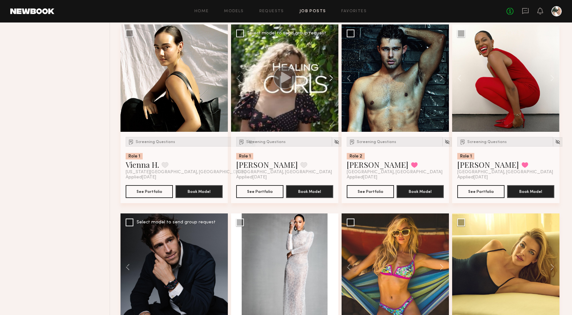
click at [331, 79] on button at bounding box center [328, 77] width 21 height 107
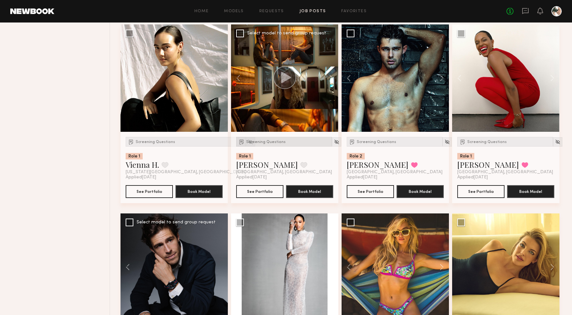
click at [255, 142] on span "Screening Questions" at bounding box center [266, 142] width 40 height 4
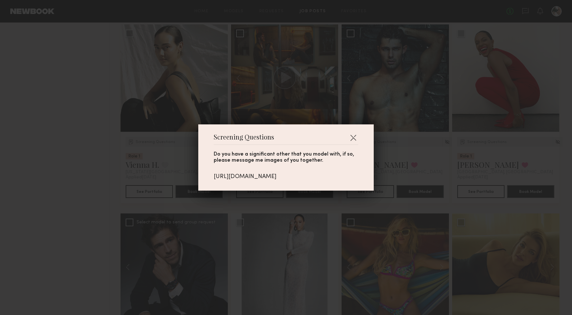
drag, startPoint x: 280, startPoint y: 180, endPoint x: 213, endPoint y: 173, distance: 67.5
click at [213, 173] on div "Screening Questions Do you have a significant other that you model with, if so,…" at bounding box center [285, 157] width 175 height 66
copy div "https://www.instagram.com/davidjwarden?igsh=ZmJuYmtwejdpNzQ="
click at [356, 135] on button "button" at bounding box center [353, 137] width 10 height 10
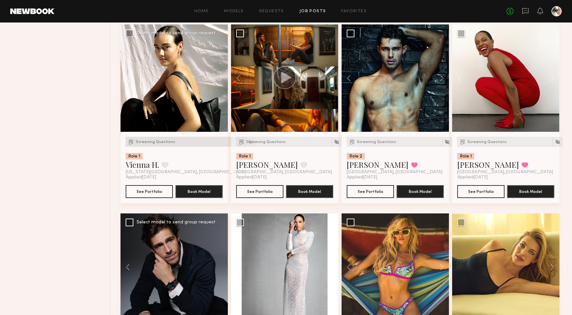
click at [152, 141] on span "Screening Questions" at bounding box center [156, 142] width 40 height 4
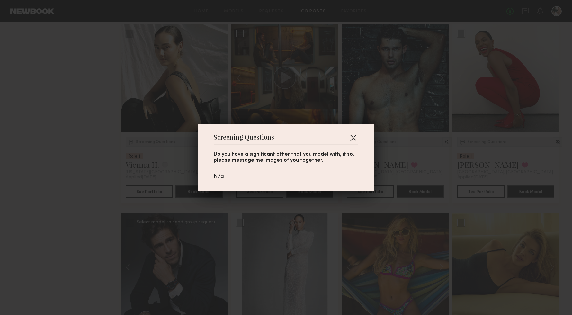
click at [352, 136] on button "button" at bounding box center [353, 137] width 10 height 10
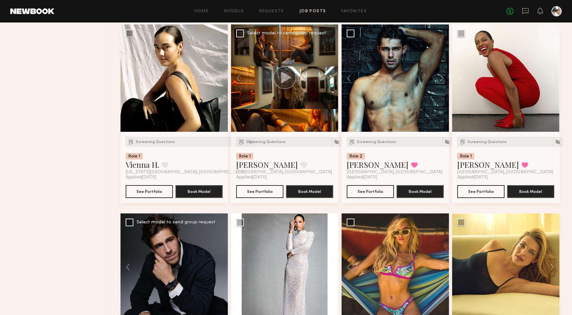
click at [331, 79] on button at bounding box center [328, 77] width 21 height 107
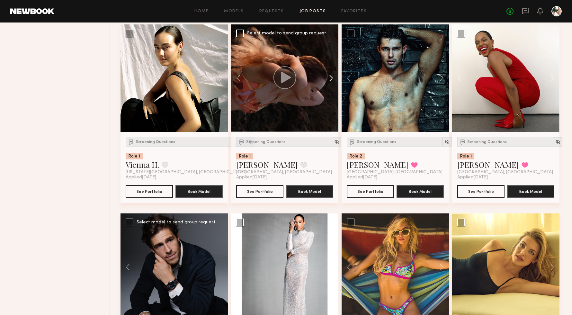
click at [331, 79] on button at bounding box center [328, 77] width 21 height 107
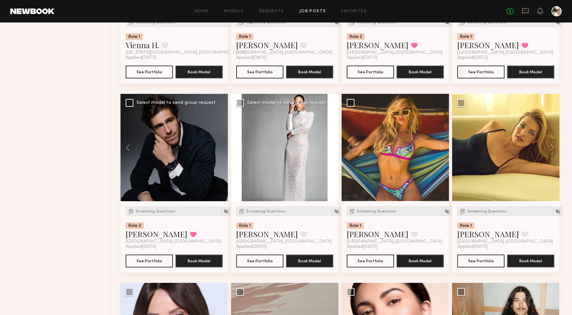
scroll to position [968, 0]
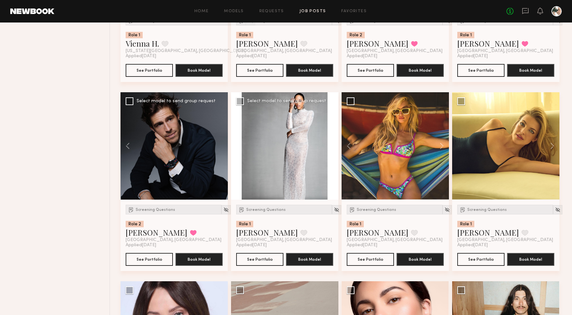
click at [328, 147] on button at bounding box center [328, 145] width 21 height 107
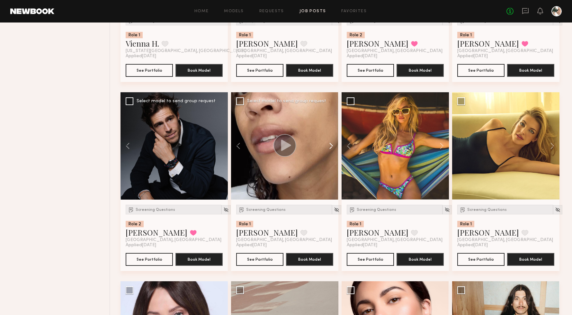
click at [328, 147] on button at bounding box center [328, 145] width 21 height 107
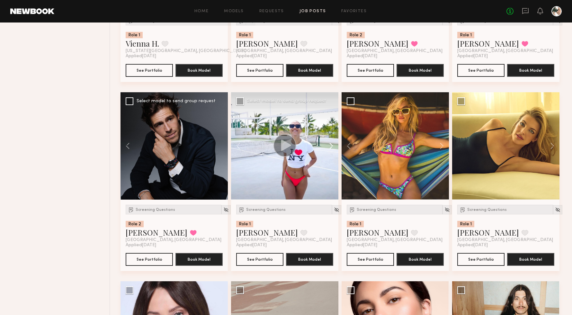
click at [328, 147] on button at bounding box center [328, 145] width 21 height 107
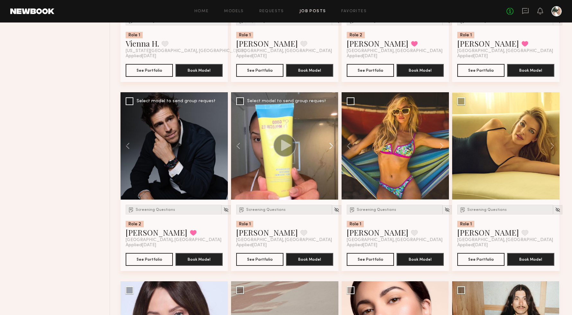
click at [328, 147] on button at bounding box center [328, 145] width 21 height 107
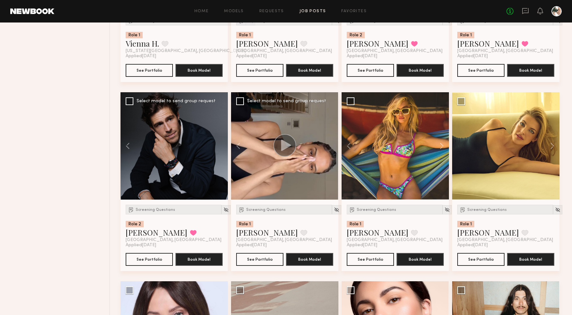
click at [328, 147] on div at bounding box center [284, 145] width 107 height 107
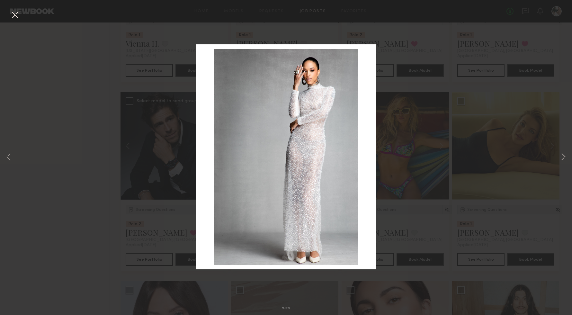
click at [15, 14] on button at bounding box center [15, 16] width 10 height 12
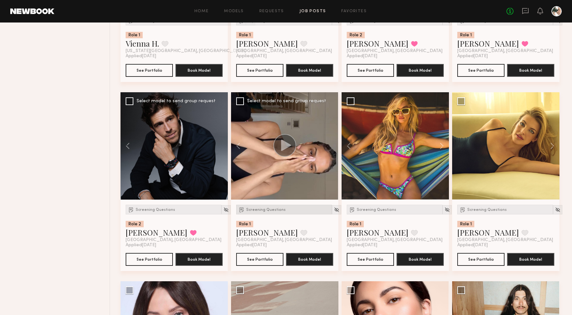
click at [257, 211] on span "Screening Questions" at bounding box center [266, 210] width 40 height 4
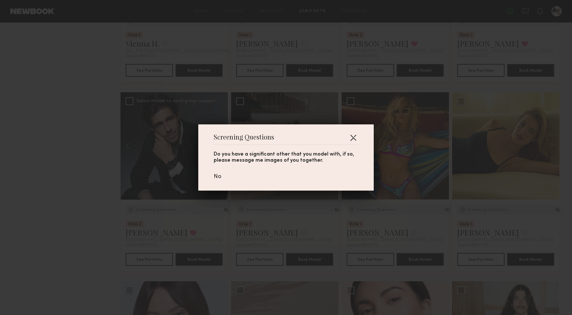
click at [355, 136] on button "button" at bounding box center [353, 137] width 10 height 10
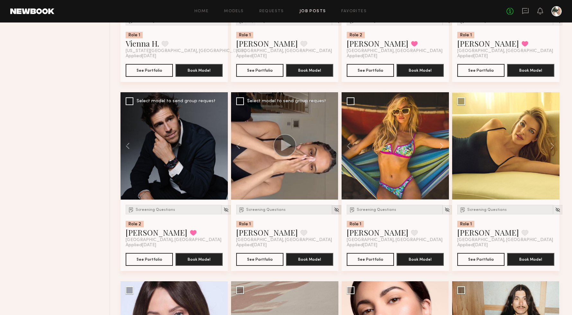
click at [334, 210] on img at bounding box center [336, 209] width 5 height 5
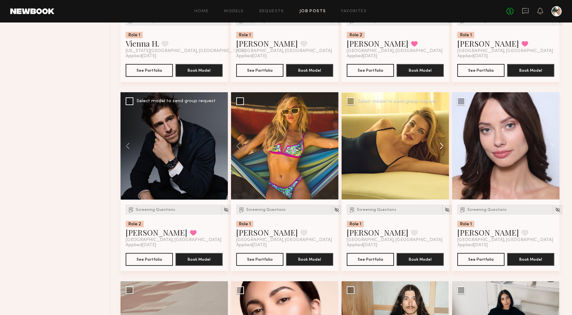
click at [443, 148] on button at bounding box center [438, 145] width 21 height 107
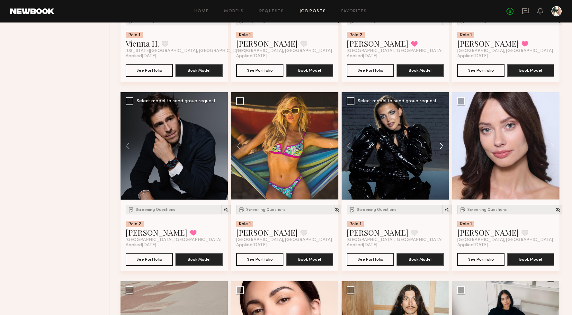
click at [443, 148] on button at bounding box center [438, 145] width 21 height 107
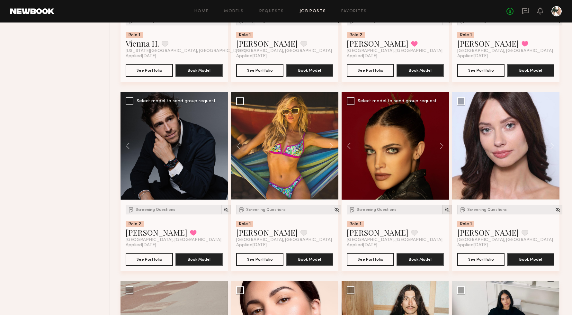
click at [444, 211] on img at bounding box center [446, 209] width 5 height 5
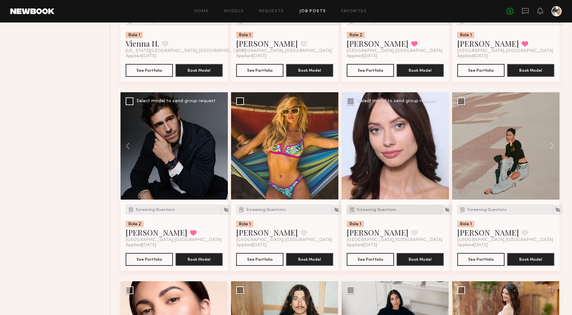
click at [373, 212] on span "Screening Questions" at bounding box center [377, 210] width 40 height 4
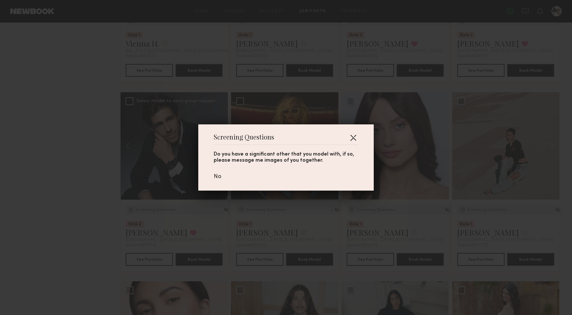
click at [352, 139] on button "button" at bounding box center [353, 137] width 10 height 10
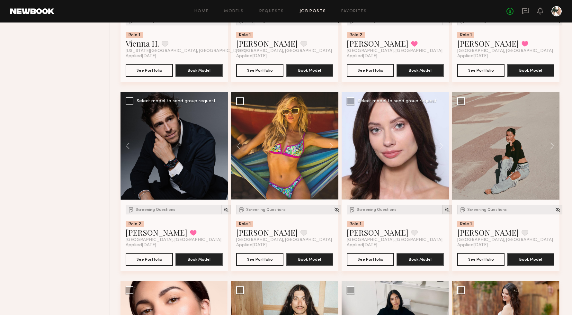
click at [444, 210] on img at bounding box center [446, 209] width 5 height 5
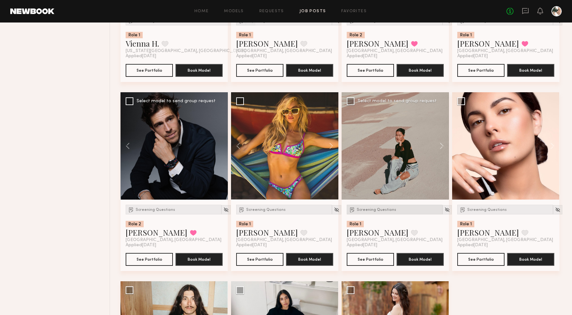
click at [384, 211] on span "Screening Questions" at bounding box center [377, 210] width 40 height 4
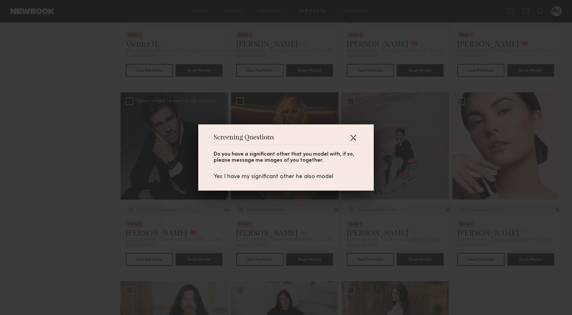
click at [353, 136] on button "button" at bounding box center [353, 137] width 10 height 10
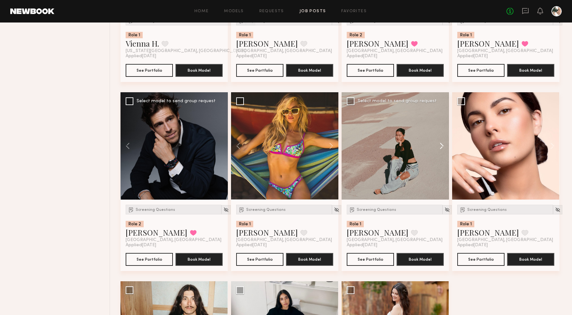
click at [438, 144] on button at bounding box center [438, 145] width 21 height 107
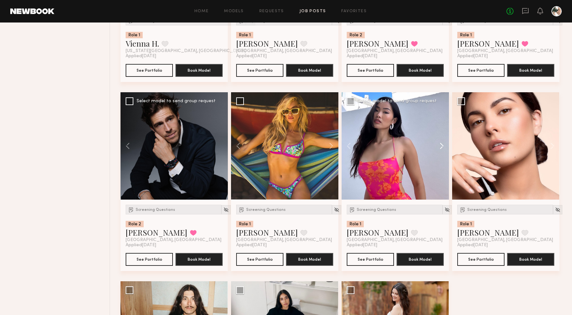
click at [438, 144] on button at bounding box center [438, 145] width 21 height 107
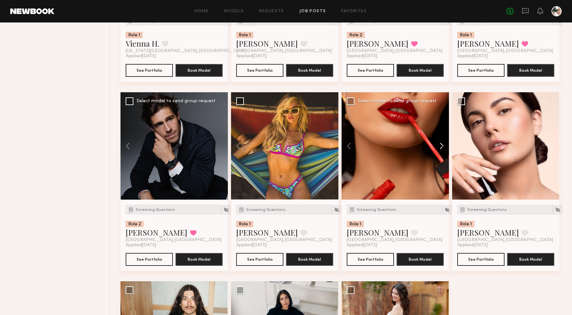
click at [438, 144] on button at bounding box center [438, 145] width 21 height 107
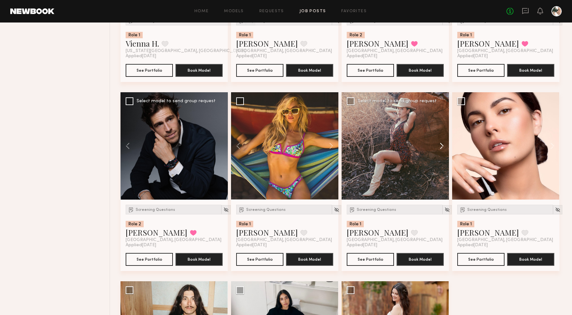
click at [437, 144] on button at bounding box center [438, 145] width 21 height 107
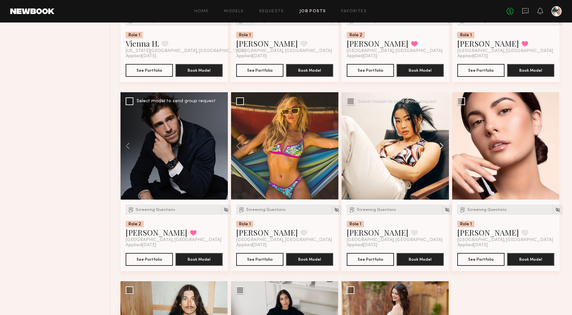
click at [438, 145] on button at bounding box center [438, 145] width 21 height 107
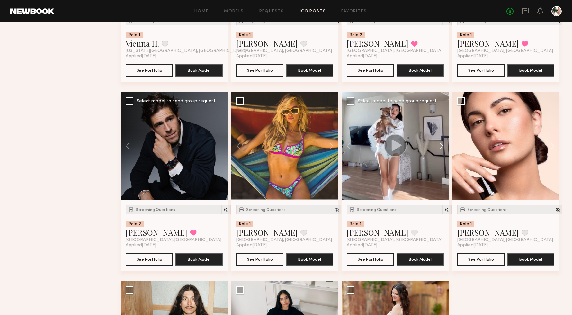
click at [438, 145] on button at bounding box center [438, 145] width 21 height 107
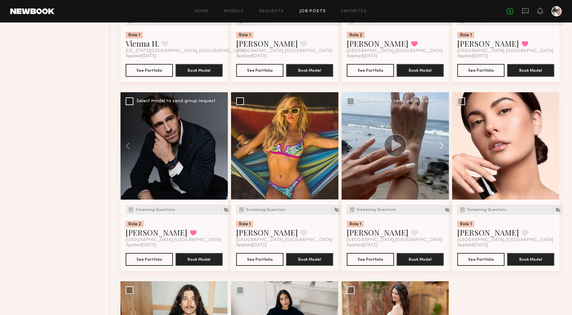
click at [438, 145] on button at bounding box center [438, 145] width 21 height 107
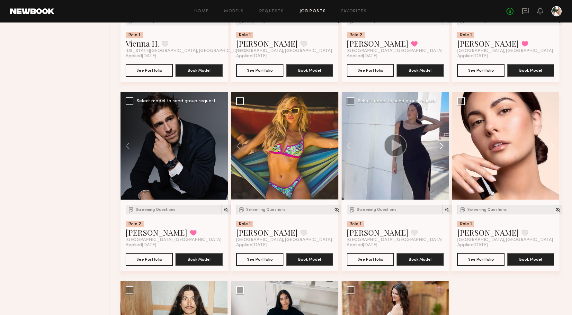
click at [438, 145] on button at bounding box center [438, 145] width 21 height 107
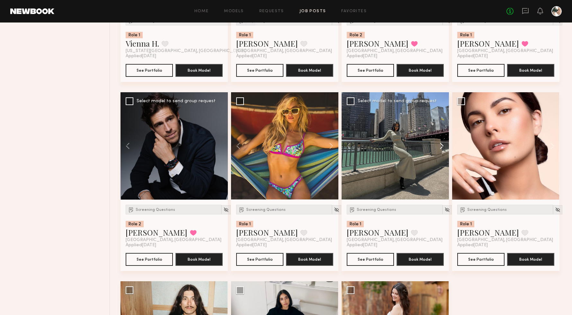
click at [438, 145] on button at bounding box center [438, 145] width 21 height 107
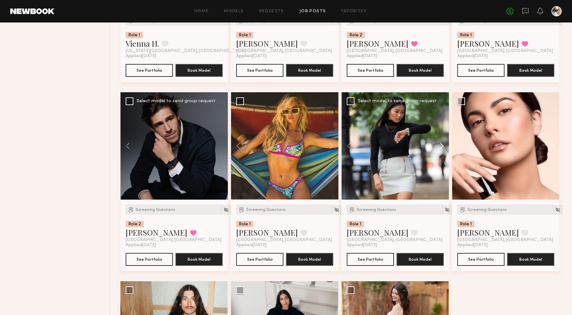
click at [438, 145] on button at bounding box center [438, 145] width 21 height 107
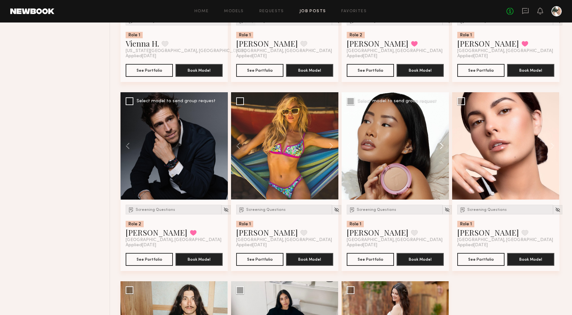
click at [438, 145] on button at bounding box center [438, 145] width 21 height 107
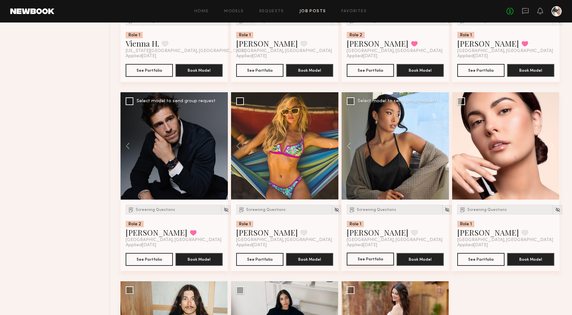
click at [371, 261] on button "See Portfolio" at bounding box center [370, 258] width 47 height 13
click at [552, 149] on button at bounding box center [549, 145] width 21 height 107
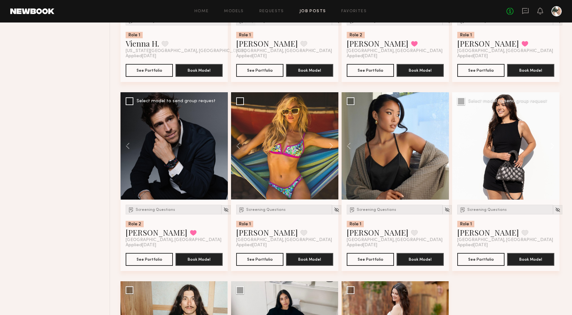
click at [552, 149] on button at bounding box center [549, 145] width 21 height 107
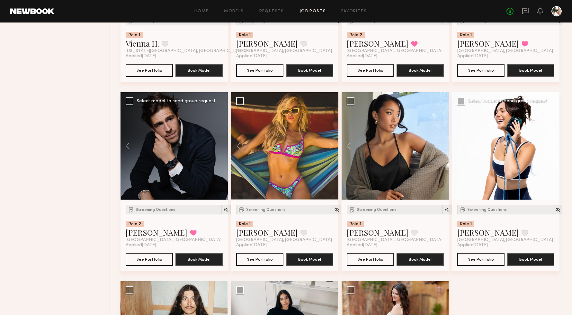
click at [552, 149] on button at bounding box center [549, 145] width 21 height 107
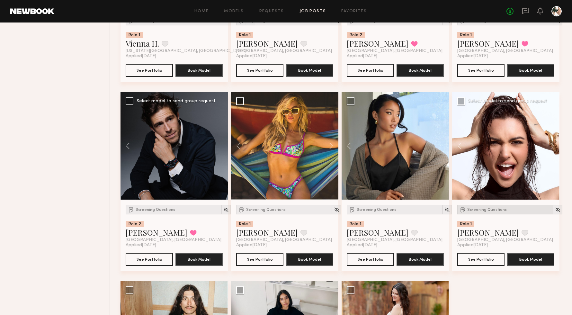
click at [495, 212] on div "Screening Questions" at bounding box center [505, 210] width 96 height 10
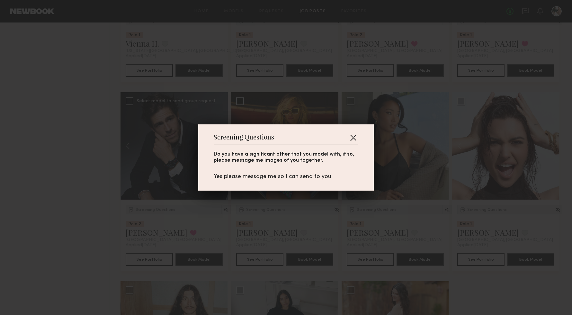
click at [351, 138] on button "button" at bounding box center [353, 137] width 10 height 10
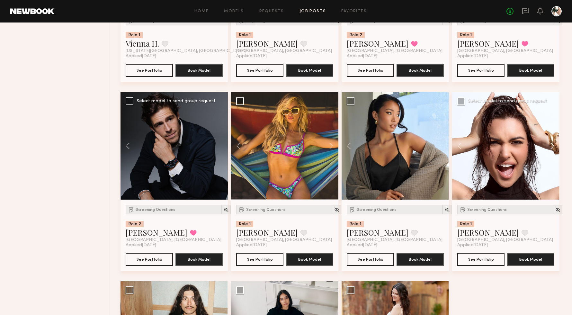
click at [555, 147] on button at bounding box center [549, 145] width 21 height 107
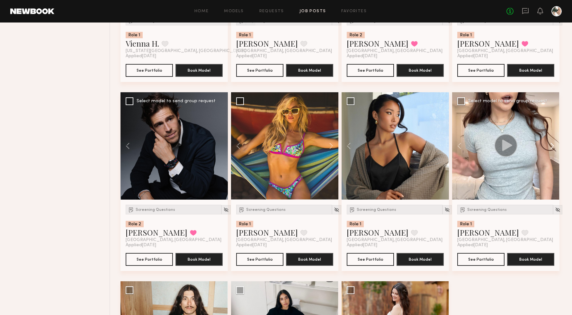
click at [555, 147] on button at bounding box center [549, 145] width 21 height 107
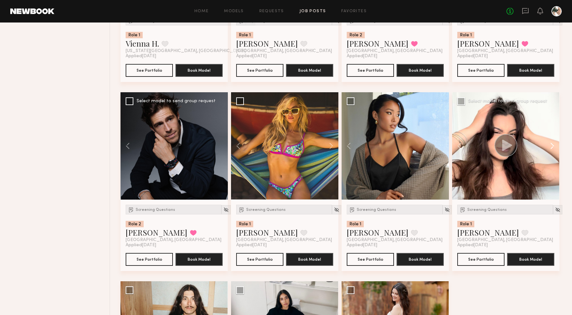
click at [555, 147] on button at bounding box center [549, 145] width 21 height 107
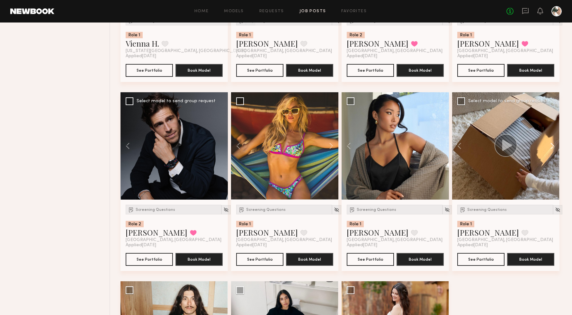
click at [555, 147] on button at bounding box center [549, 145] width 21 height 107
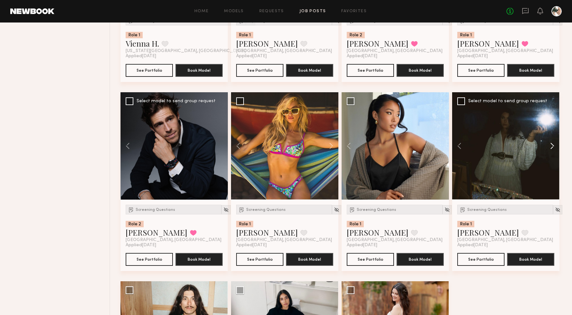
click at [555, 147] on button at bounding box center [549, 145] width 21 height 107
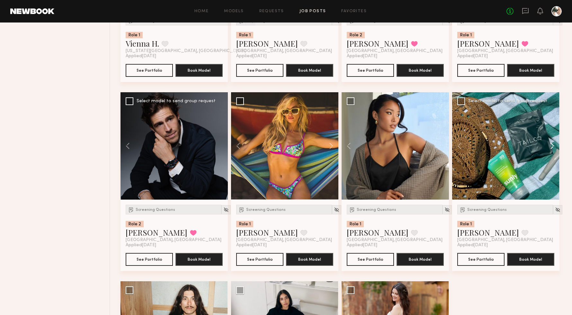
click at [555, 147] on button at bounding box center [549, 145] width 21 height 107
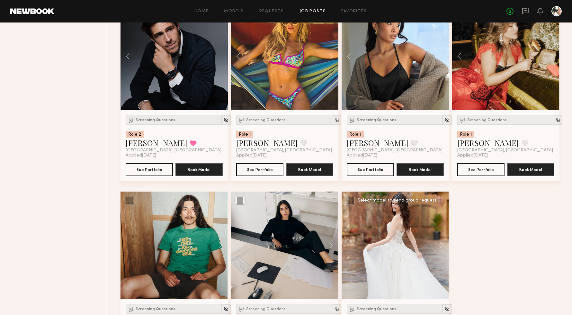
scroll to position [995, 0]
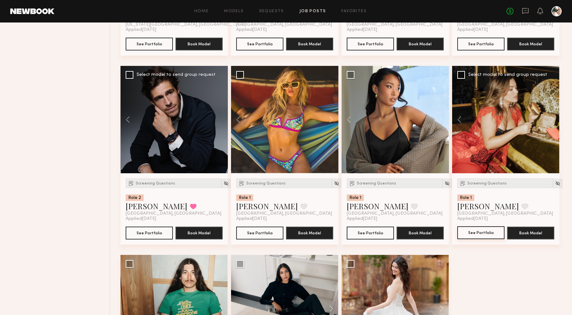
click at [480, 234] on button "See Portfolio" at bounding box center [480, 232] width 47 height 13
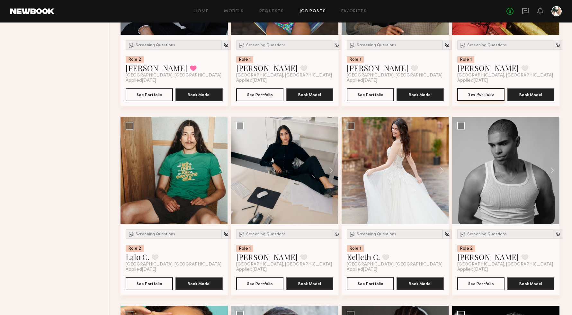
scroll to position [1170, 0]
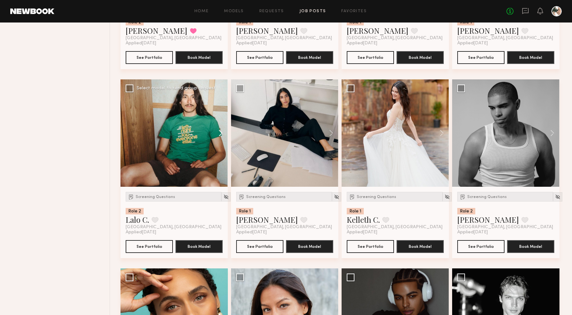
click at [219, 133] on button at bounding box center [217, 132] width 21 height 107
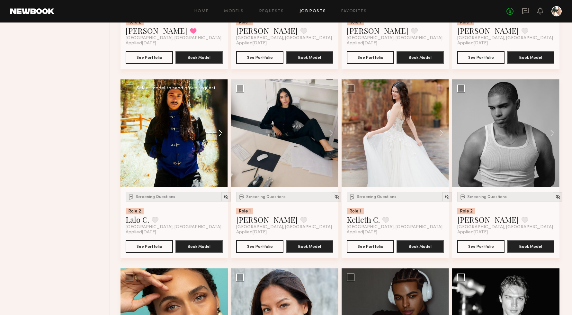
click at [219, 133] on button at bounding box center [217, 132] width 21 height 107
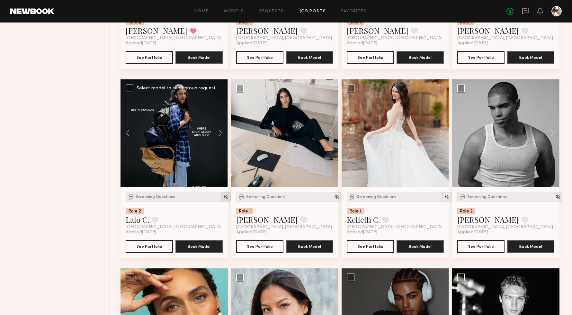
click at [223, 197] on img at bounding box center [225, 196] width 5 height 5
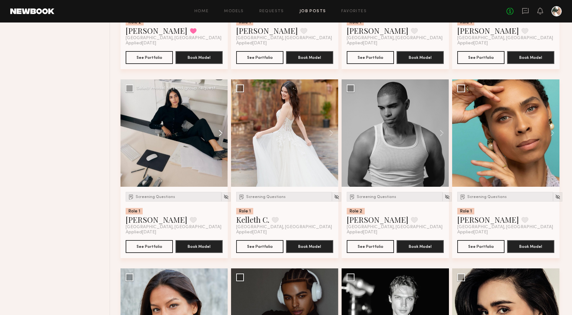
click at [222, 133] on button at bounding box center [217, 132] width 21 height 107
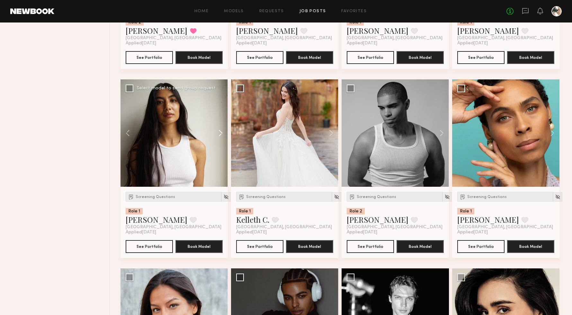
click at [222, 133] on button at bounding box center [217, 132] width 21 height 107
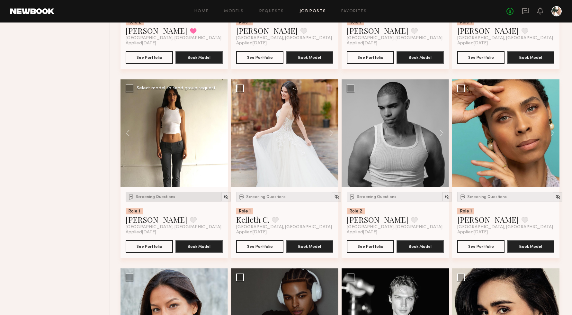
click at [148, 196] on span "Screening Questions" at bounding box center [156, 197] width 40 height 4
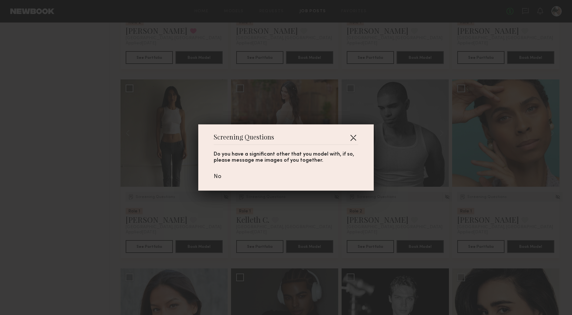
click at [353, 137] on button "button" at bounding box center [353, 137] width 10 height 10
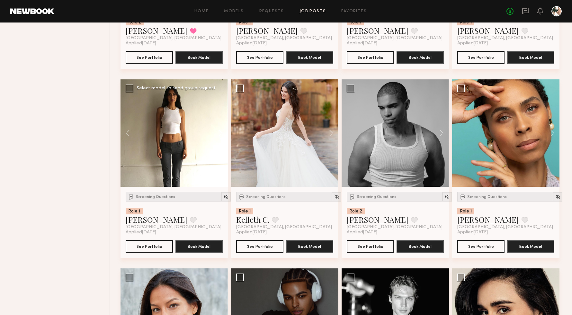
click at [219, 133] on button at bounding box center [217, 132] width 21 height 107
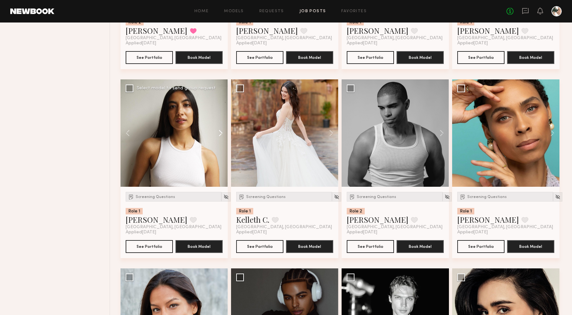
click at [219, 133] on button at bounding box center [217, 132] width 21 height 107
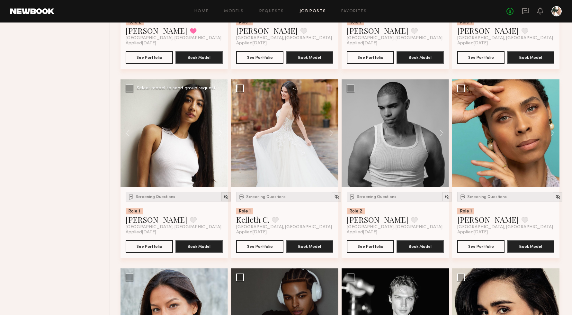
click at [223, 198] on img at bounding box center [225, 196] width 5 height 5
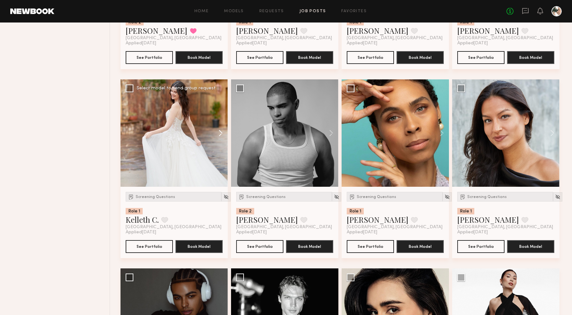
click at [224, 134] on button at bounding box center [217, 132] width 21 height 107
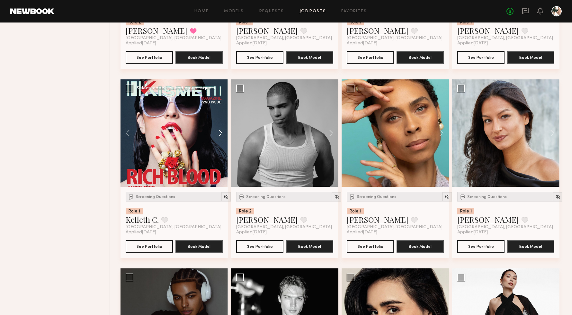
click at [224, 134] on button at bounding box center [217, 132] width 21 height 107
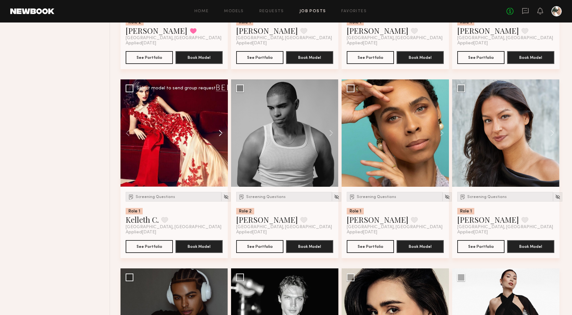
click at [224, 134] on button at bounding box center [217, 132] width 21 height 107
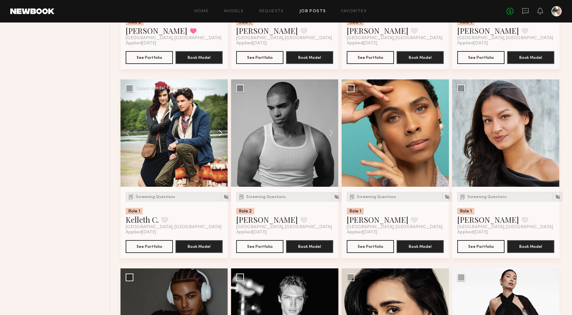
click at [224, 134] on button at bounding box center [217, 132] width 21 height 107
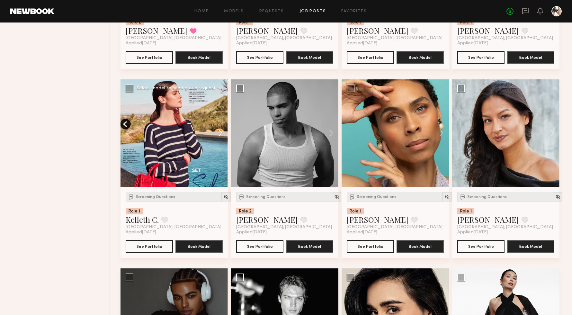
click at [222, 134] on button at bounding box center [217, 132] width 21 height 107
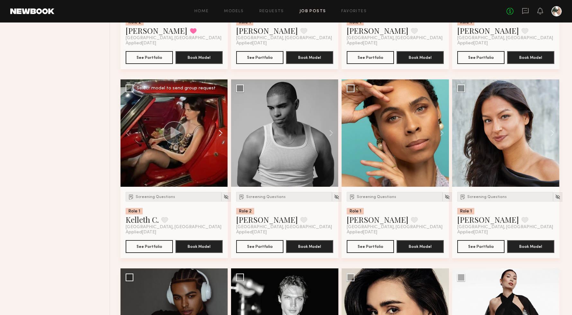
click at [222, 134] on button at bounding box center [217, 132] width 21 height 107
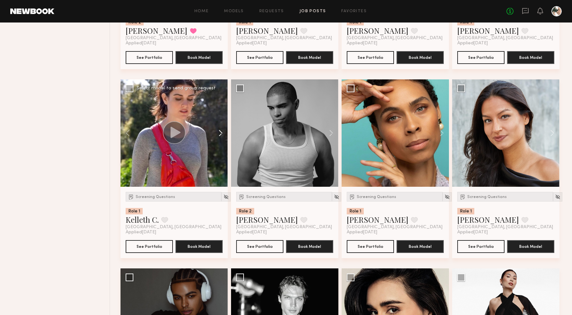
click at [222, 134] on button at bounding box center [217, 132] width 21 height 107
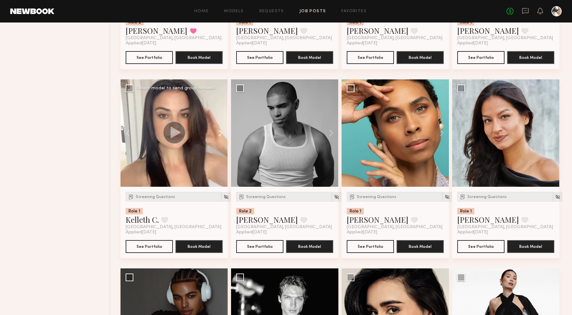
click at [222, 134] on button at bounding box center [217, 132] width 21 height 107
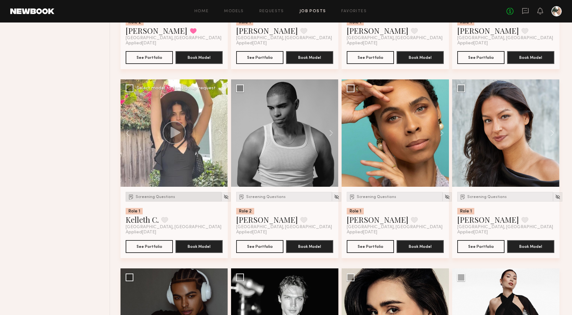
click at [165, 199] on span "Screening Questions" at bounding box center [156, 197] width 40 height 4
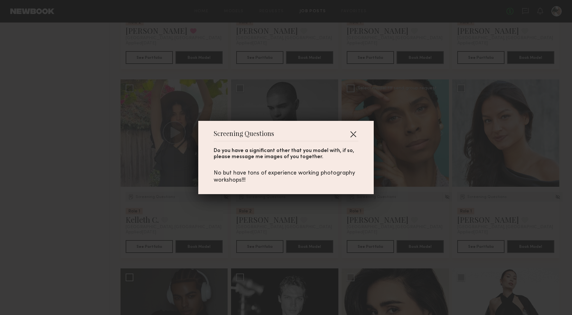
click at [354, 132] on button "button" at bounding box center [353, 134] width 10 height 10
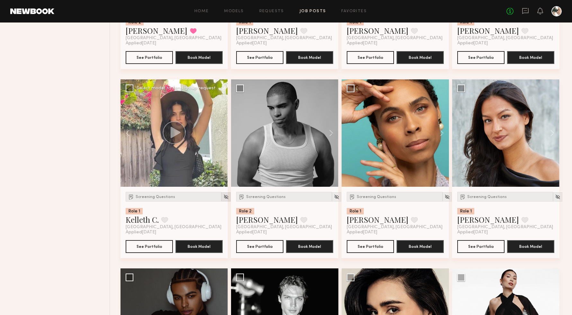
click at [223, 198] on img at bounding box center [225, 196] width 5 height 5
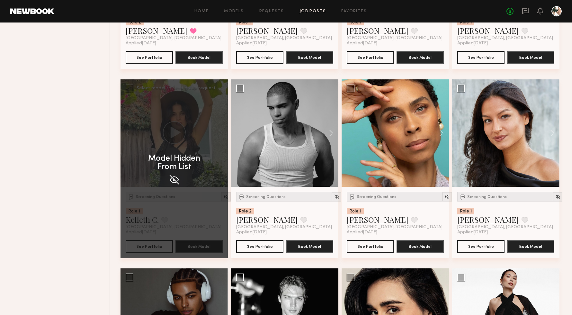
scroll to position [1170, 0]
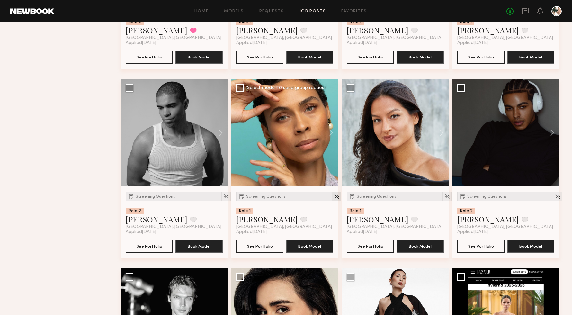
click at [334, 198] on img at bounding box center [336, 196] width 5 height 5
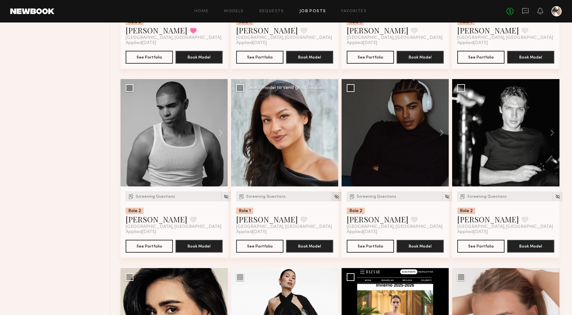
click at [334, 197] on img at bounding box center [336, 196] width 5 height 5
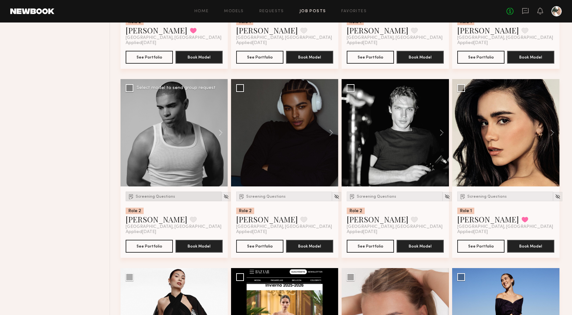
click at [157, 198] on span "Screening Questions" at bounding box center [156, 197] width 40 height 4
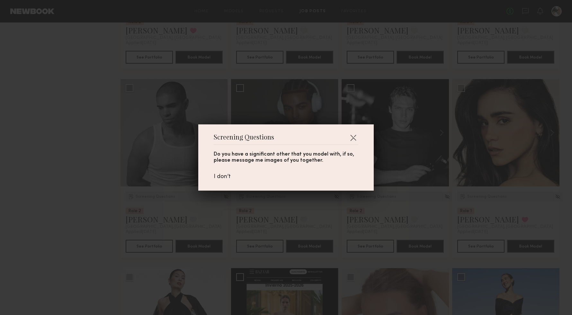
click at [183, 201] on div "Screening Questions Do you have a significant other that you model with, if so,…" at bounding box center [286, 157] width 572 height 315
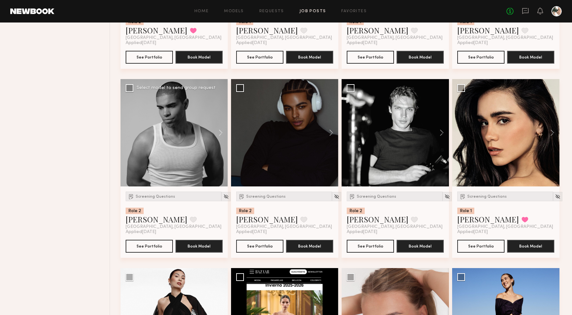
scroll to position [1171, 0]
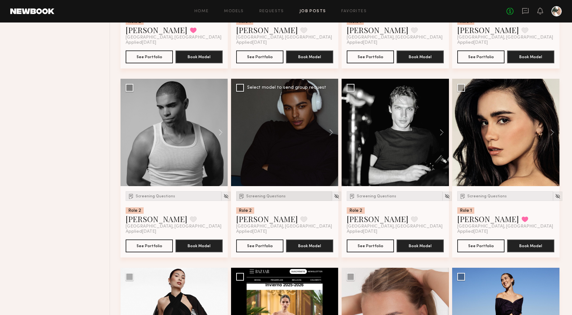
click at [261, 197] on span "Screening Questions" at bounding box center [266, 196] width 40 height 4
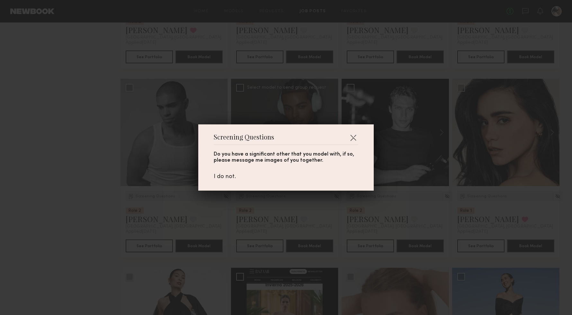
drag, startPoint x: 296, startPoint y: 200, endPoint x: 287, endPoint y: 201, distance: 9.0
click at [296, 200] on div "Screening Questions Do you have a significant other that you model with, if so,…" at bounding box center [286, 157] width 572 height 315
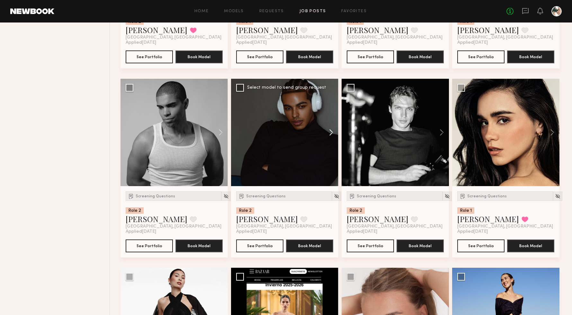
click at [331, 128] on button at bounding box center [328, 132] width 21 height 107
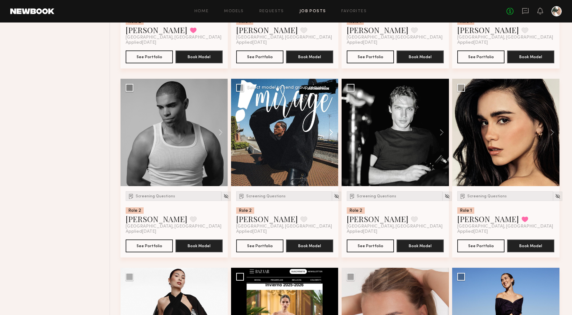
click at [331, 131] on button at bounding box center [328, 132] width 21 height 107
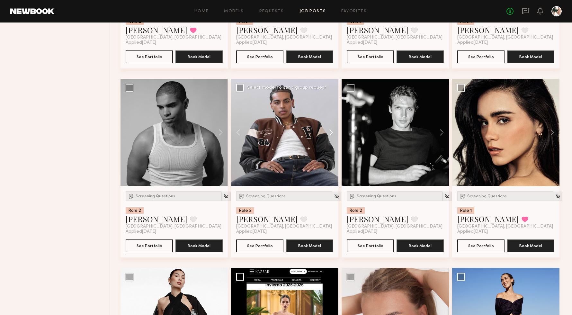
click at [331, 131] on button at bounding box center [328, 132] width 21 height 107
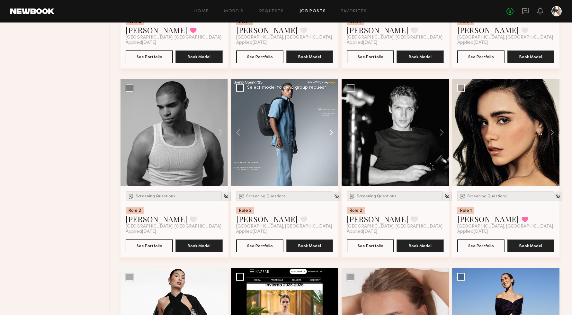
click at [331, 131] on button at bounding box center [328, 132] width 21 height 107
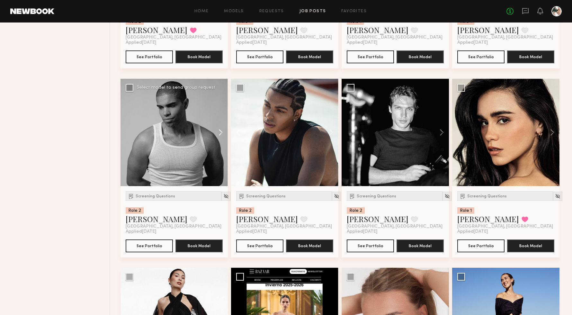
click at [219, 135] on button at bounding box center [217, 132] width 21 height 107
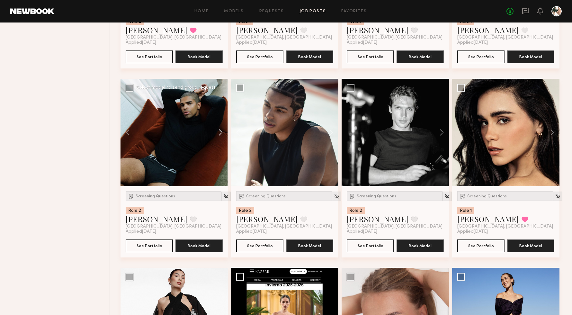
click at [219, 135] on button at bounding box center [217, 132] width 21 height 107
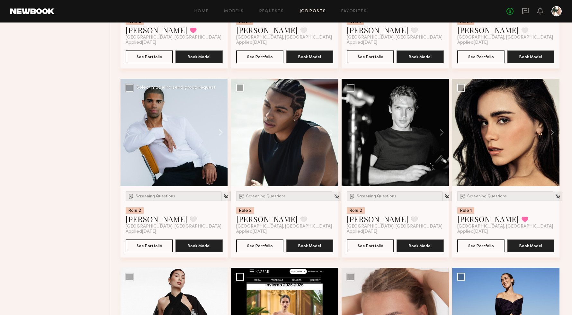
click at [219, 135] on button at bounding box center [217, 132] width 21 height 107
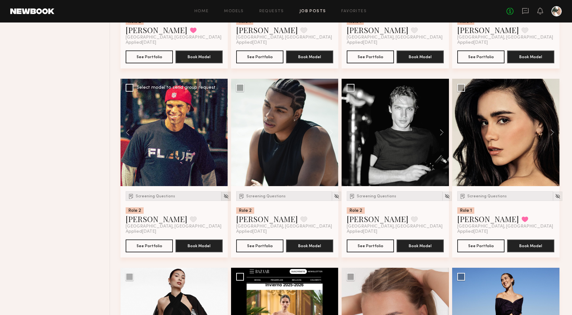
click at [223, 196] on img at bounding box center [225, 195] width 5 height 5
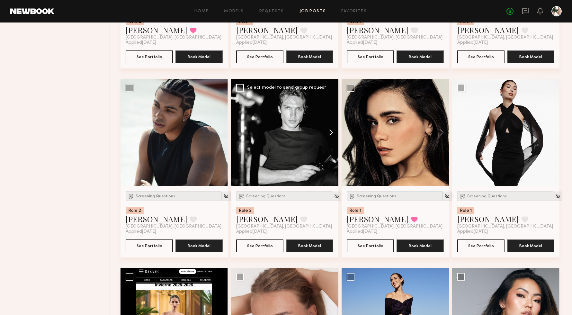
click at [330, 131] on button at bounding box center [328, 132] width 21 height 107
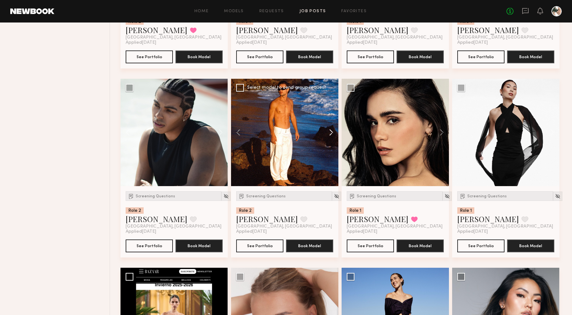
click at [330, 131] on button at bounding box center [328, 132] width 21 height 107
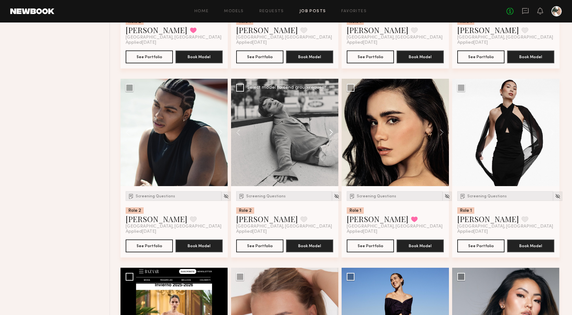
click at [330, 131] on button at bounding box center [328, 132] width 21 height 107
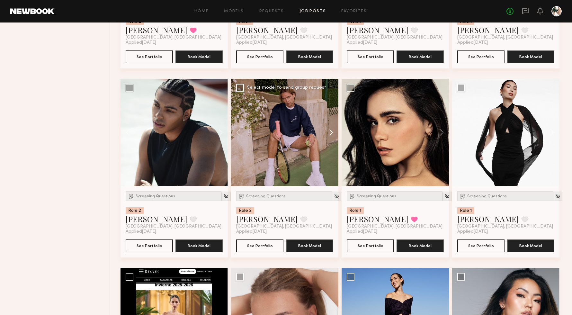
click at [330, 131] on button at bounding box center [328, 132] width 21 height 107
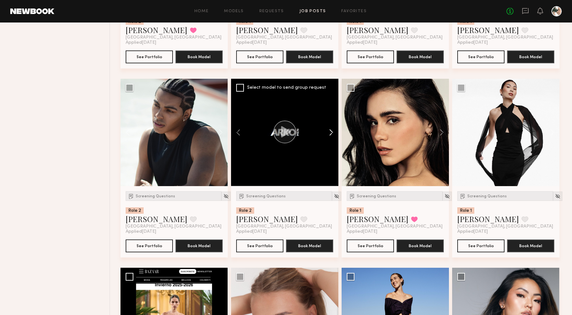
click at [330, 131] on button at bounding box center [328, 132] width 21 height 107
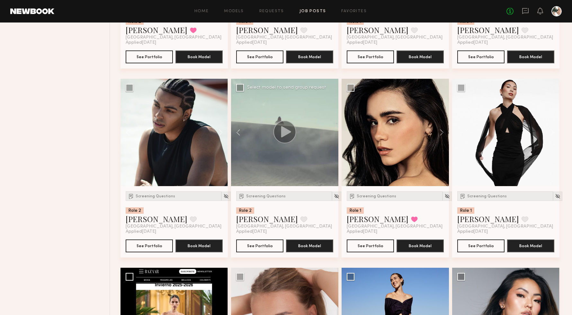
click at [330, 131] on div at bounding box center [284, 132] width 107 height 107
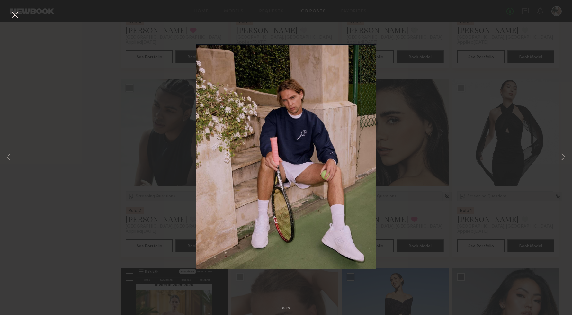
click at [15, 15] on button at bounding box center [15, 16] width 10 height 12
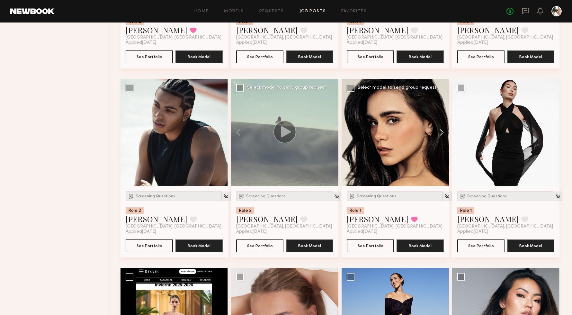
click at [440, 134] on button at bounding box center [438, 132] width 21 height 107
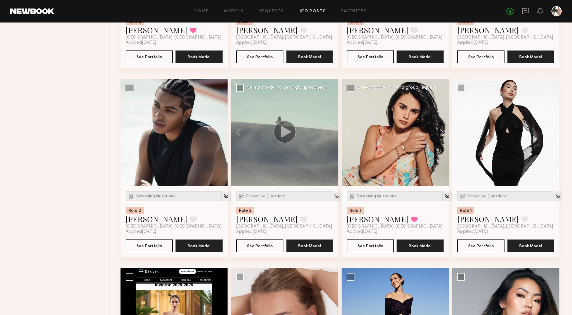
click at [440, 134] on button at bounding box center [438, 132] width 21 height 107
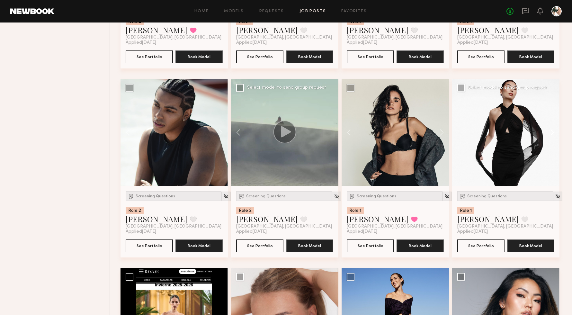
click at [550, 134] on button at bounding box center [549, 132] width 21 height 107
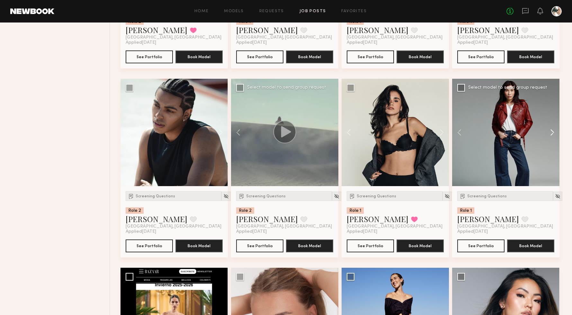
click at [550, 134] on button at bounding box center [549, 132] width 21 height 107
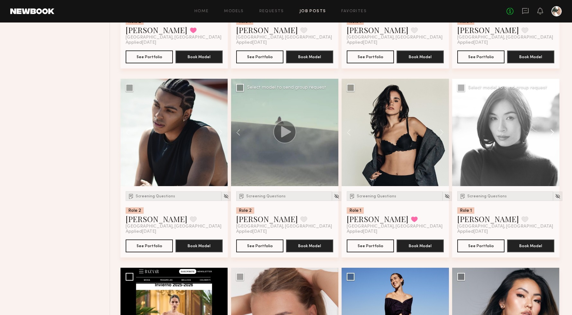
click at [550, 134] on button at bounding box center [549, 132] width 21 height 107
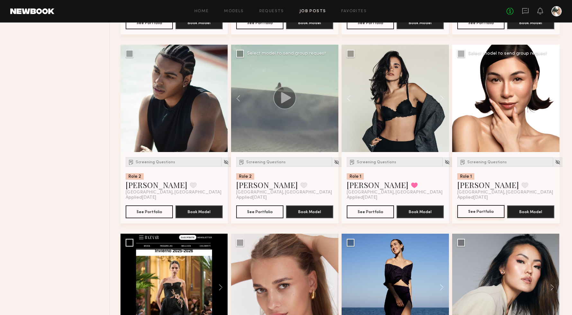
click at [479, 211] on button "See Portfolio" at bounding box center [480, 211] width 47 height 13
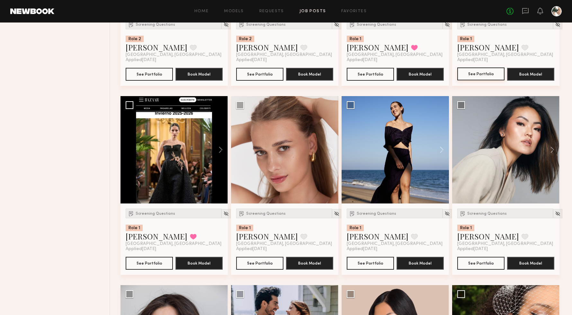
scroll to position [1343, 0]
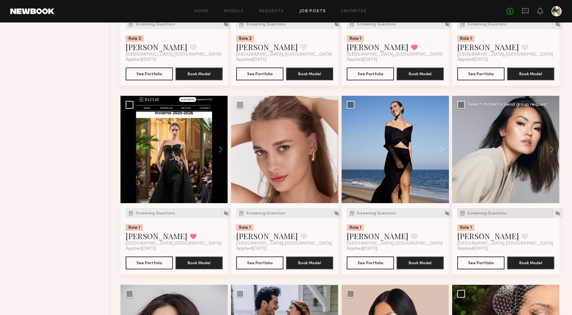
click at [472, 215] on span "Screening Questions" at bounding box center [487, 213] width 40 height 4
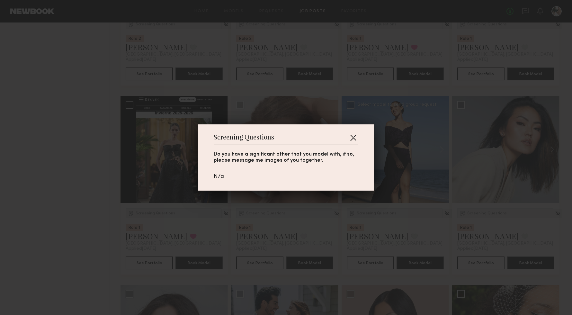
click at [352, 137] on button "button" at bounding box center [353, 137] width 10 height 10
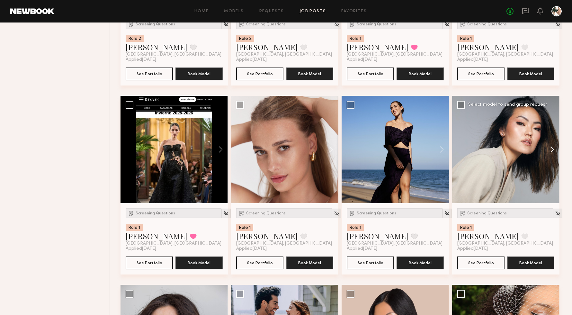
click at [548, 150] on button at bounding box center [549, 149] width 21 height 107
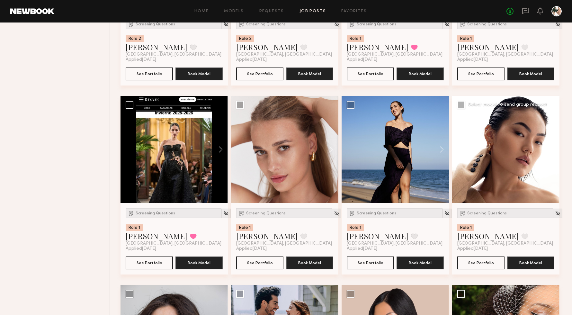
click at [548, 150] on button at bounding box center [549, 149] width 21 height 107
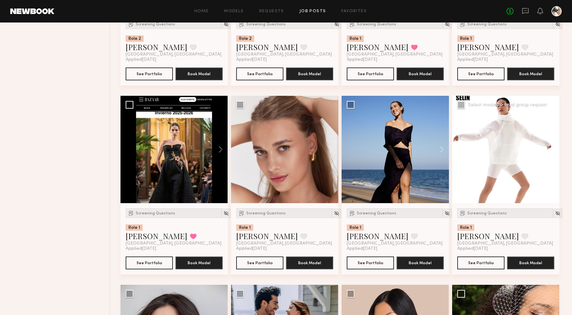
click at [548, 150] on button at bounding box center [549, 149] width 21 height 107
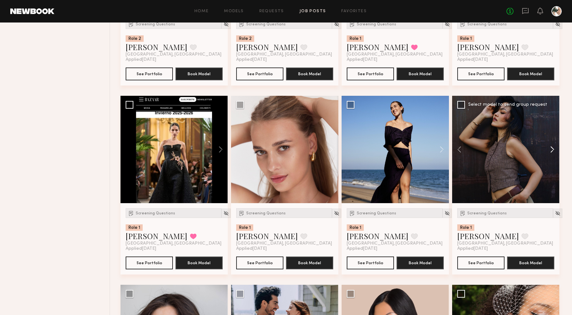
click at [548, 150] on button at bounding box center [549, 149] width 21 height 107
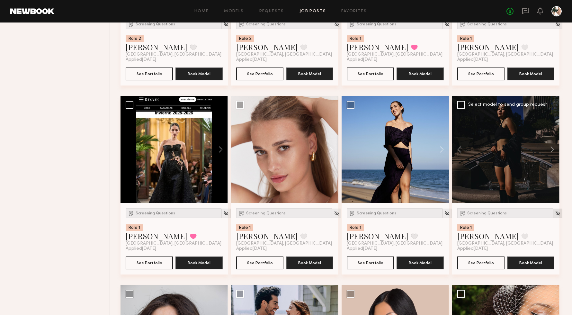
click at [553, 218] on div at bounding box center [557, 212] width 9 height 9
click at [555, 215] on img at bounding box center [557, 212] width 5 height 5
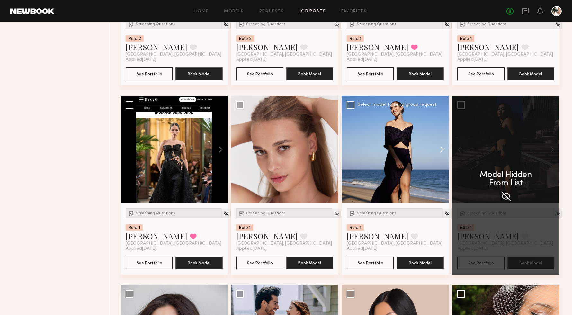
click at [441, 152] on button at bounding box center [438, 149] width 21 height 107
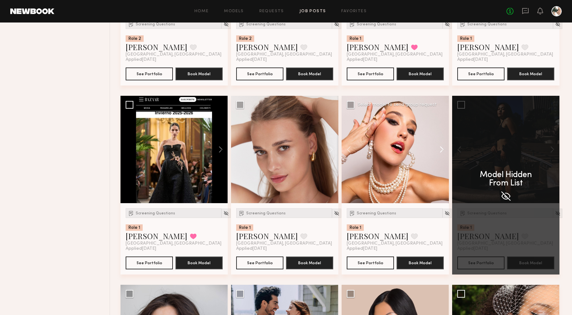
click at [441, 152] on button at bounding box center [438, 149] width 21 height 107
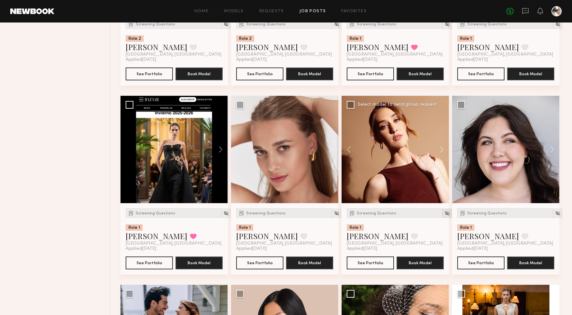
click at [444, 215] on img at bounding box center [446, 212] width 5 height 5
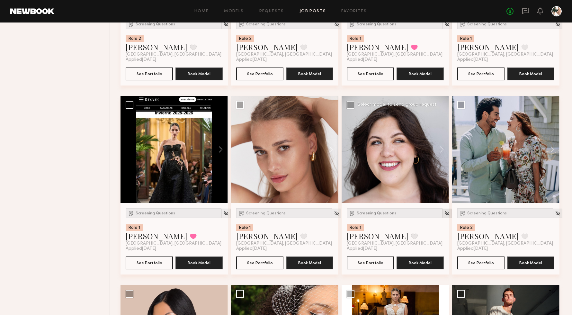
click at [444, 216] on img at bounding box center [446, 212] width 5 height 5
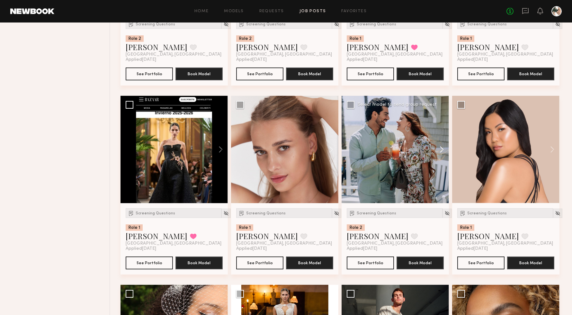
click at [437, 150] on button at bounding box center [438, 149] width 21 height 107
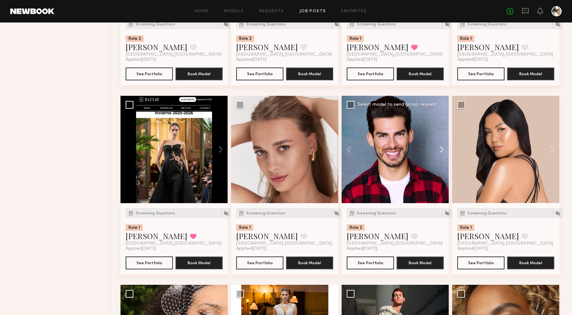
click at [437, 146] on button at bounding box center [438, 149] width 21 height 107
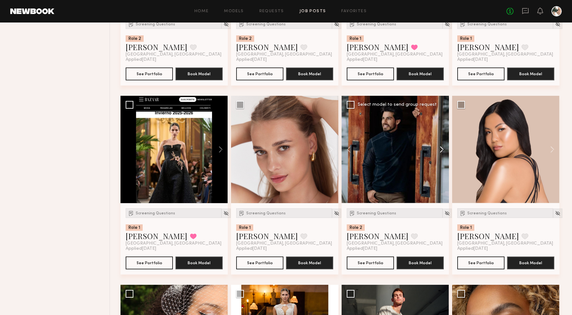
click at [437, 146] on button at bounding box center [438, 149] width 21 height 107
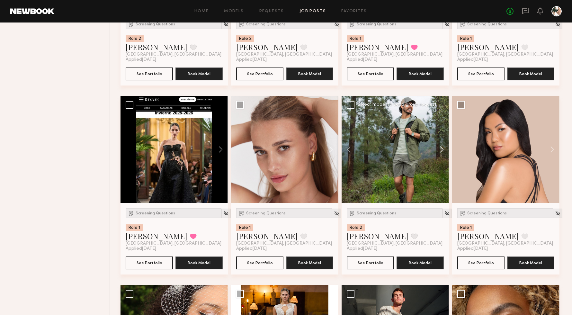
click at [437, 146] on button at bounding box center [438, 149] width 21 height 107
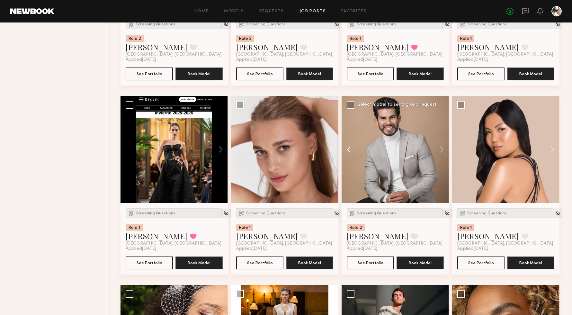
click at [352, 150] on button at bounding box center [351, 149] width 21 height 107
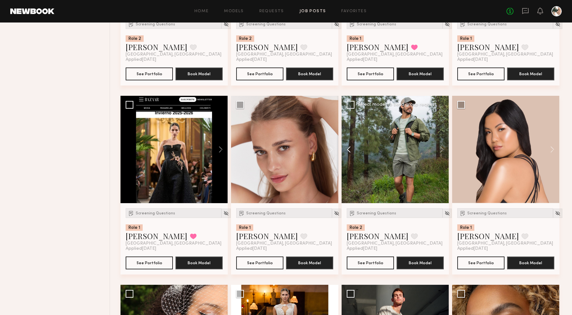
click at [352, 150] on button at bounding box center [351, 149] width 21 height 107
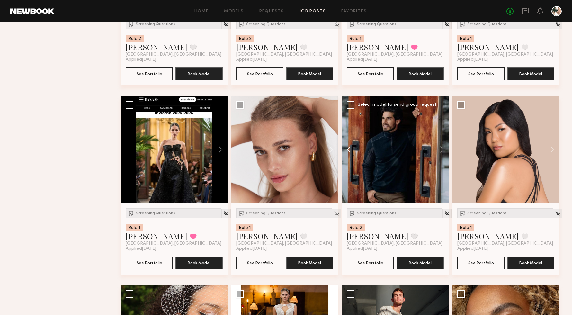
click at [352, 150] on button at bounding box center [351, 149] width 21 height 107
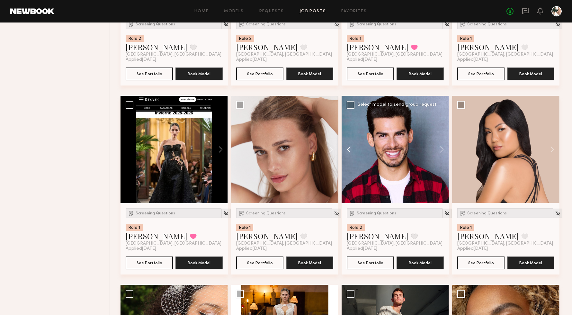
click at [352, 150] on button at bounding box center [351, 149] width 21 height 107
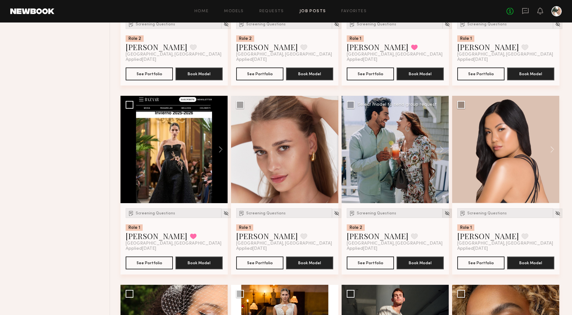
click at [442, 213] on div at bounding box center [446, 212] width 9 height 9
click at [444, 213] on img at bounding box center [446, 212] width 5 height 5
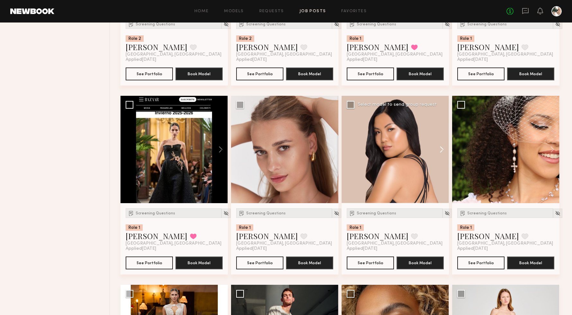
click at [441, 150] on button at bounding box center [438, 149] width 21 height 107
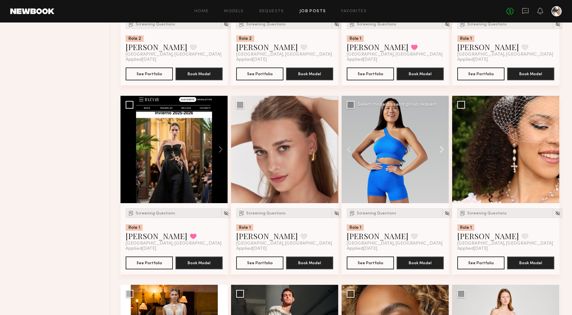
click at [441, 150] on button at bounding box center [438, 149] width 21 height 107
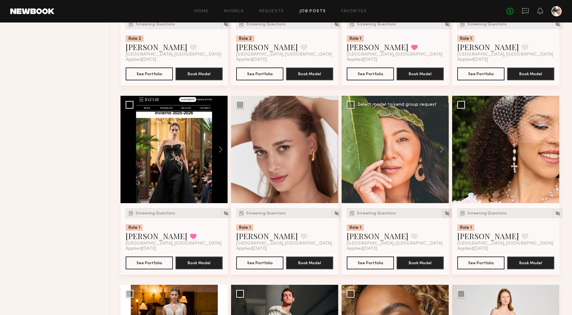
click at [444, 214] on img at bounding box center [446, 212] width 5 height 5
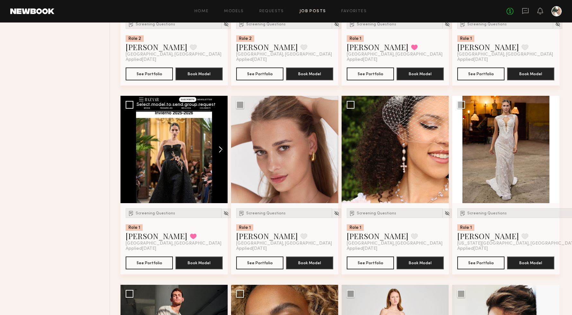
click at [220, 146] on button at bounding box center [217, 149] width 21 height 107
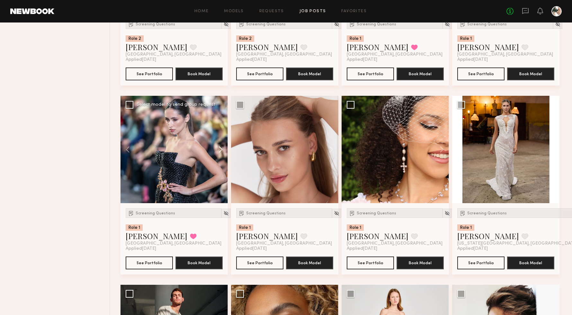
click at [220, 146] on button at bounding box center [217, 149] width 21 height 107
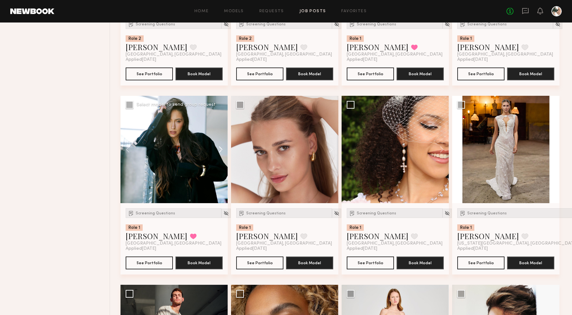
click at [220, 146] on button at bounding box center [217, 149] width 21 height 107
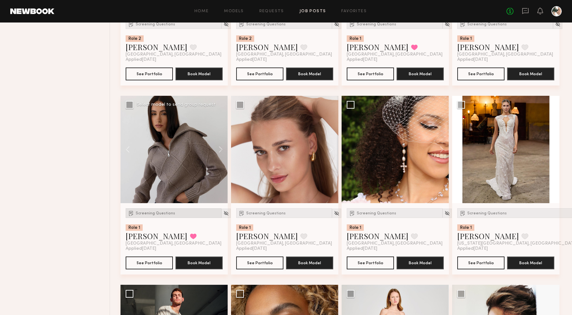
click at [146, 212] on div "Screening Questions" at bounding box center [174, 213] width 96 height 10
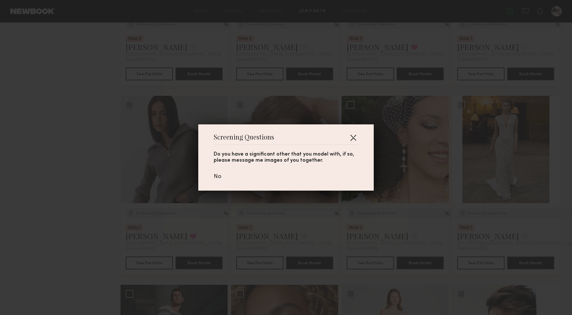
click at [350, 139] on button "button" at bounding box center [353, 137] width 10 height 10
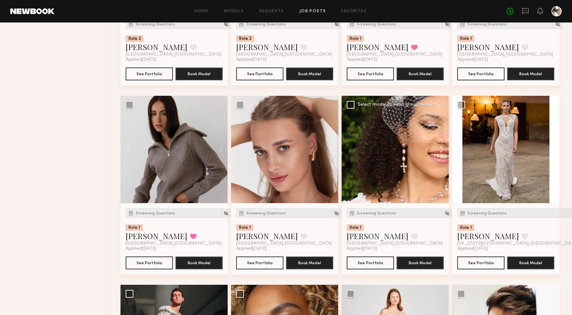
click at [439, 150] on button at bounding box center [438, 149] width 21 height 107
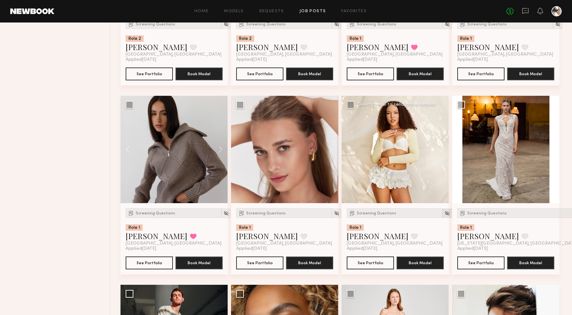
click at [444, 215] on img at bounding box center [446, 212] width 5 height 5
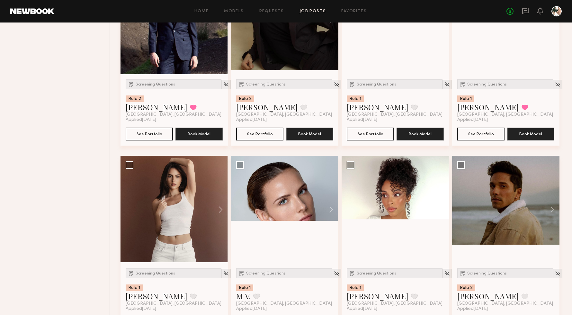
scroll to position [2988, 0]
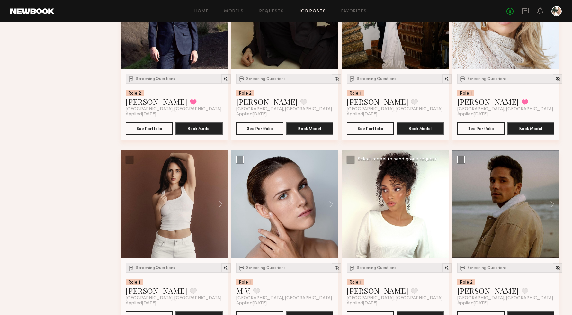
click at [441, 208] on button at bounding box center [438, 203] width 21 height 107
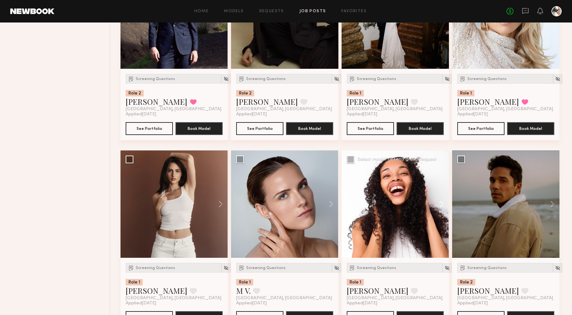
click at [441, 208] on button at bounding box center [438, 203] width 21 height 107
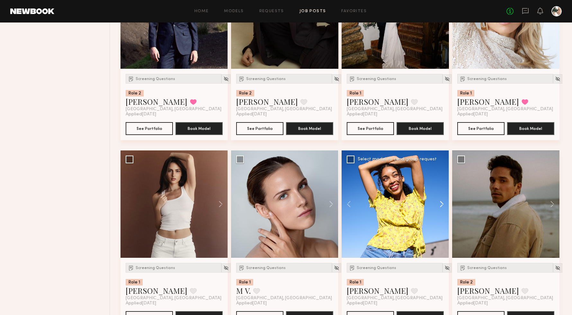
click at [441, 208] on button at bounding box center [438, 203] width 21 height 107
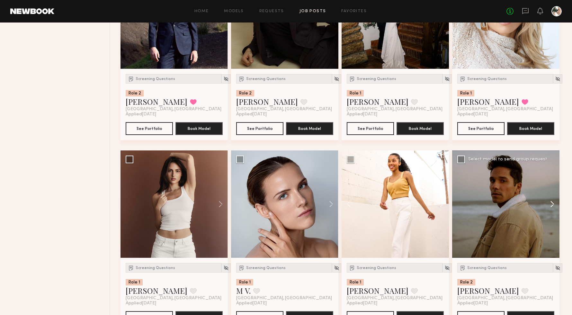
click at [554, 210] on button at bounding box center [549, 203] width 21 height 107
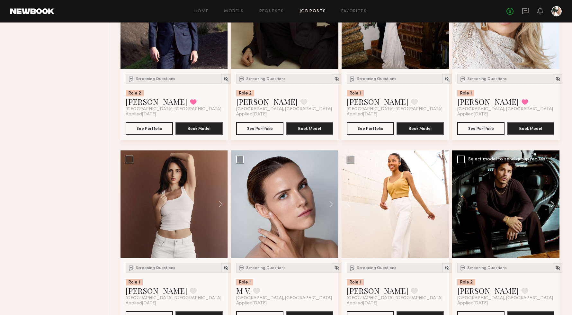
click at [554, 210] on button at bounding box center [549, 203] width 21 height 107
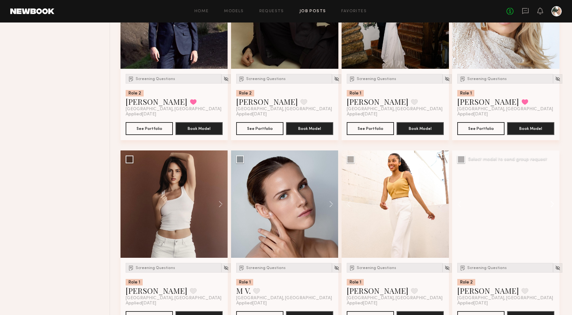
click at [554, 210] on button at bounding box center [549, 203] width 21 height 107
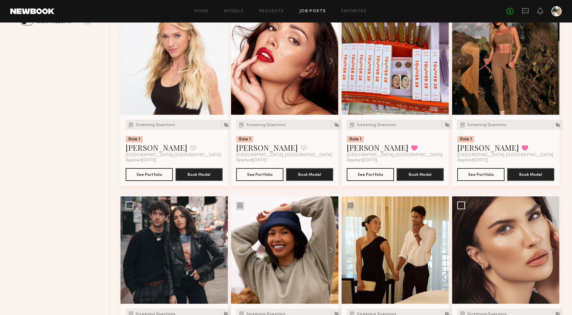
scroll to position [0, 0]
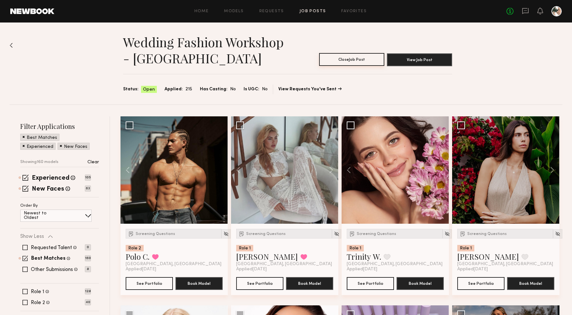
click at [349, 60] on button "Close Job Post" at bounding box center [351, 59] width 65 height 13
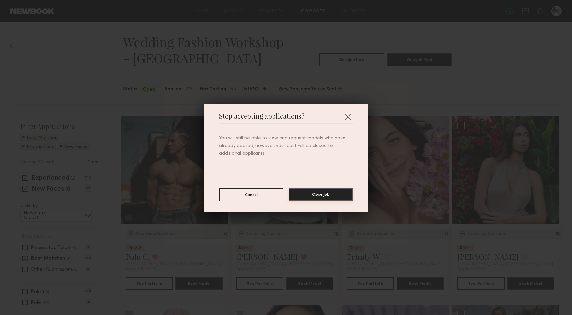
click at [312, 196] on button "Close Job" at bounding box center [320, 194] width 64 height 13
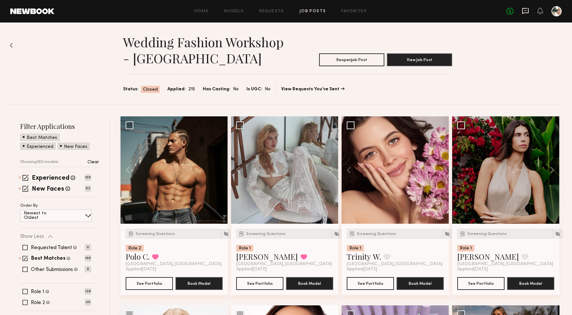
click at [527, 10] on icon at bounding box center [525, 10] width 7 height 7
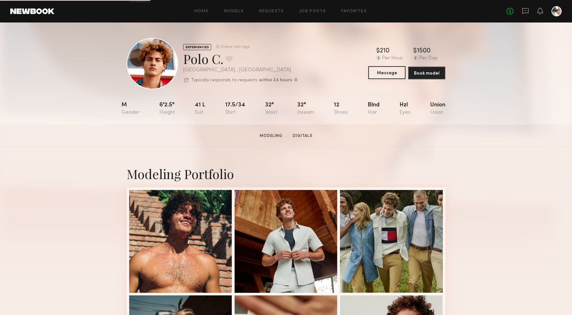
click at [394, 73] on button "Message" at bounding box center [386, 72] width 37 height 13
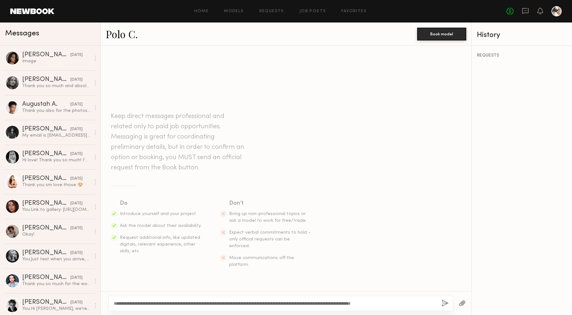
click at [421, 304] on textarea "**********" at bounding box center [275, 303] width 322 height 6
drag, startPoint x: 422, startPoint y: 303, endPoint x: 130, endPoint y: 303, distance: 292.0
click at [130, 303] on textarea "**********" at bounding box center [275, 303] width 322 height 6
type textarea "**********"
click at [443, 303] on button "button" at bounding box center [444, 303] width 7 height 8
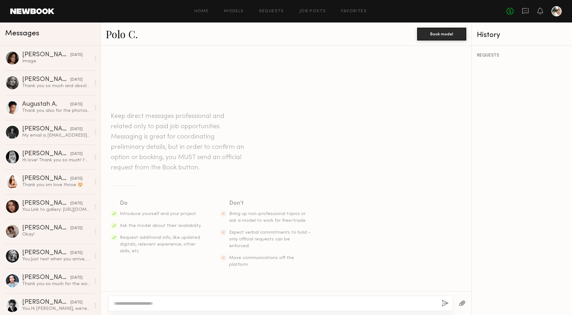
scroll to position [40, 0]
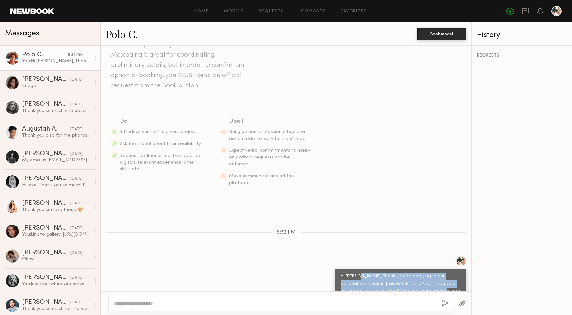
drag, startPoint x: 405, startPoint y: 279, endPoint x: 357, endPoint y: 264, distance: 50.6
click at [357, 273] on div "Hi Polo, Thank you for applying to our editorial workshop in palm springs -- yo…" at bounding box center [400, 288] width 120 height 30
copy div "Thank you for applying to our editorial workshop in palm springs -- you said yo…"
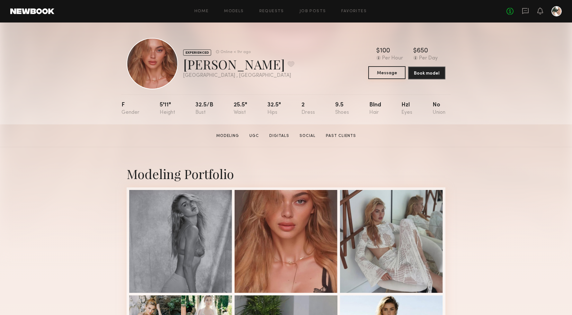
click at [380, 71] on button "Message" at bounding box center [386, 72] width 37 height 13
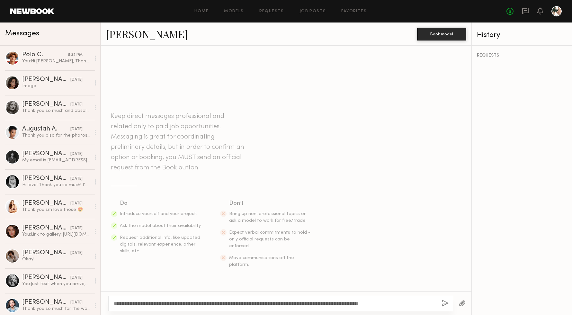
type textarea "**********"
click at [445, 303] on button "button" at bounding box center [444, 303] width 7 height 8
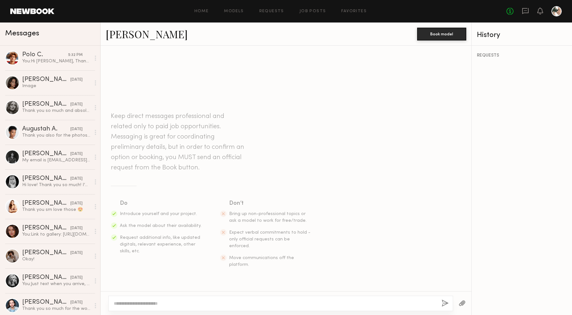
scroll to position [40, 0]
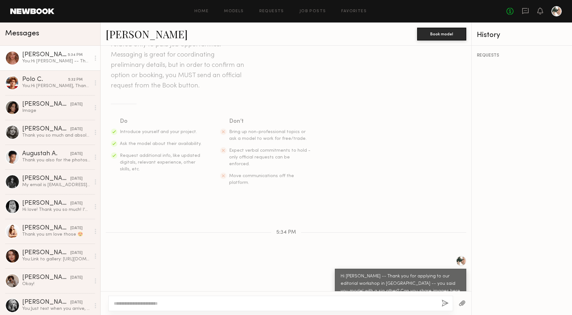
click at [353, 303] on textarea at bounding box center [275, 303] width 322 height 6
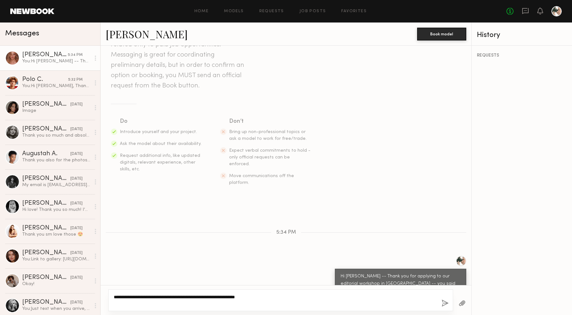
type textarea "**********"
click at [448, 303] on button "button" at bounding box center [444, 303] width 7 height 8
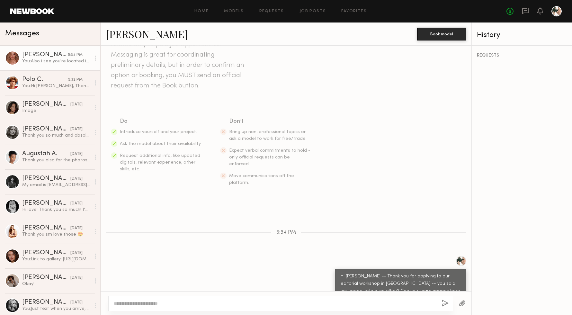
scroll to position [65, 0]
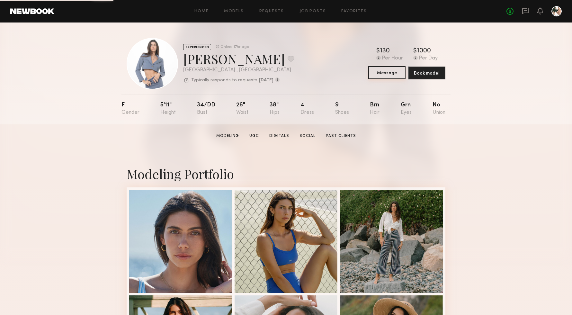
click at [388, 73] on button "Message" at bounding box center [386, 72] width 37 height 13
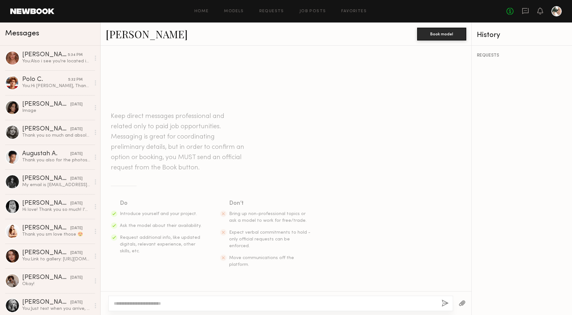
drag, startPoint x: 142, startPoint y: 304, endPoint x: 157, endPoint y: 296, distance: 17.0
click at [141, 304] on textarea at bounding box center [275, 303] width 322 height 6
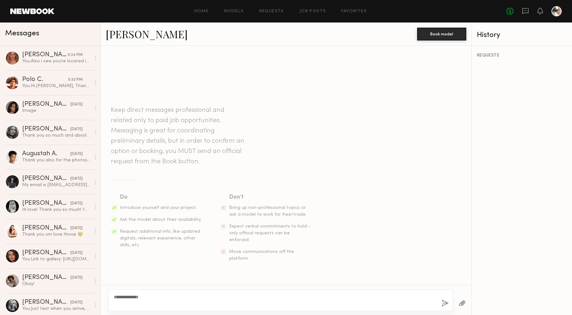
type textarea "**********"
click at [444, 304] on button "button" at bounding box center [444, 303] width 7 height 8
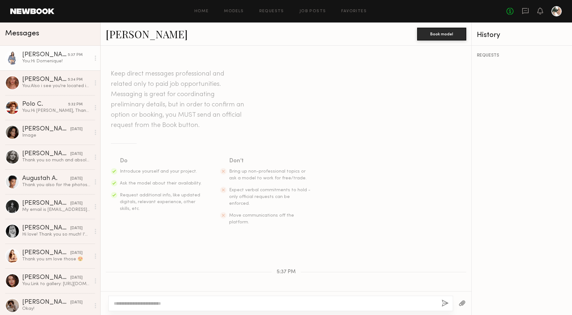
scroll to position [25, 0]
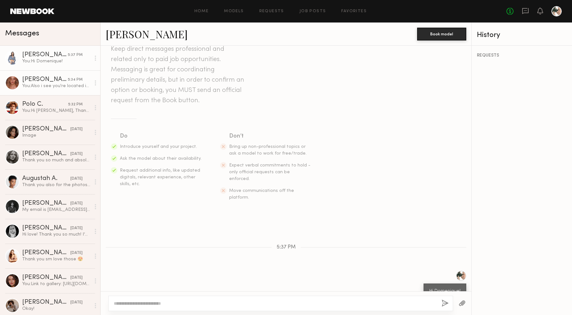
click at [46, 88] on div "You: Also i see you're located in Miami, the shoot is in CA, will you be there?" at bounding box center [56, 86] width 68 height 6
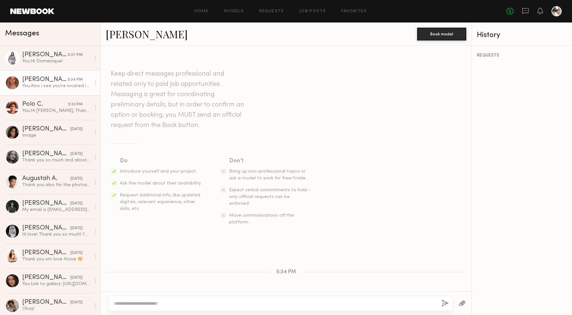
scroll to position [65, 0]
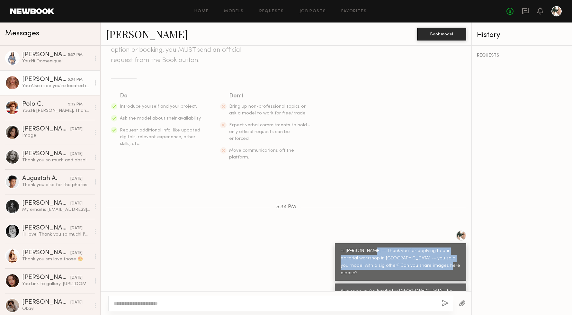
drag, startPoint x: 419, startPoint y: 251, endPoint x: 369, endPoint y: 235, distance: 51.5
click at [369, 247] on div "Hi Johanna -- Thank you for applying to our editorial workshop in palm springs …" at bounding box center [400, 262] width 120 height 30
click at [49, 62] on div "You: Hi Domenique!" at bounding box center [56, 61] width 68 height 6
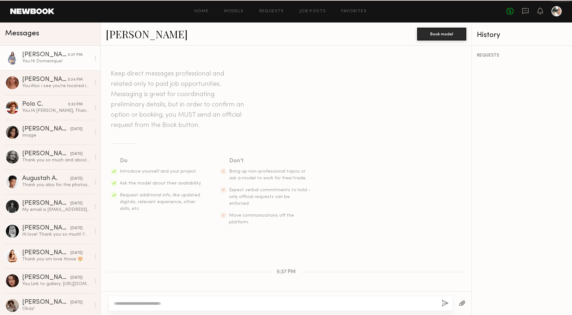
scroll to position [25, 0]
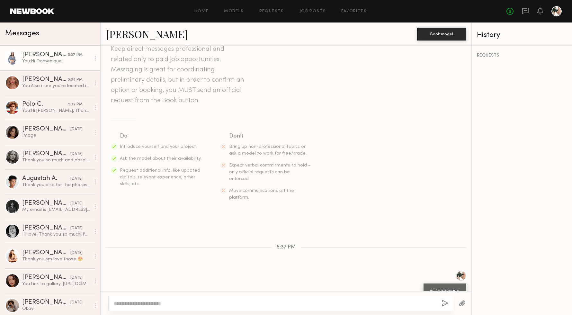
click at [155, 299] on div at bounding box center [280, 303] width 345 height 15
click at [203, 306] on textarea at bounding box center [275, 303] width 322 height 6
paste textarea "**********"
type textarea "**********"
click at [446, 301] on button "button" at bounding box center [444, 303] width 7 height 8
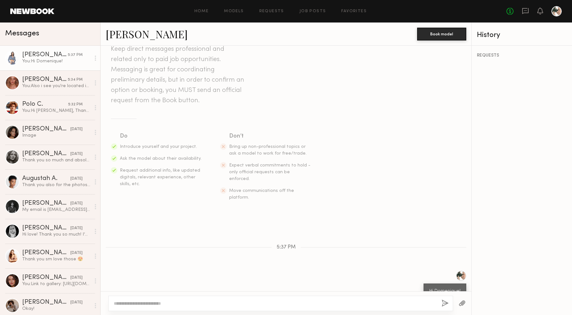
scroll to position [57, 0]
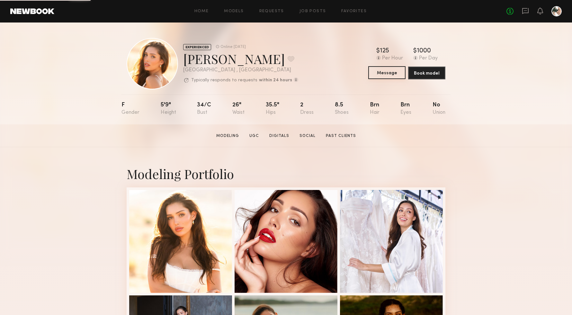
click at [393, 75] on button "Message" at bounding box center [386, 72] width 37 height 13
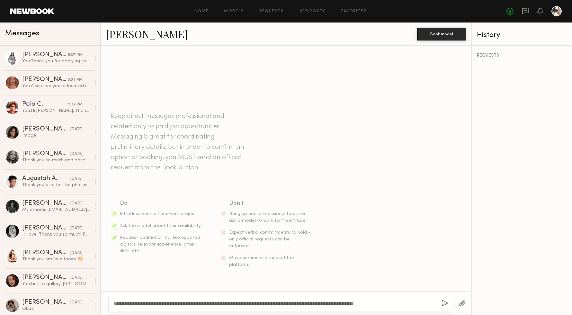
click at [118, 302] on textarea "**********" at bounding box center [275, 303] width 322 height 6
type textarea "**********"
click at [444, 302] on button "button" at bounding box center [444, 303] width 7 height 8
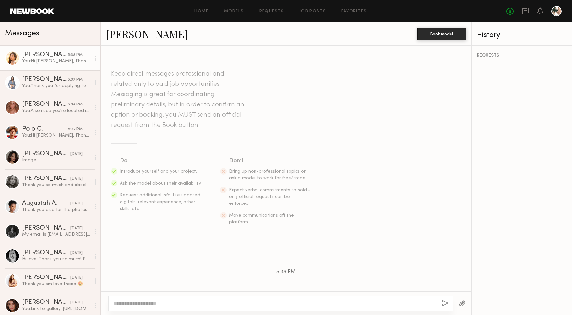
scroll to position [40, 0]
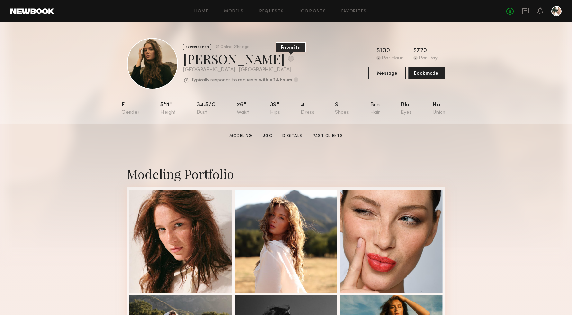
click at [287, 59] on button at bounding box center [290, 59] width 7 height 6
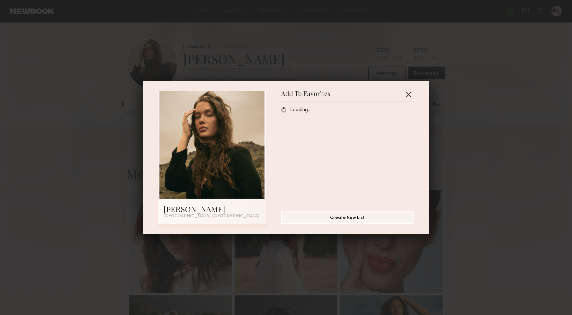
drag, startPoint x: 406, startPoint y: 92, endPoint x: 321, endPoint y: 40, distance: 100.0
click at [404, 91] on button "button" at bounding box center [408, 94] width 10 height 10
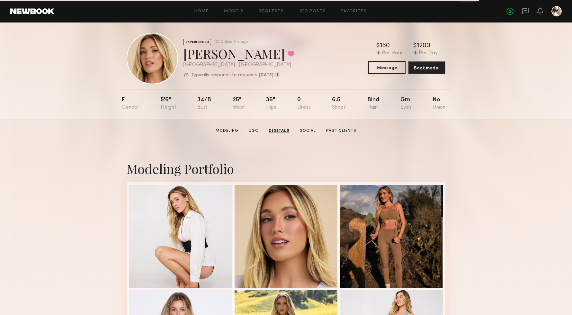
scroll to position [5, 0]
click at [386, 64] on button "Message" at bounding box center [386, 67] width 37 height 13
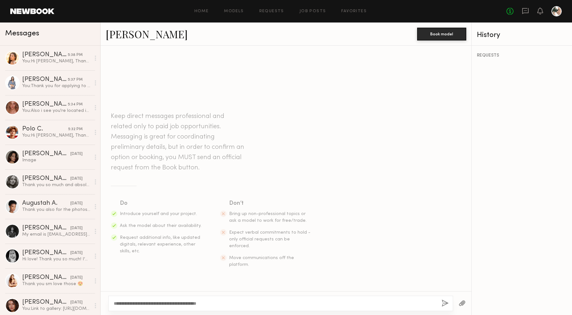
drag, startPoint x: 227, startPoint y: 303, endPoint x: 135, endPoint y: 304, distance: 92.5
click at [135, 304] on textarea "**********" at bounding box center [275, 303] width 322 height 6
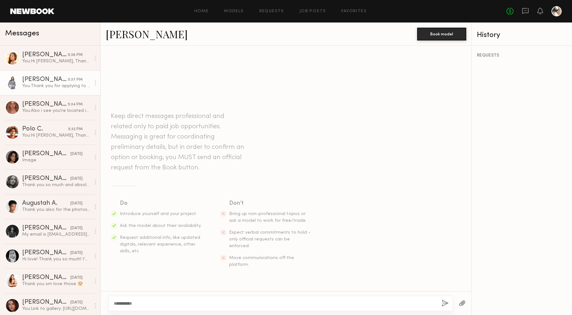
type textarea "**********"
click at [50, 82] on div "[PERSON_NAME]" at bounding box center [45, 79] width 46 height 6
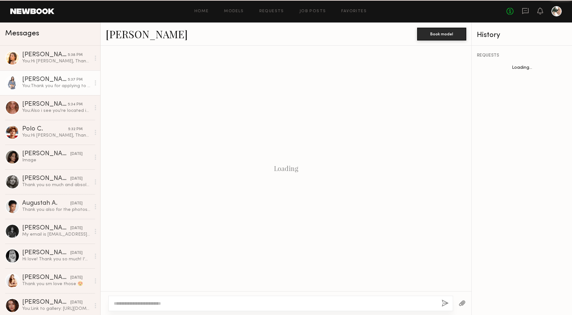
scroll to position [57, 0]
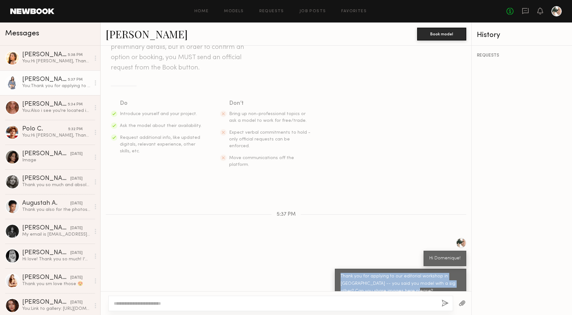
drag, startPoint x: 395, startPoint y: 277, endPoint x: 338, endPoint y: 261, distance: 58.9
click at [338, 269] on div "Thank you for applying to our editorial workshop in [GEOGRAPHIC_DATA] -- you sa…" at bounding box center [400, 284] width 131 height 30
copy div "Thank you for applying to our editorial workshop in [GEOGRAPHIC_DATA] -- you sa…"
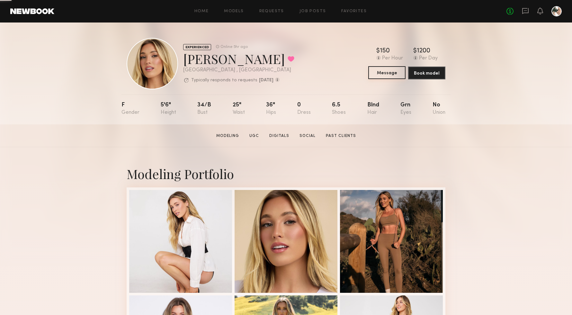
click at [395, 74] on button "Message" at bounding box center [386, 72] width 37 height 13
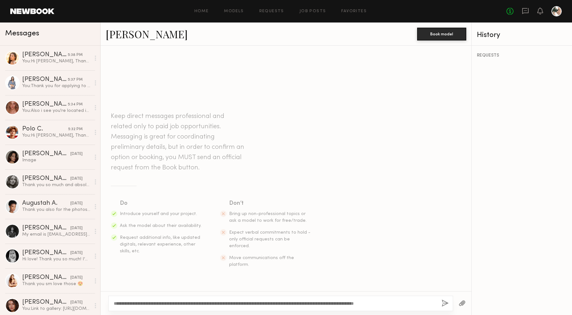
drag, startPoint x: 423, startPoint y: 301, endPoint x: 273, endPoint y: 303, distance: 149.4
click at [273, 303] on textarea "**********" at bounding box center [275, 303] width 322 height 6
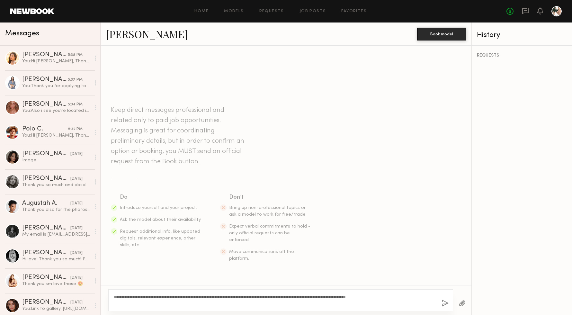
click at [288, 296] on textarea "**********" at bounding box center [275, 300] width 322 height 13
type textarea "**********"
click at [443, 303] on button "button" at bounding box center [444, 303] width 7 height 8
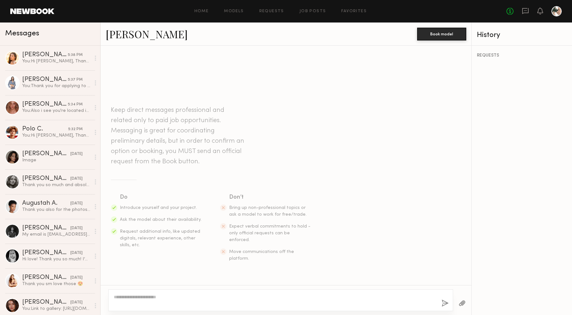
scroll to position [40, 0]
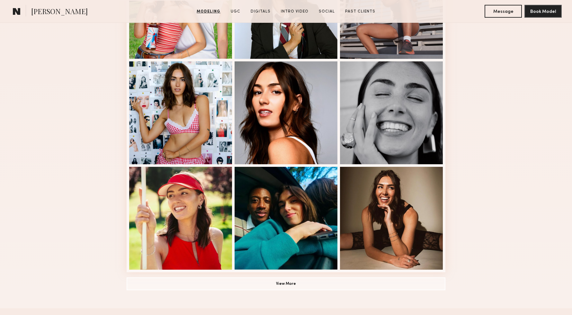
scroll to position [340, 0]
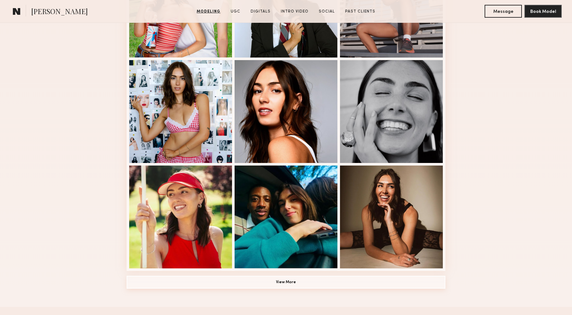
click at [293, 282] on button "View More" at bounding box center [286, 282] width 319 height 13
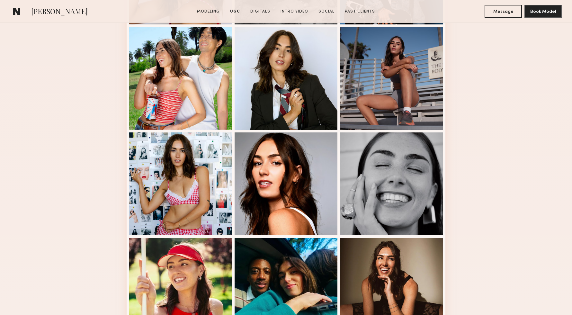
scroll to position [0, 0]
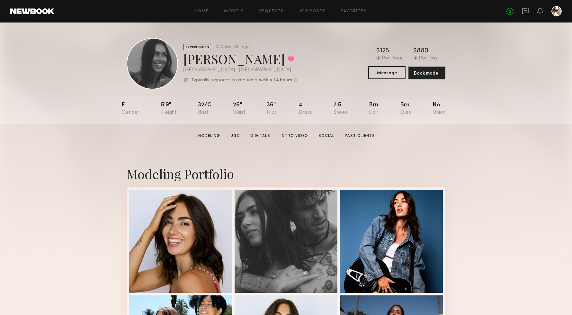
click at [385, 74] on button "Message" at bounding box center [386, 72] width 37 height 13
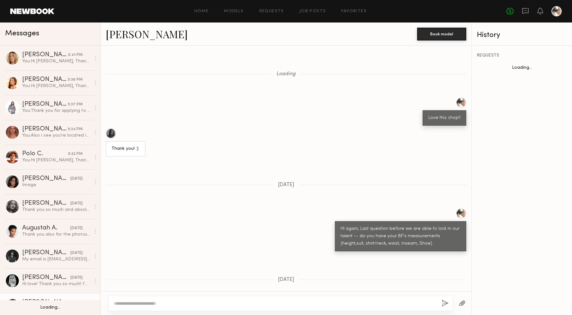
scroll to position [461, 0]
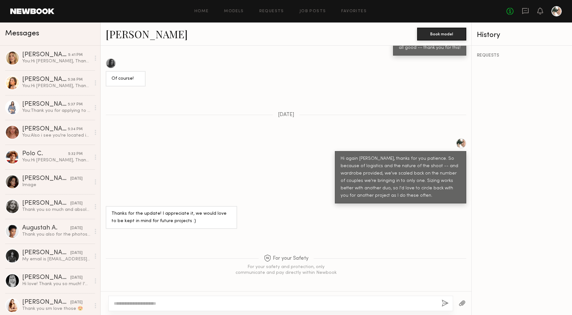
click at [155, 302] on textarea at bounding box center [275, 303] width 322 height 6
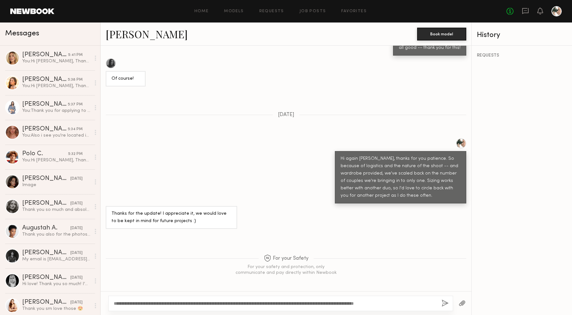
click at [380, 303] on textarea "**********" at bounding box center [275, 303] width 322 height 6
type textarea "**********"
click at [440, 302] on div "**********" at bounding box center [280, 303] width 345 height 15
click at [446, 302] on button "button" at bounding box center [444, 303] width 7 height 8
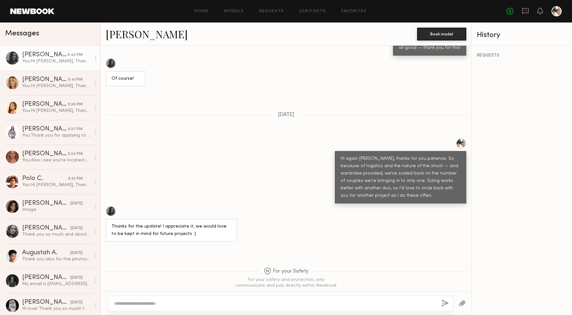
scroll to position [605, 0]
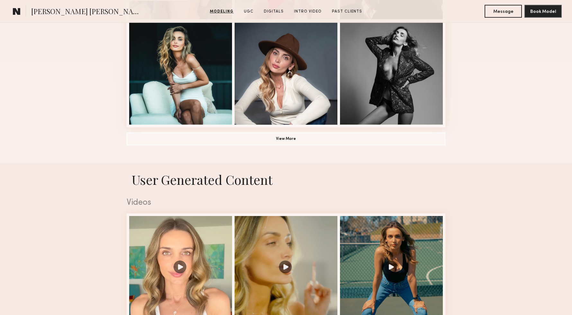
scroll to position [515, 0]
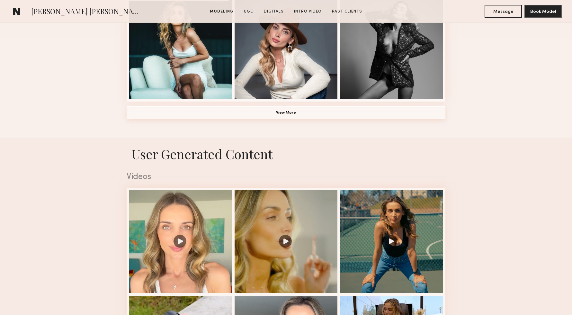
click at [289, 106] on button "View More" at bounding box center [286, 112] width 319 height 13
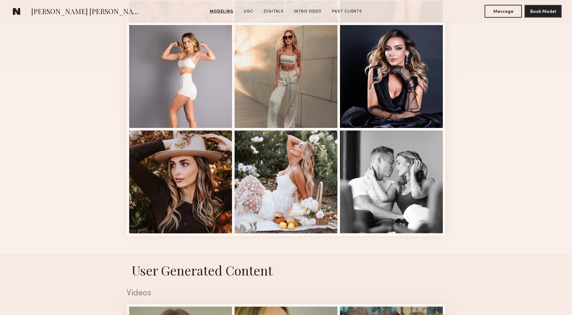
scroll to position [803, 0]
click at [397, 156] on div at bounding box center [391, 180] width 103 height 103
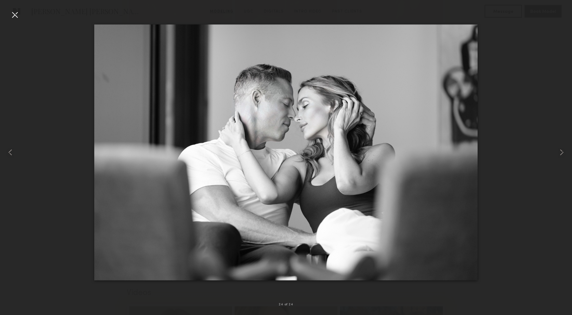
click at [12, 13] on div at bounding box center [15, 15] width 10 height 10
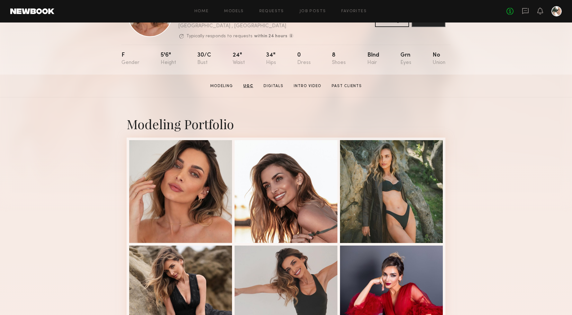
scroll to position [0, 0]
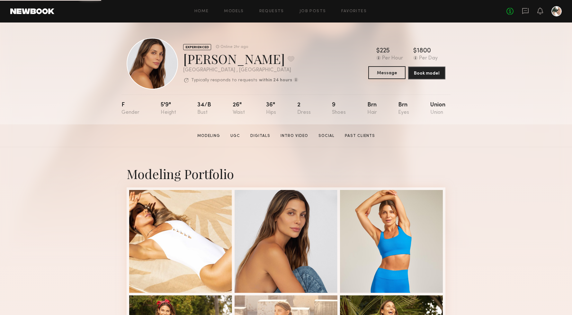
click at [389, 77] on button "Message" at bounding box center [386, 72] width 37 height 13
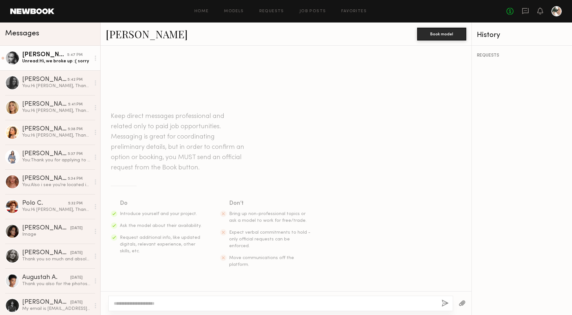
click at [59, 62] on div "Unread: Hi, we broke up :( sorry" at bounding box center [56, 61] width 68 height 6
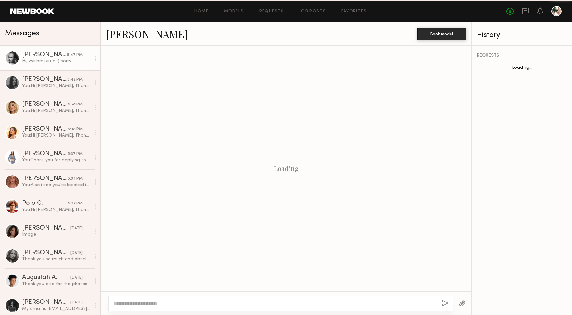
scroll to position [57, 0]
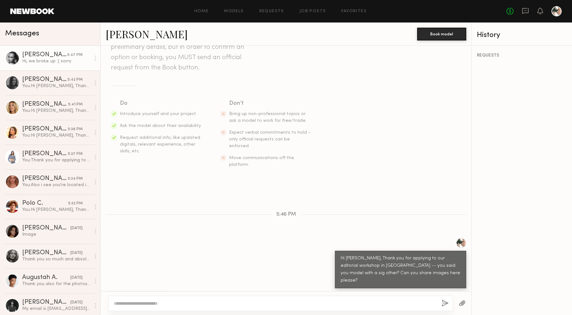
click at [134, 301] on textarea at bounding box center [275, 303] width 322 height 6
type textarea "*"
type textarea "**********"
click at [444, 302] on button "button" at bounding box center [444, 303] width 7 height 8
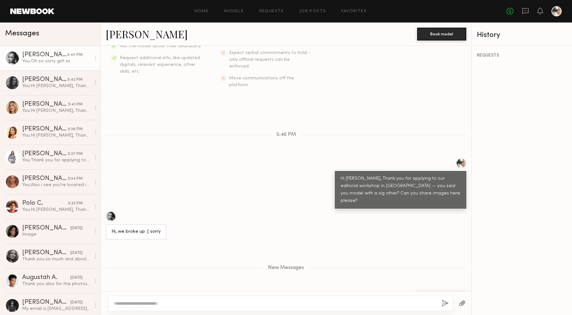
click at [59, 60] on div "You: Oh so sorry girl! xx" at bounding box center [56, 61] width 68 height 6
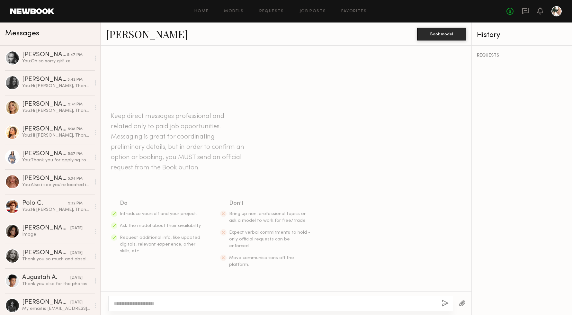
click at [124, 36] on link "Carly S." at bounding box center [147, 34] width 82 height 14
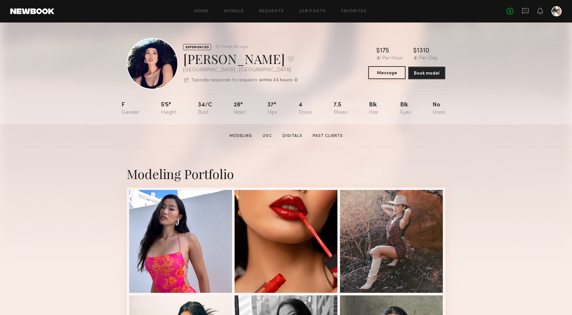
click at [383, 72] on button "Message" at bounding box center [386, 72] width 37 height 13
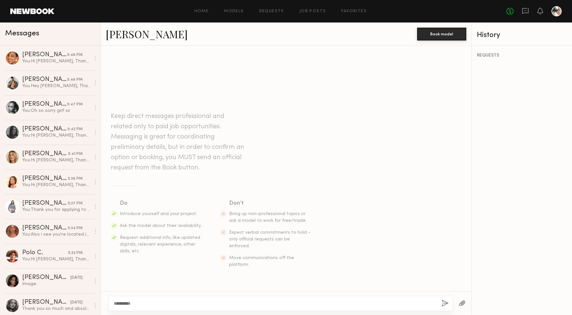
type textarea "**********"
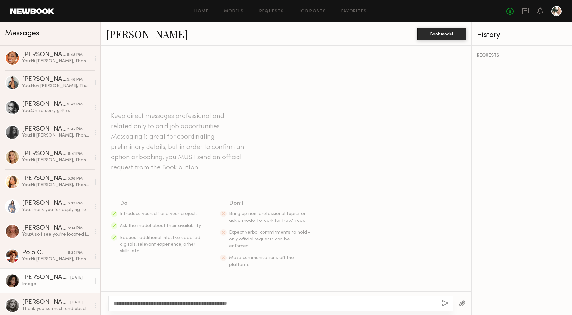
drag, startPoint x: 276, startPoint y: 301, endPoint x: 98, endPoint y: 290, distance: 178.9
click at [98, 290] on div "Messages Jhordan M. 5:48 PM You: Hi Jhordan, Thank you for applying to our edit…" at bounding box center [286, 168] width 572 height 292
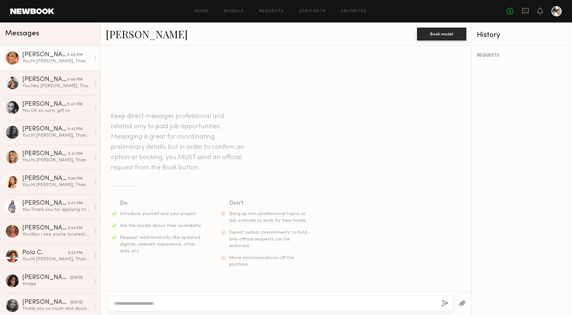
click at [40, 56] on div "Jhordan M." at bounding box center [44, 55] width 45 height 6
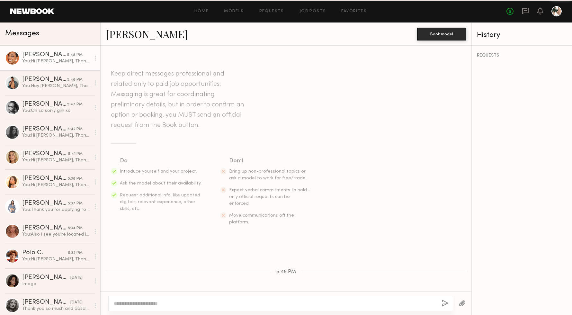
scroll to position [40, 0]
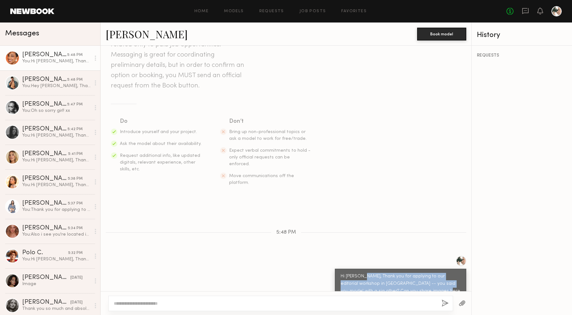
drag, startPoint x: 419, startPoint y: 278, endPoint x: 363, endPoint y: 263, distance: 57.6
click at [363, 273] on div "Hi Jhordan, Thank you for applying to our editorial workshop in palm springs --…" at bounding box center [400, 288] width 120 height 30
copy div "Thank you for applying to our editorial workshop in palm springs -- you said yo…"
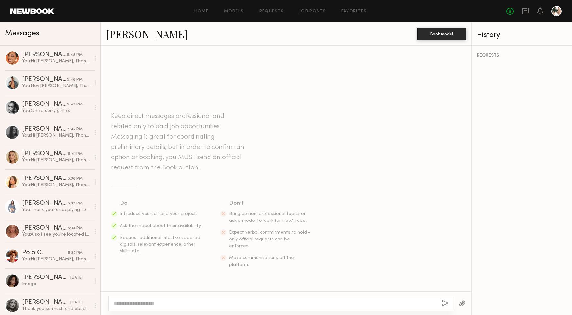
click at [146, 302] on textarea at bounding box center [275, 303] width 322 height 6
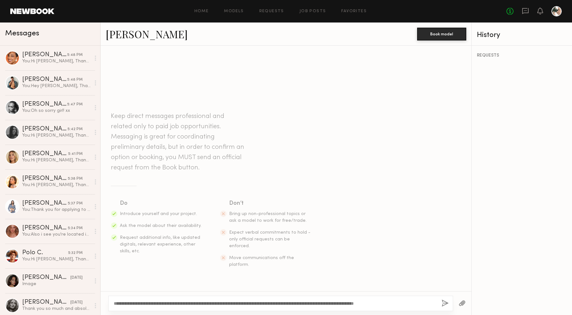
type textarea "**********"
click at [443, 301] on button "button" at bounding box center [444, 303] width 7 height 8
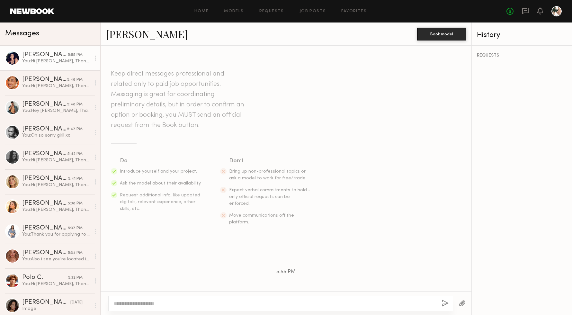
scroll to position [40, 0]
